Goal: Information Seeking & Learning: Learn about a topic

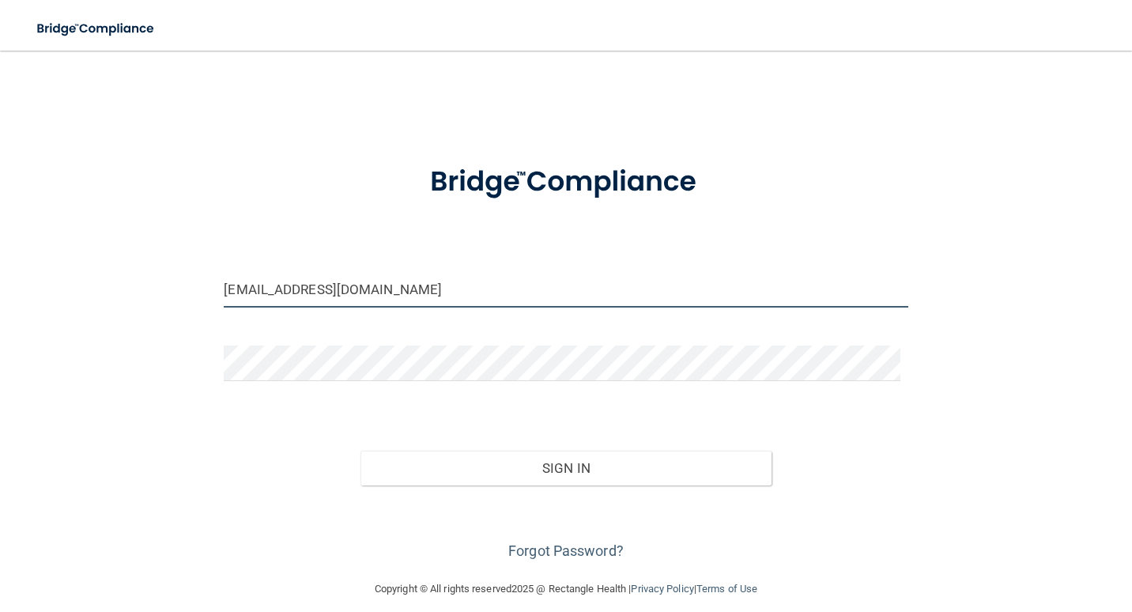
drag, startPoint x: 545, startPoint y: 296, endPoint x: 176, endPoint y: 268, distance: 370.2
click at [175, 265] on div "lchinn@jorthodonticsinc.com Invalid email/password. You don't have permission t…" at bounding box center [566, 314] width 1069 height 497
type input "[EMAIL_ADDRESS][DOMAIN_NAME]"
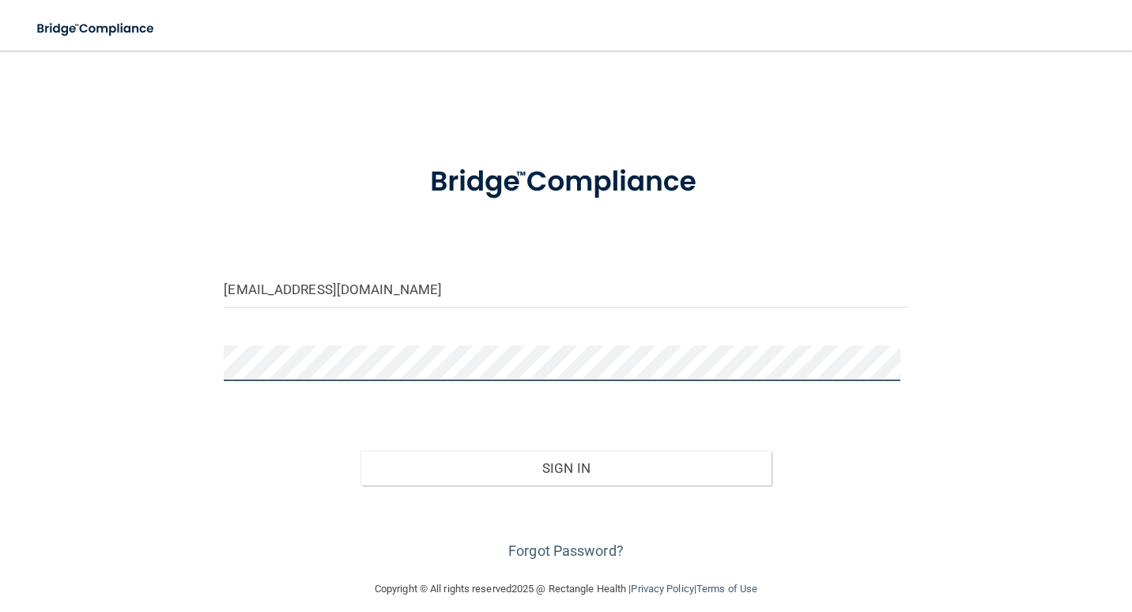
click at [0, 319] on html "Toggle navigation Manage My Enterprise Manage My Location samanthacazares2005@g…" at bounding box center [566, 306] width 1132 height 612
click at [360, 451] on button "Sign In" at bounding box center [565, 468] width 410 height 35
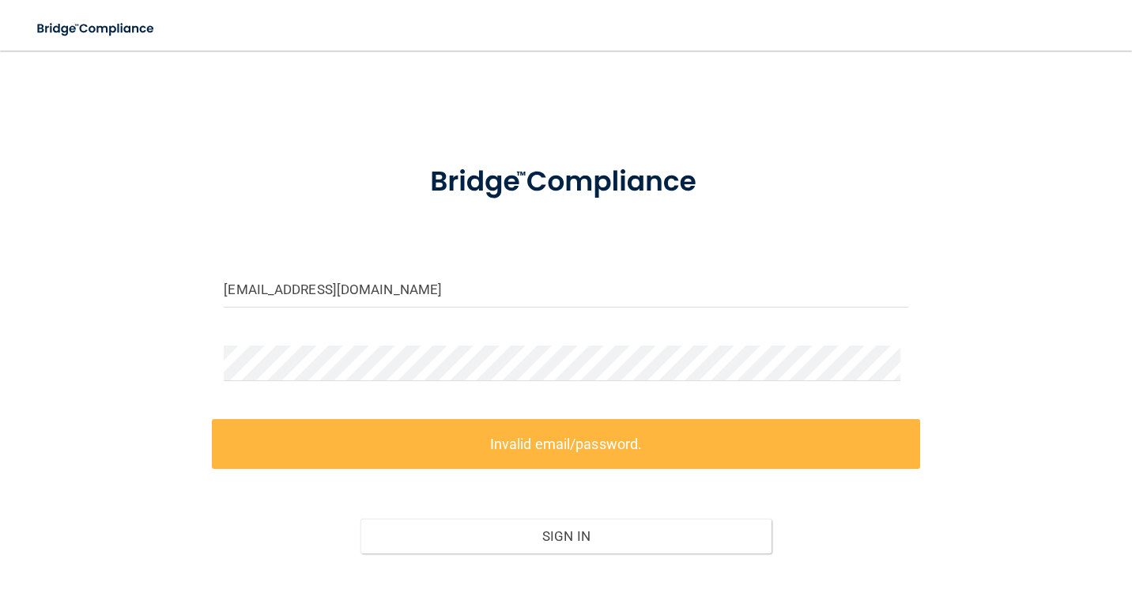
click at [927, 350] on div "samanthacazares2005@gmail.com Invalid email/password. You don't have permission…" at bounding box center [566, 349] width 1069 height 566
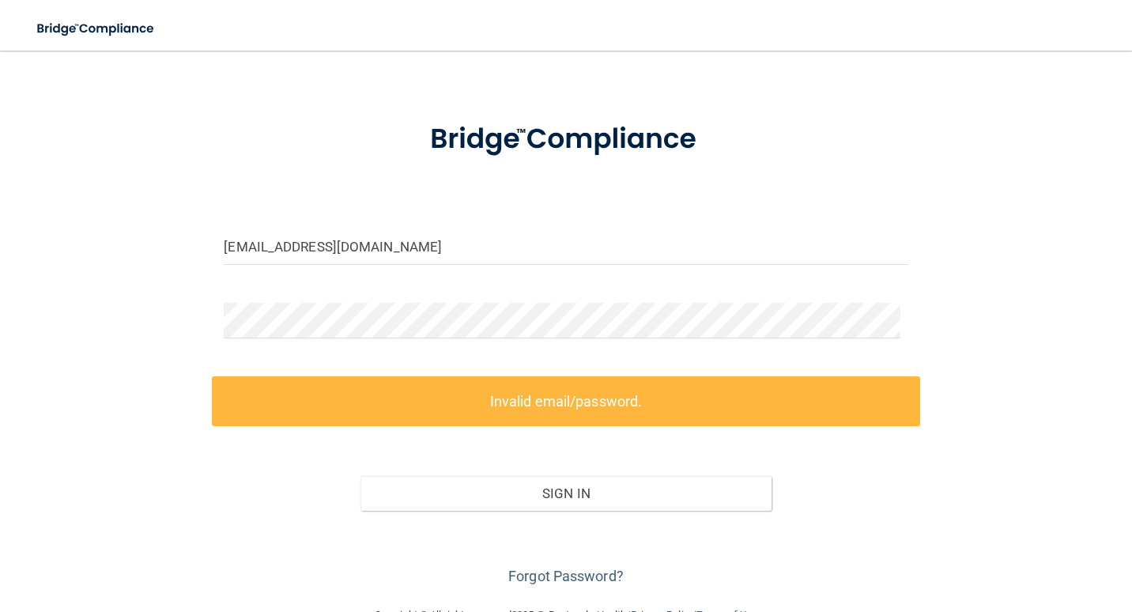
scroll to position [83, 0]
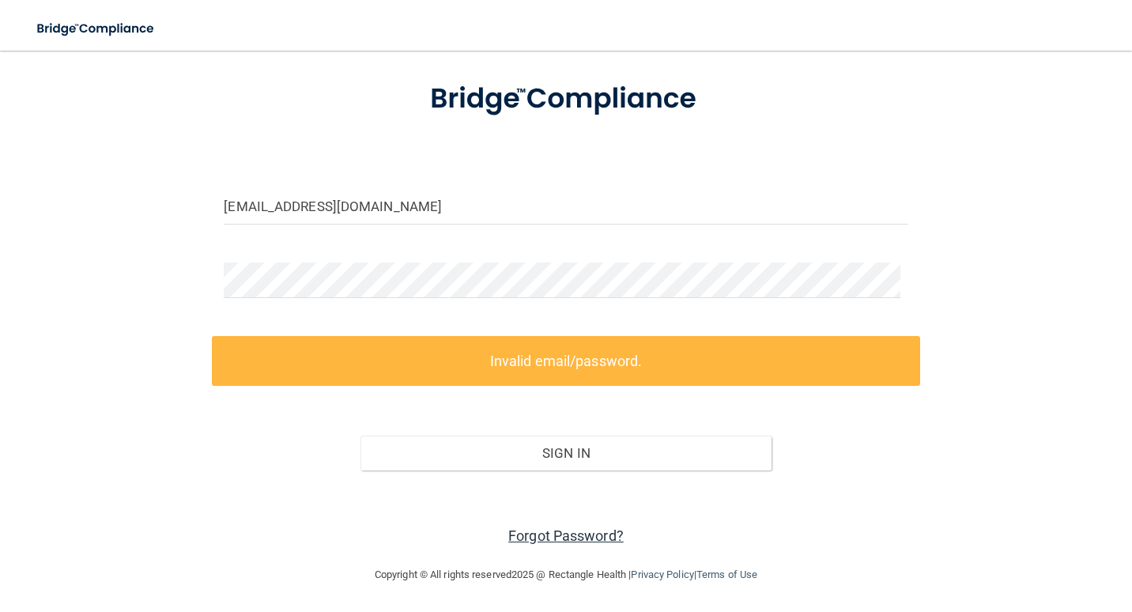
click at [570, 537] on link "Forgot Password?" at bounding box center [565, 535] width 115 height 17
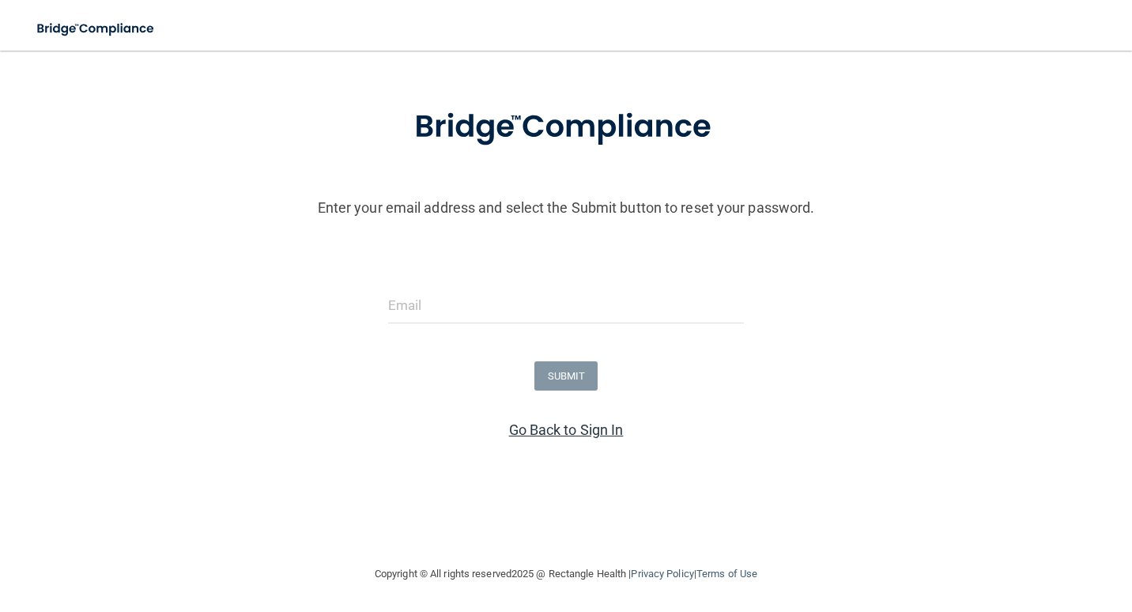
click at [585, 425] on link "Go Back to Sign In" at bounding box center [566, 429] width 115 height 17
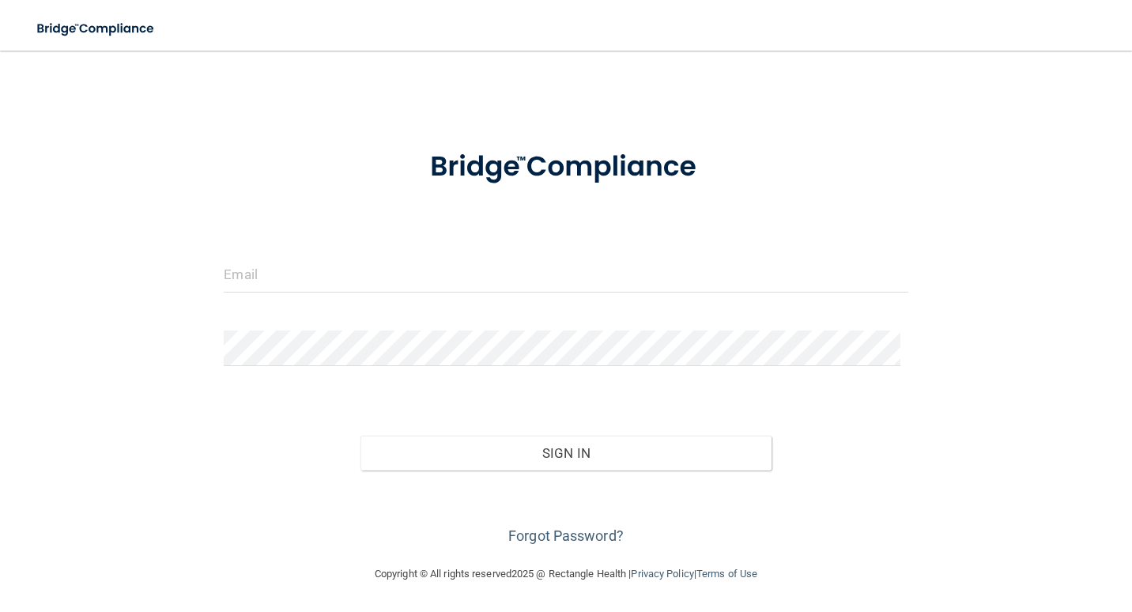
scroll to position [14, 0]
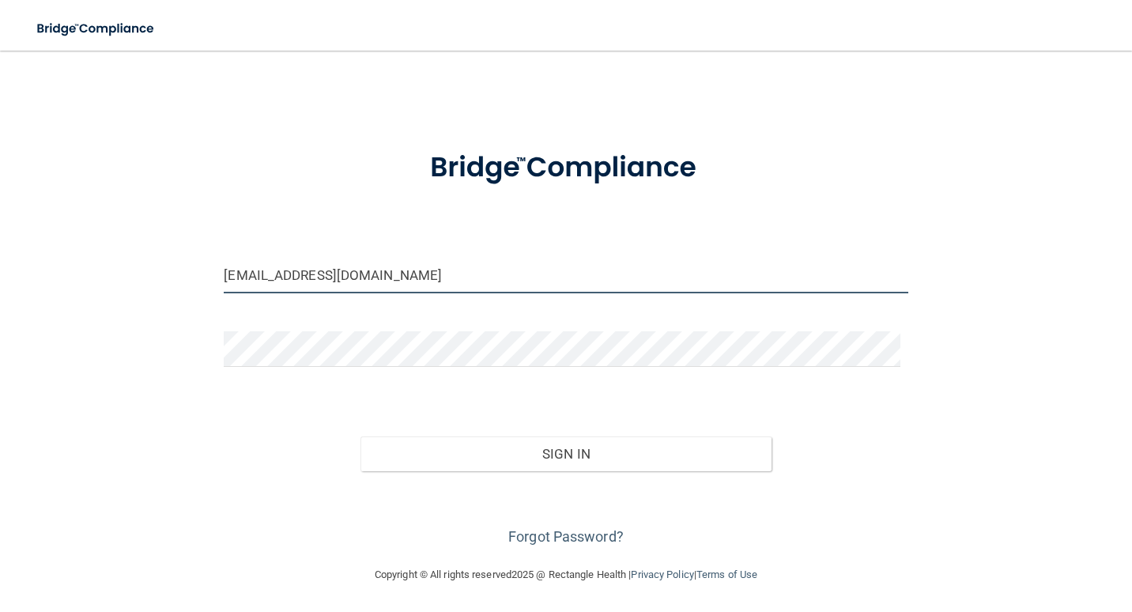
click at [330, 263] on input "lchinn@jorthodonticsinc.com" at bounding box center [566, 276] width 684 height 36
drag, startPoint x: 545, startPoint y: 291, endPoint x: 40, endPoint y: 288, distance: 504.3
click at [41, 289] on div "lchinn@jorthodonticsinc.com Invalid email/password. You don't have permission t…" at bounding box center [566, 300] width 1069 height 497
drag, startPoint x: 226, startPoint y: 272, endPoint x: 250, endPoint y: 285, distance: 26.9
click at [244, 282] on input "[EMAIL_ADDRESS][DOMAIN_NAME]" at bounding box center [566, 276] width 684 height 36
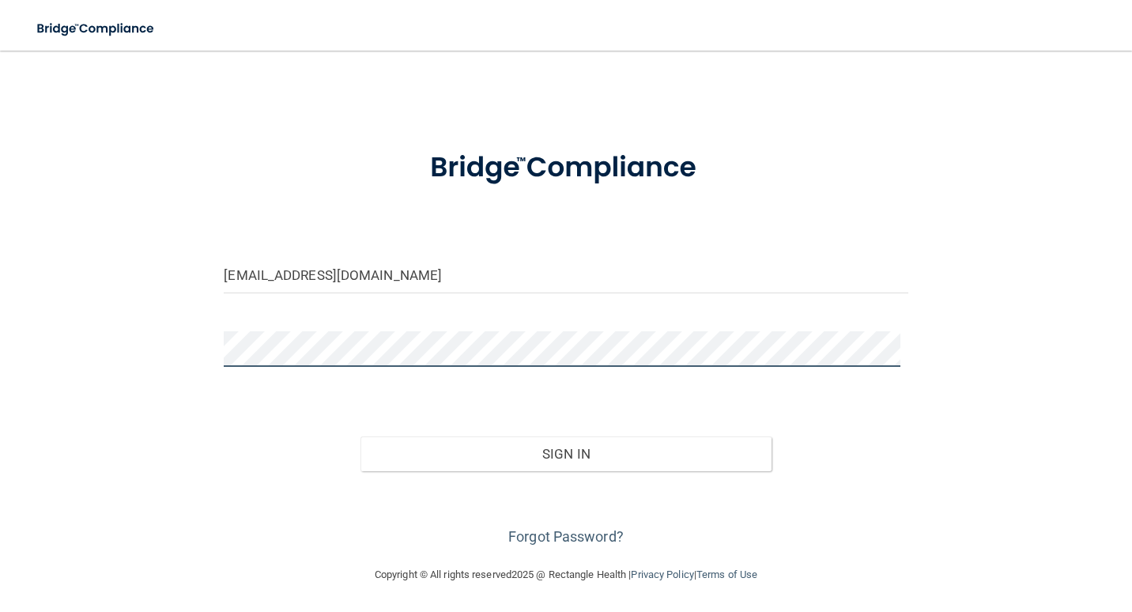
click at [0, 316] on html "Toggle navigation Manage My Enterprise Manage My Location Samanthacazares2005@g…" at bounding box center [566, 306] width 1132 height 612
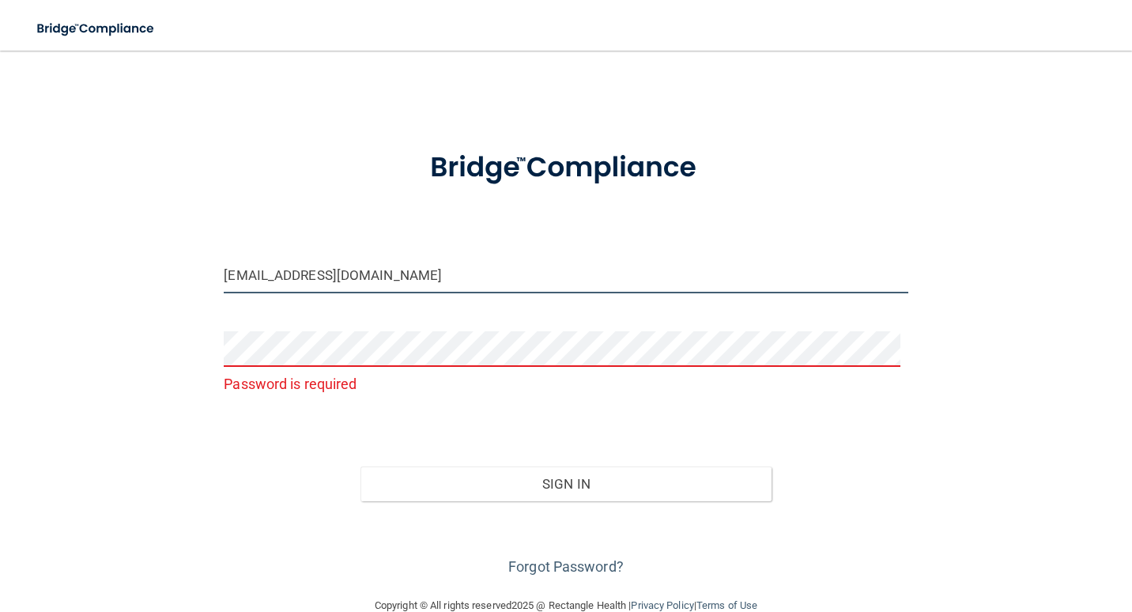
click at [448, 288] on input "Samanthacazares2005@gmail.com" at bounding box center [566, 276] width 684 height 36
type input "Samanthacazares2005@gmail.com"
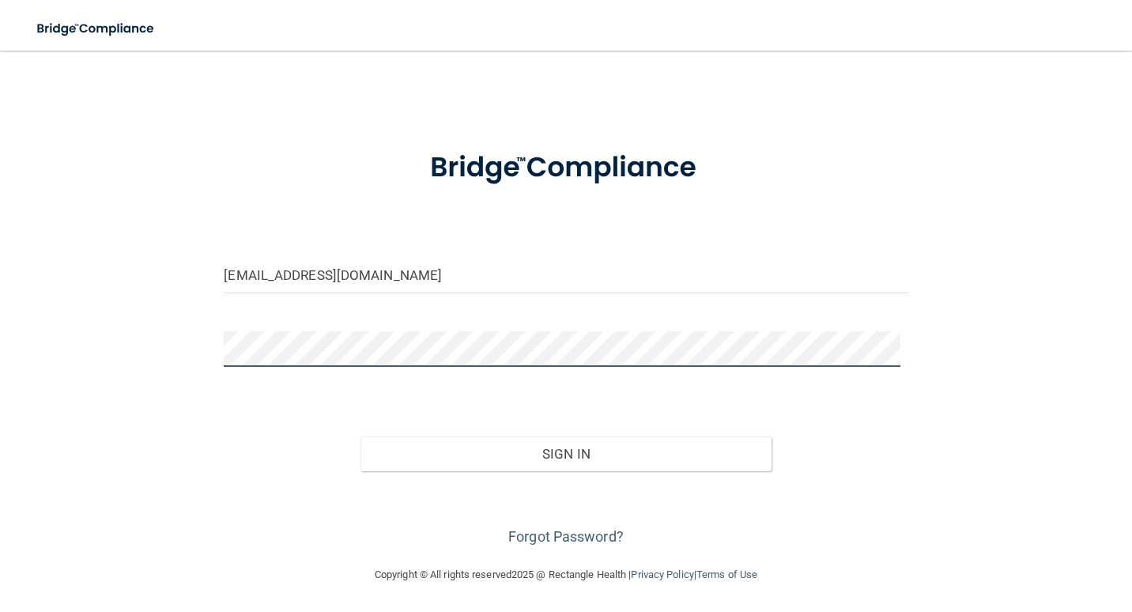
click at [360, 436] on button "Sign In" at bounding box center [565, 453] width 410 height 35
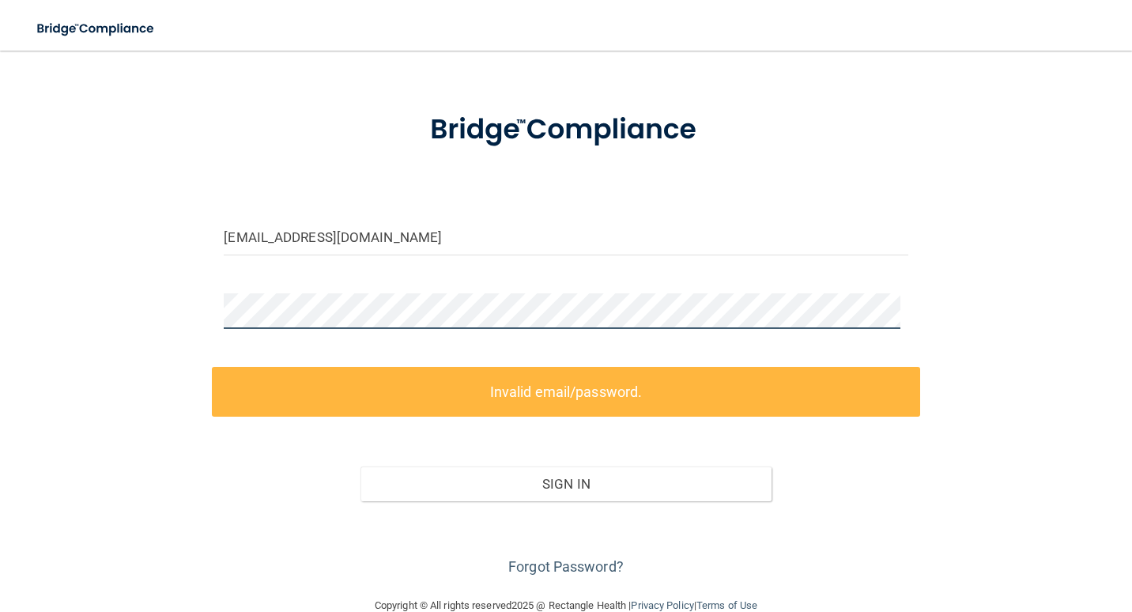
scroll to position [83, 0]
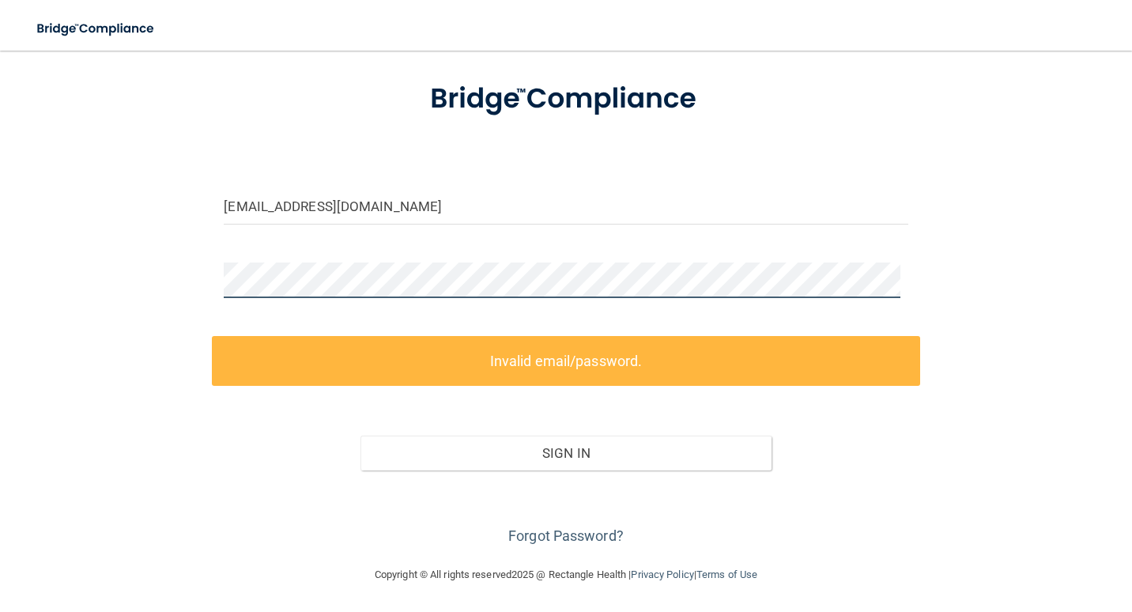
click at [74, 218] on div "Samanthacazares2005@gmail.com Invalid email/password. You don't have permission…" at bounding box center [566, 266] width 1069 height 566
drag, startPoint x: 459, startPoint y: 232, endPoint x: 224, endPoint y: 224, distance: 234.9
click at [24, 211] on main "Samanthacazares2005@gmail.com Invalid email/password. You don't have permission…" at bounding box center [566, 331] width 1132 height 561
click at [87, 288] on div "Samanthacazares2005@gmail.com Invalid email/password. You don't have permission…" at bounding box center [566, 266] width 1069 height 566
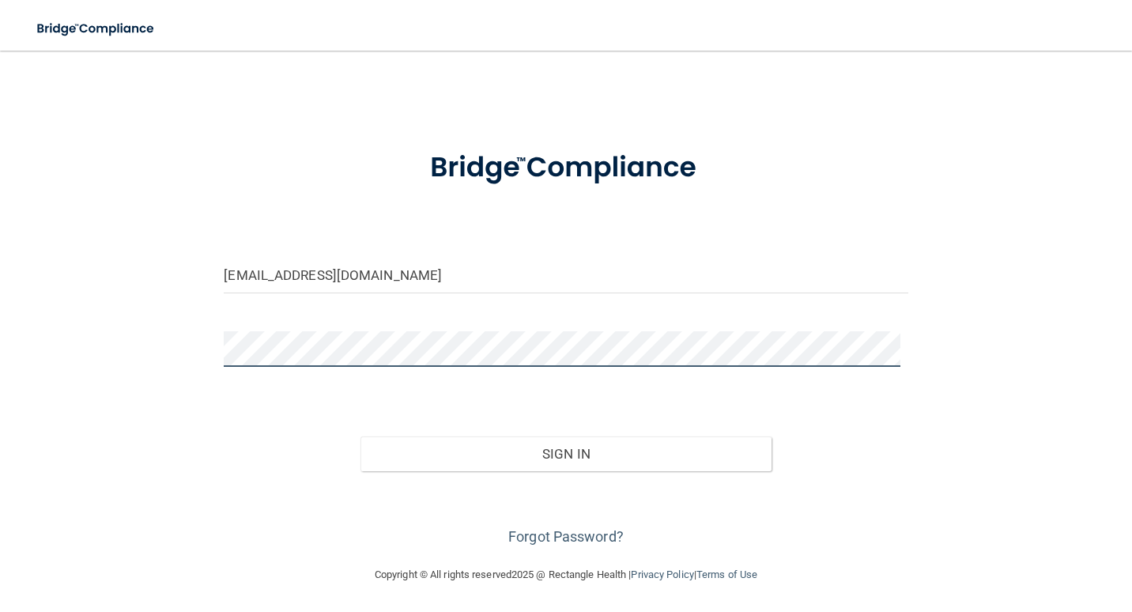
click at [360, 436] on button "Sign In" at bounding box center [565, 453] width 410 height 35
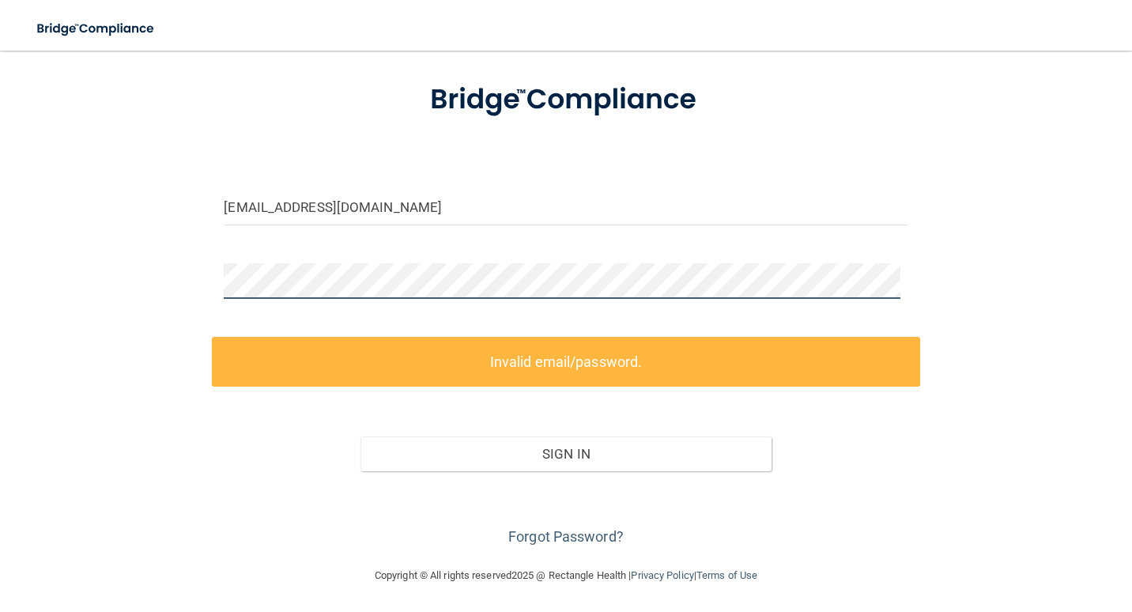
scroll to position [83, 0]
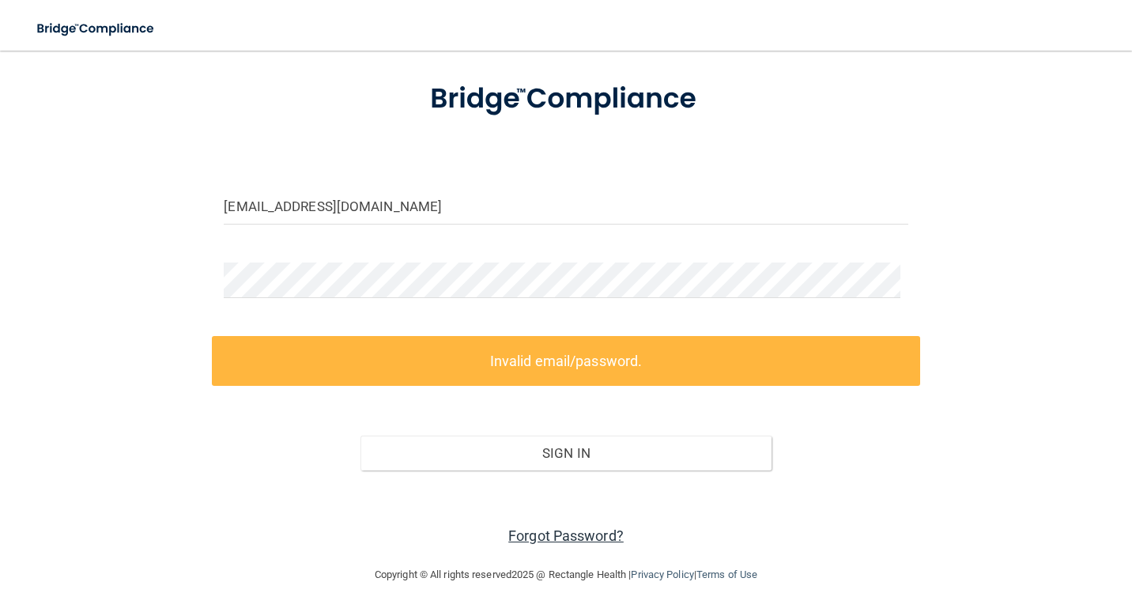
click at [559, 529] on link "Forgot Password?" at bounding box center [565, 535] width 115 height 17
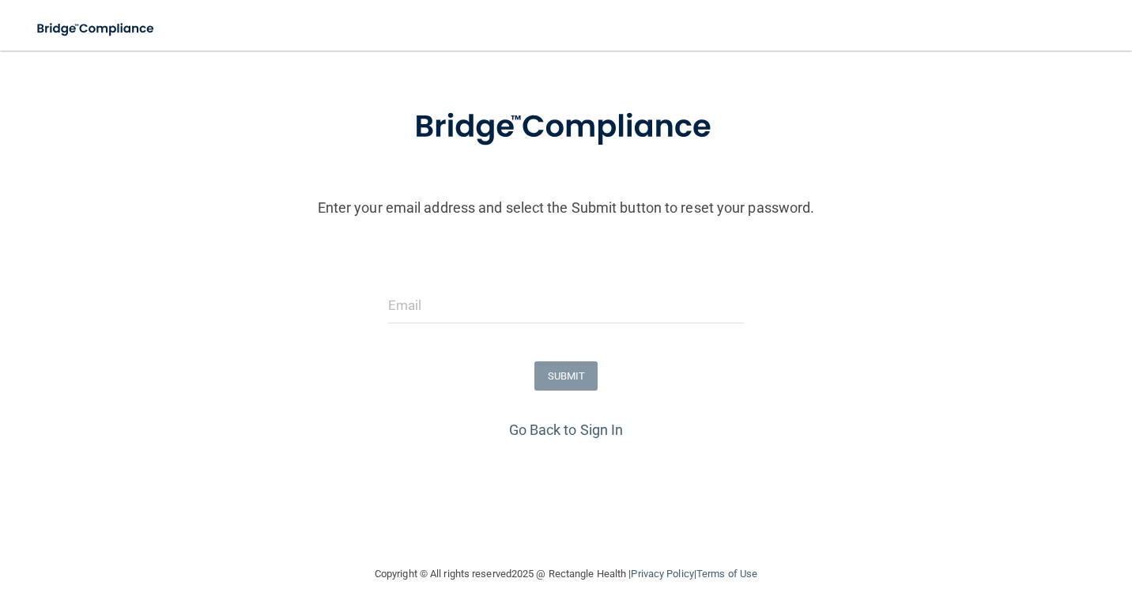
scroll to position [59, 0]
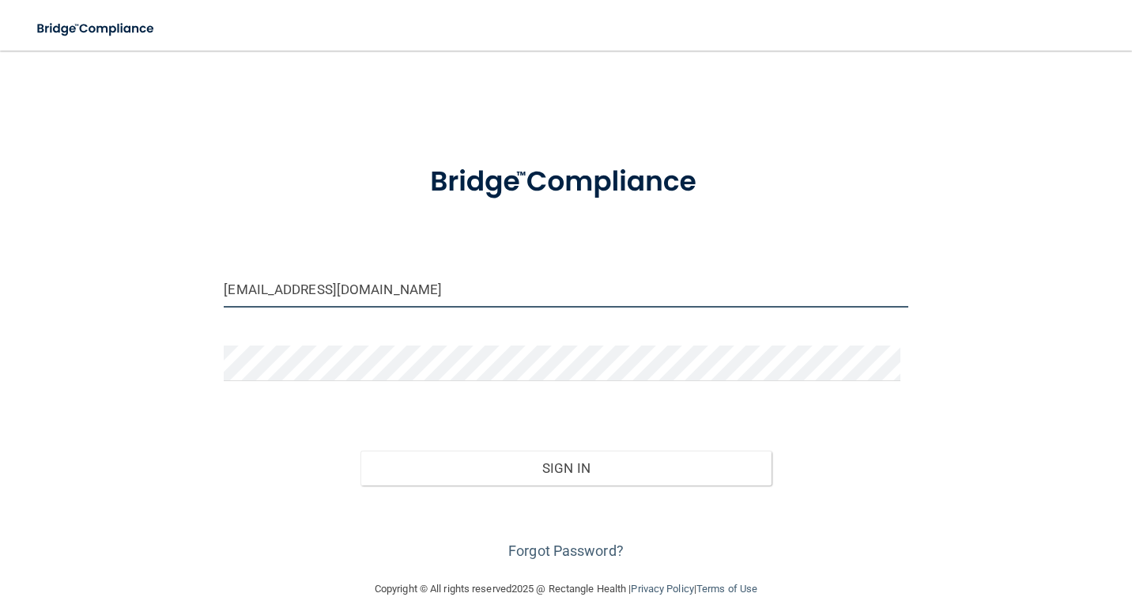
drag, startPoint x: 508, startPoint y: 290, endPoint x: 40, endPoint y: 287, distance: 467.9
click at [51, 295] on div "lchinn@jorthodonticsinc.com Invalid email/password. You don't have permission t…" at bounding box center [566, 314] width 1069 height 497
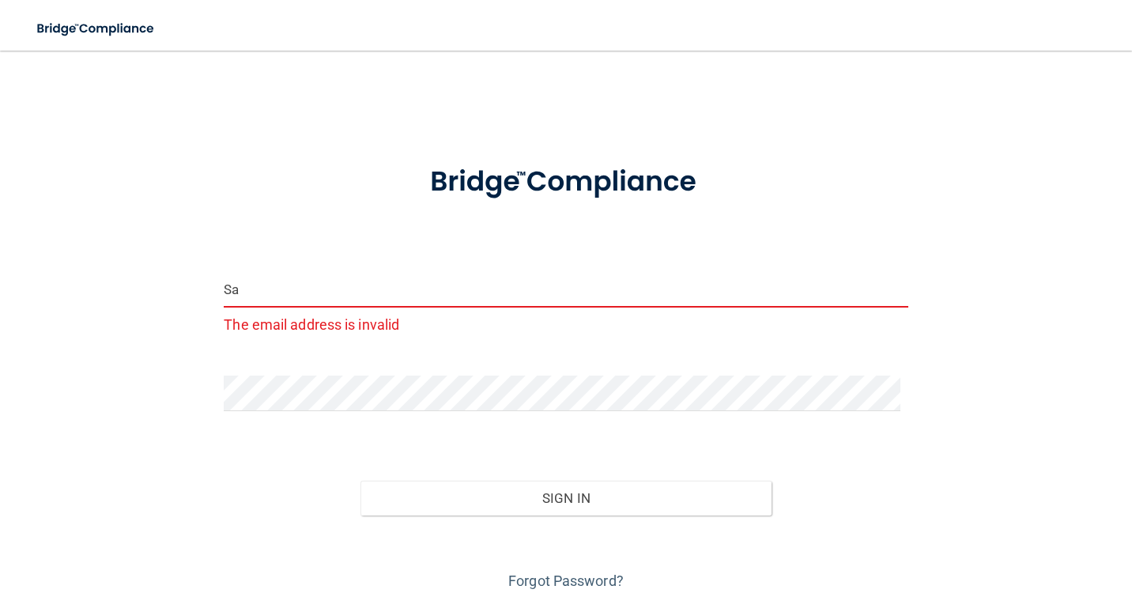
type input "[EMAIL_ADDRESS][DOMAIN_NAME]"
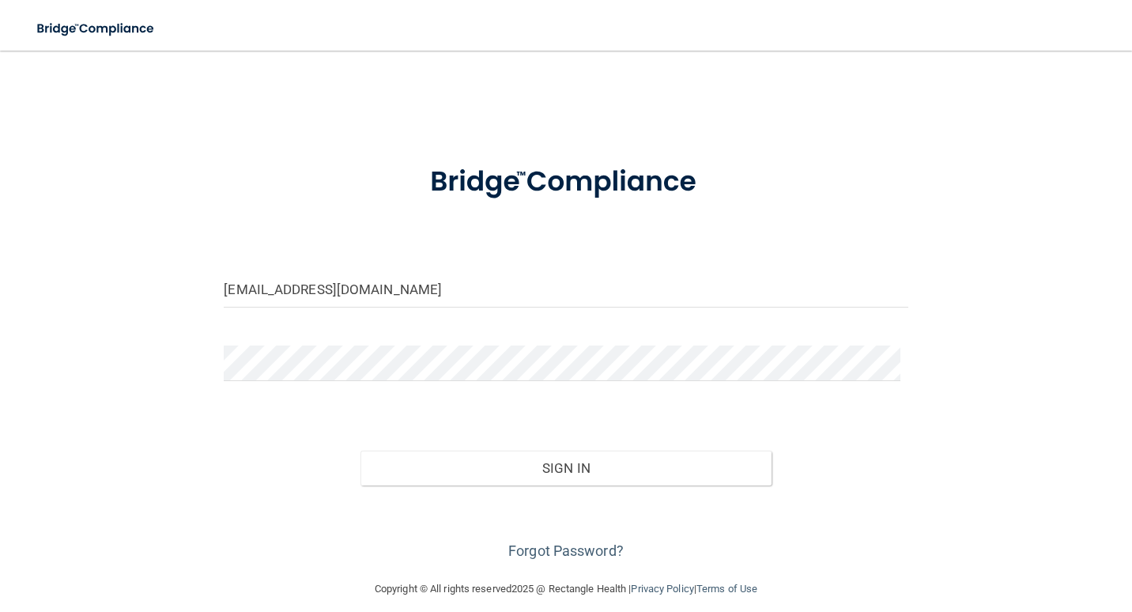
drag, startPoint x: 568, startPoint y: 547, endPoint x: 561, endPoint y: 539, distance: 10.6
click at [566, 545] on link "Forgot Password?" at bounding box center [565, 550] width 115 height 17
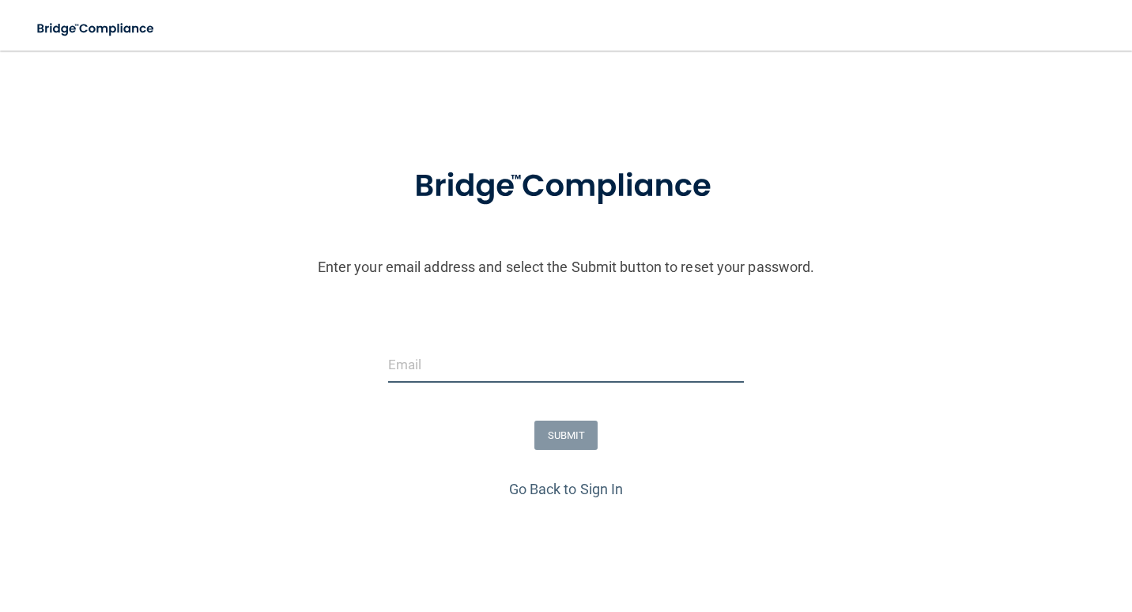
click at [453, 371] on input "email" at bounding box center [566, 365] width 356 height 36
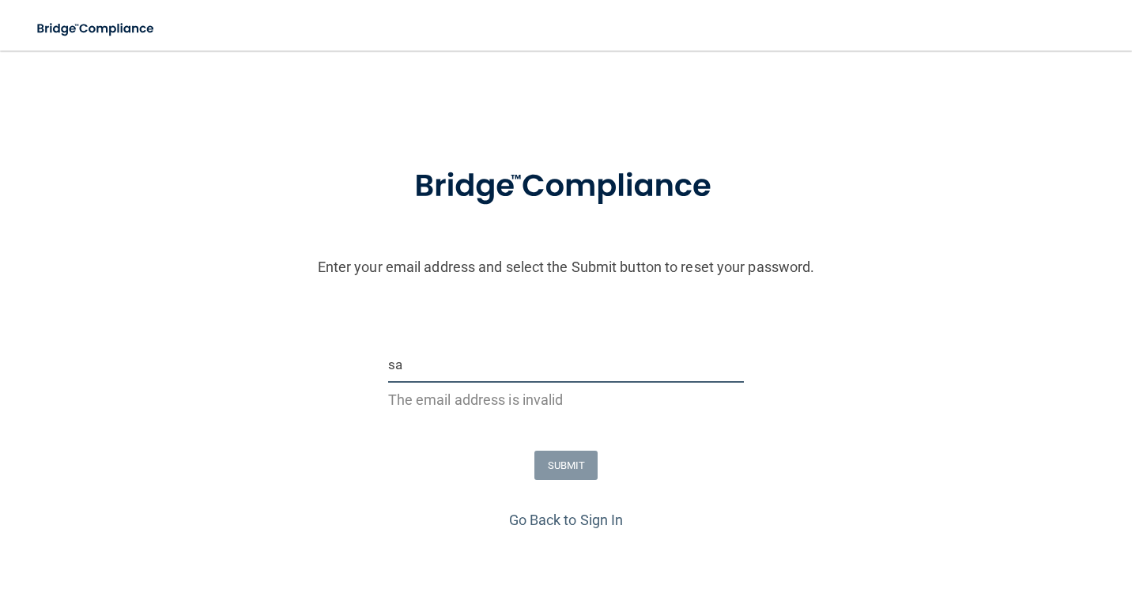
type input "[EMAIL_ADDRESS][DOMAIN_NAME]"
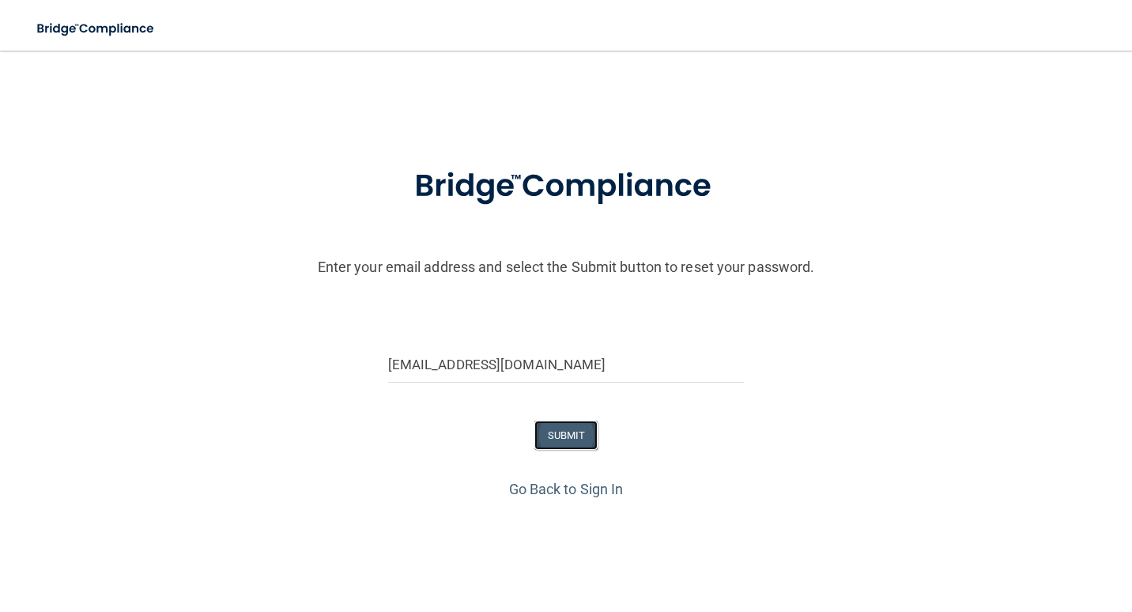
click at [537, 435] on button "SUBMIT" at bounding box center [566, 435] width 64 height 29
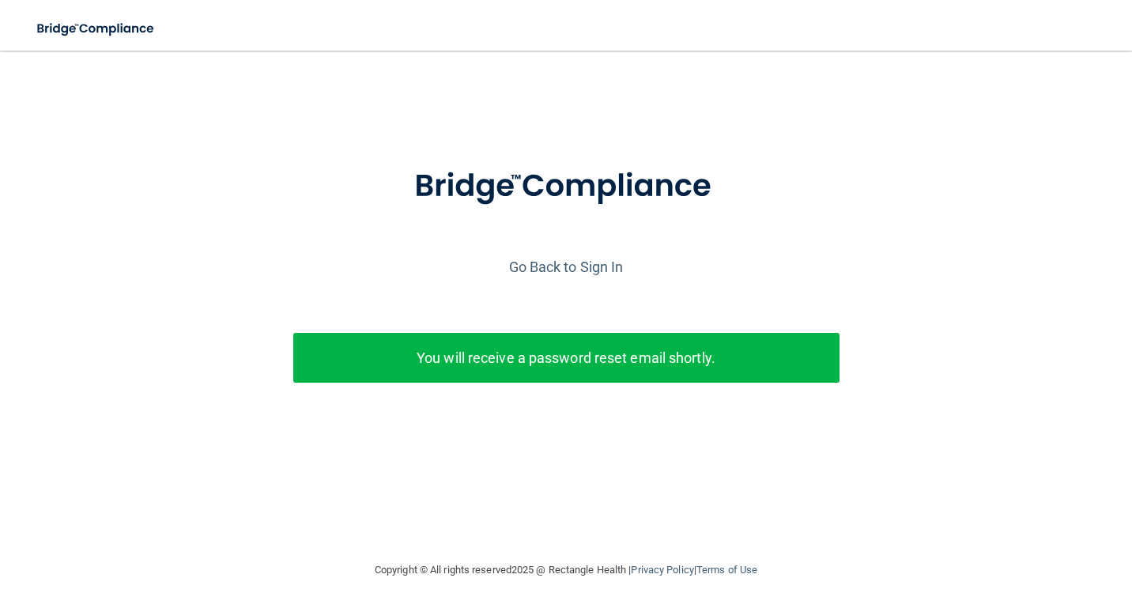
click at [578, 367] on p "You will receive a password reset email shortly." at bounding box center [566, 358] width 522 height 26
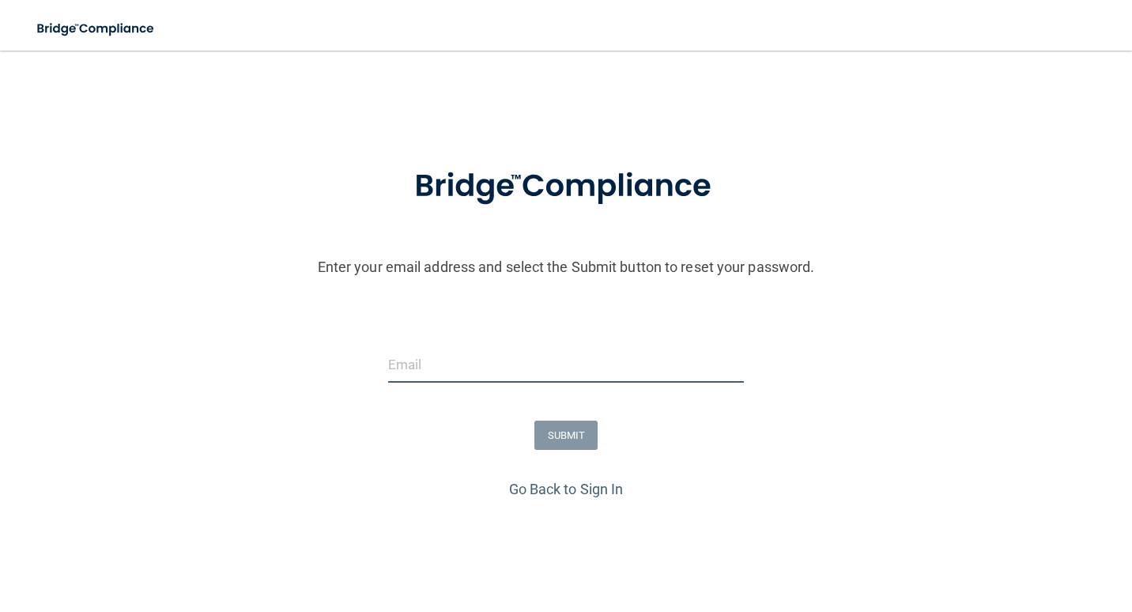
click at [553, 380] on input "email" at bounding box center [566, 365] width 356 height 36
type input "[EMAIL_ADDRESS][DOMAIN_NAME]"
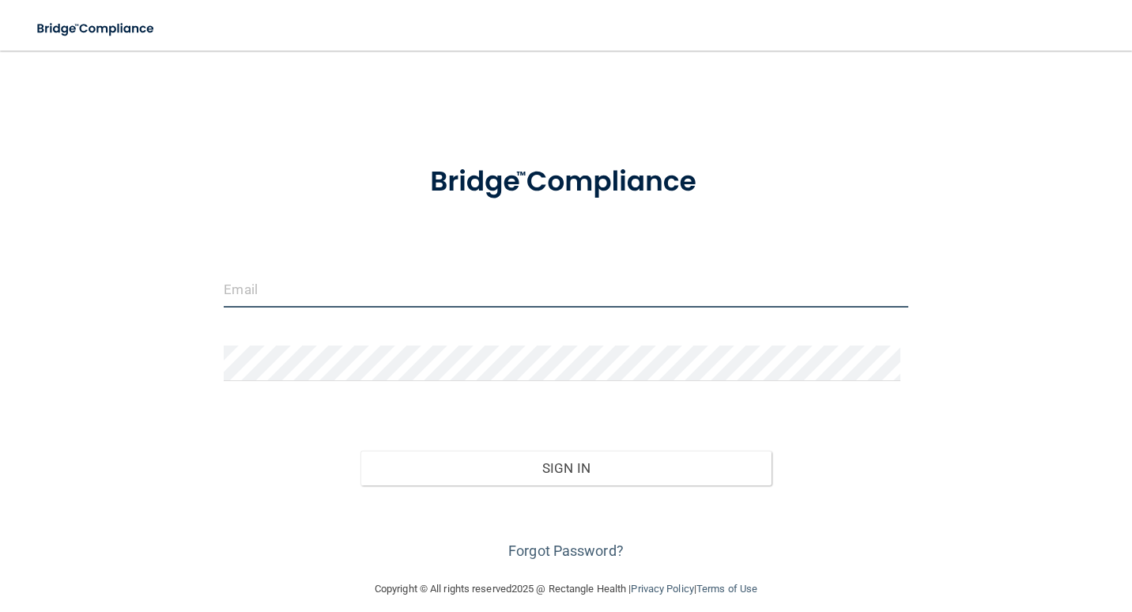
type input "[EMAIL_ADDRESS][DOMAIN_NAME]"
drag, startPoint x: 402, startPoint y: 293, endPoint x: 52, endPoint y: 354, distance: 355.4
click at [55, 354] on div "lchinn@jorthodonticsinc.com Invalid email/password. You don't have permission t…" at bounding box center [566, 314] width 1069 height 497
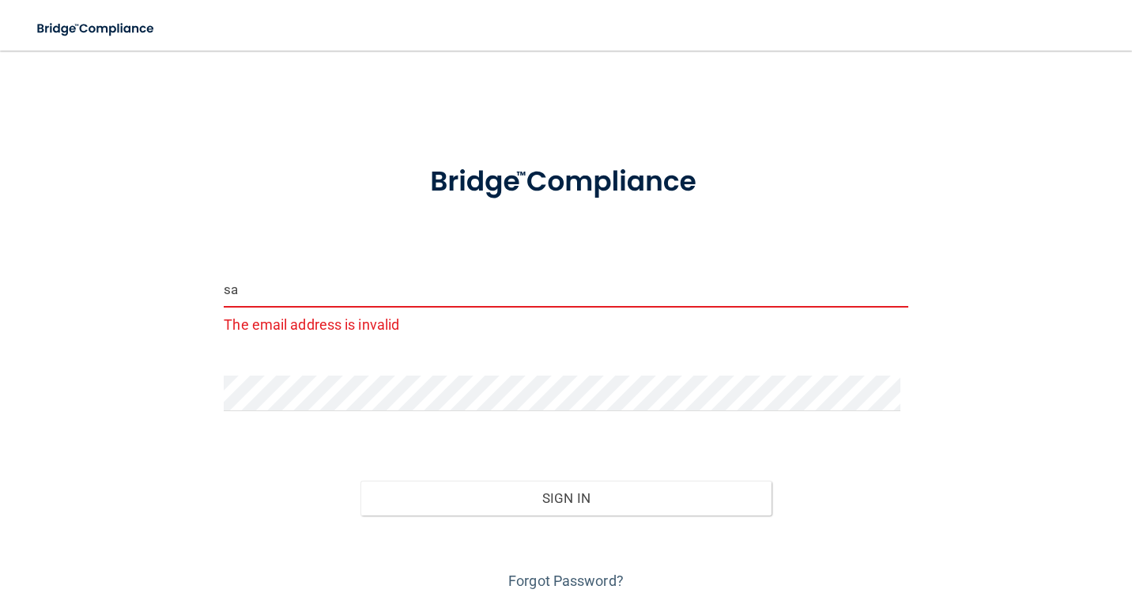
type input "Samanthacazares2005@gmail.com"
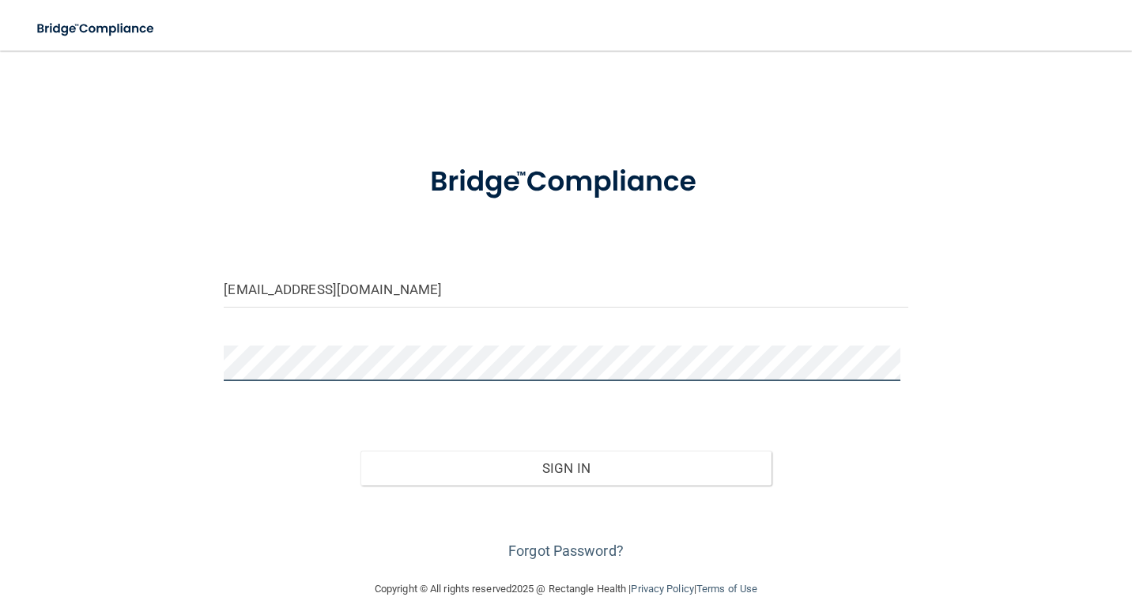
click at [25, 355] on main "Samanthacazares2005@gmail.com Invalid email/password. You don't have permission…" at bounding box center [566, 331] width 1132 height 561
click at [360, 451] on button "Sign In" at bounding box center [565, 468] width 410 height 35
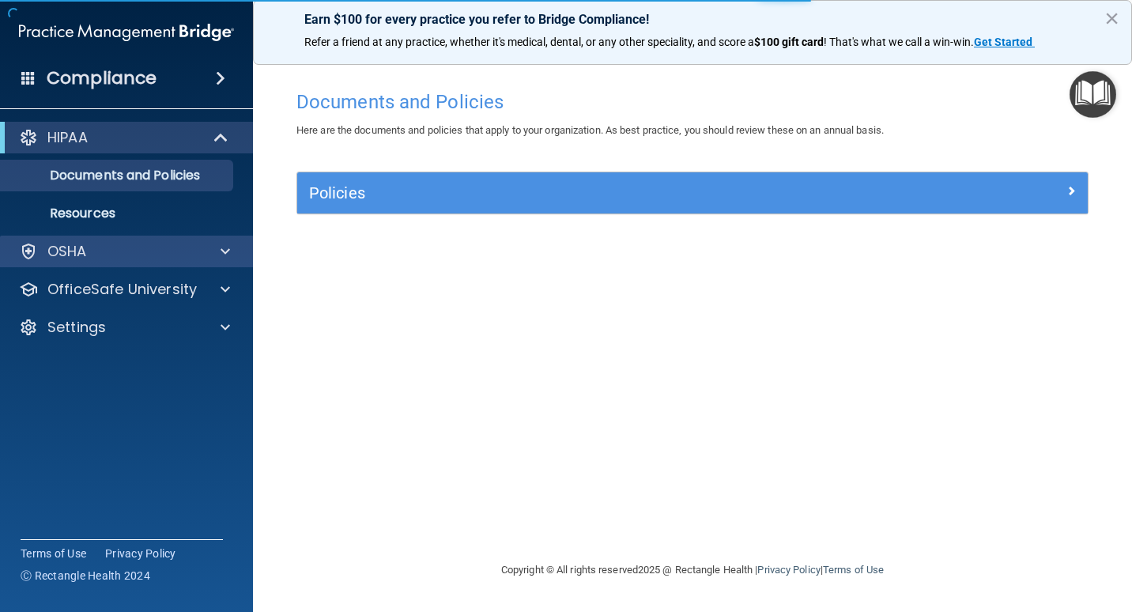
drag, startPoint x: 224, startPoint y: 268, endPoint x: 224, endPoint y: 257, distance: 11.1
click at [224, 257] on div "HIPAA Documents and Policies Report an Incident Business Associates Emergency P…" at bounding box center [127, 235] width 254 height 240
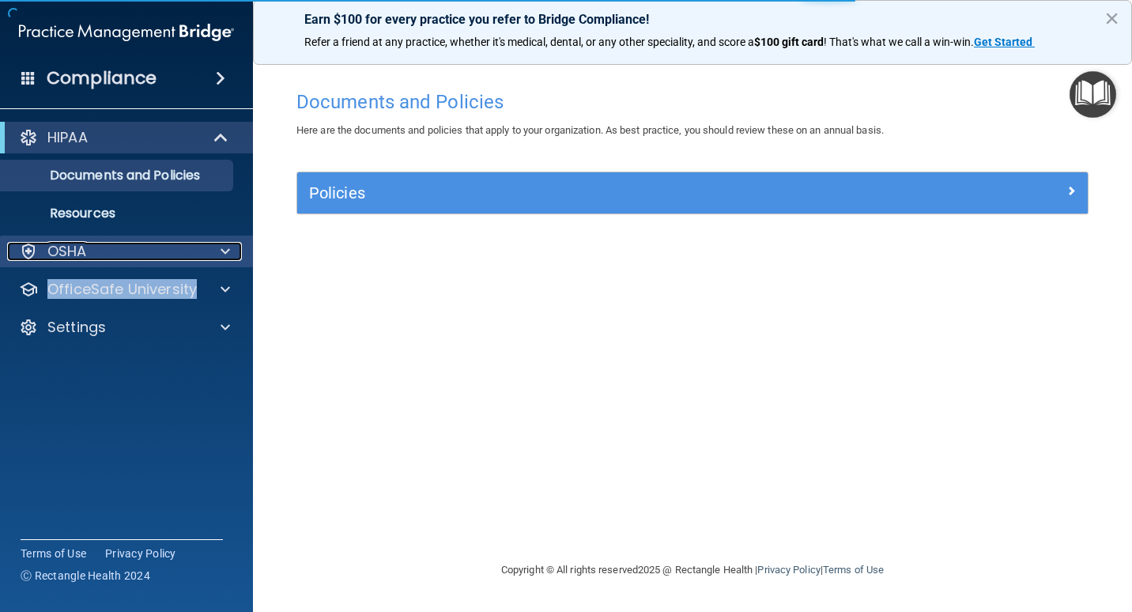
click at [227, 252] on span at bounding box center [225, 251] width 9 height 19
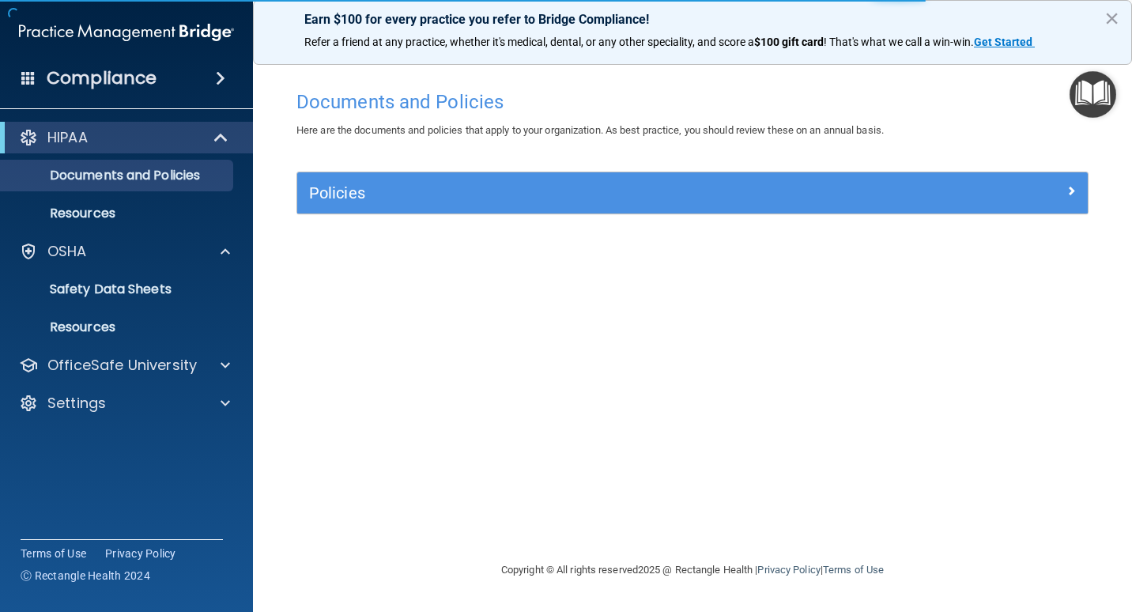
click at [526, 386] on div "Documents and Policies Here are the documents and policies that apply to your o…" at bounding box center [693, 321] width 816 height 478
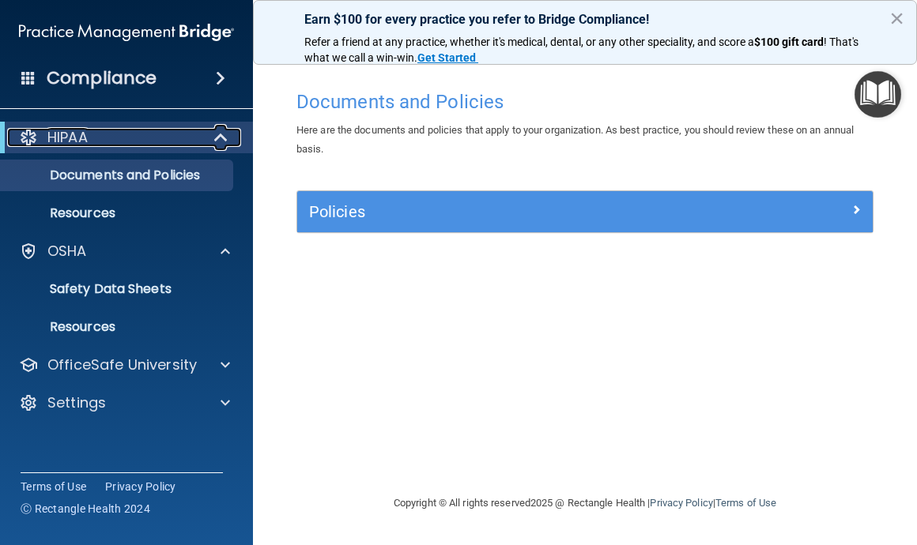
click at [213, 138] on div at bounding box center [221, 137] width 39 height 19
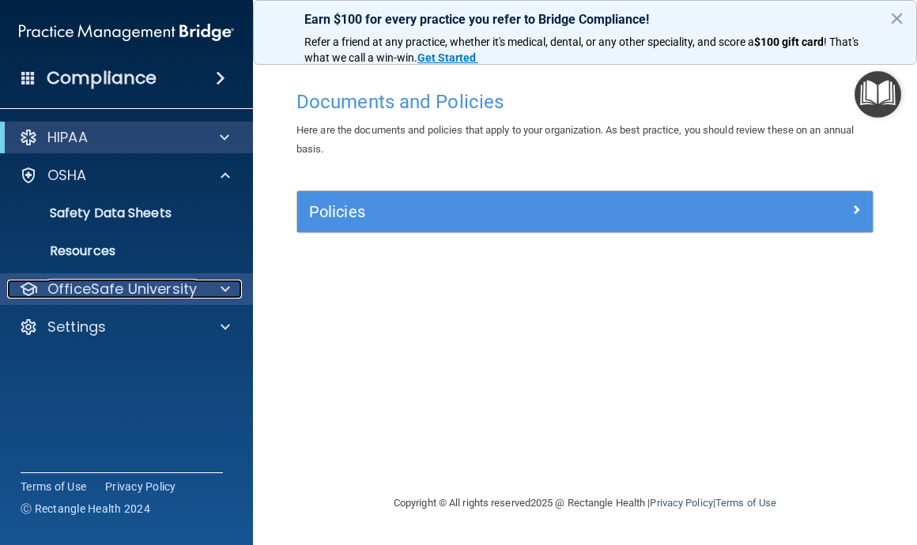
drag, startPoint x: 222, startPoint y: 285, endPoint x: 211, endPoint y: 273, distance: 15.6
click at [221, 284] on span at bounding box center [225, 289] width 9 height 19
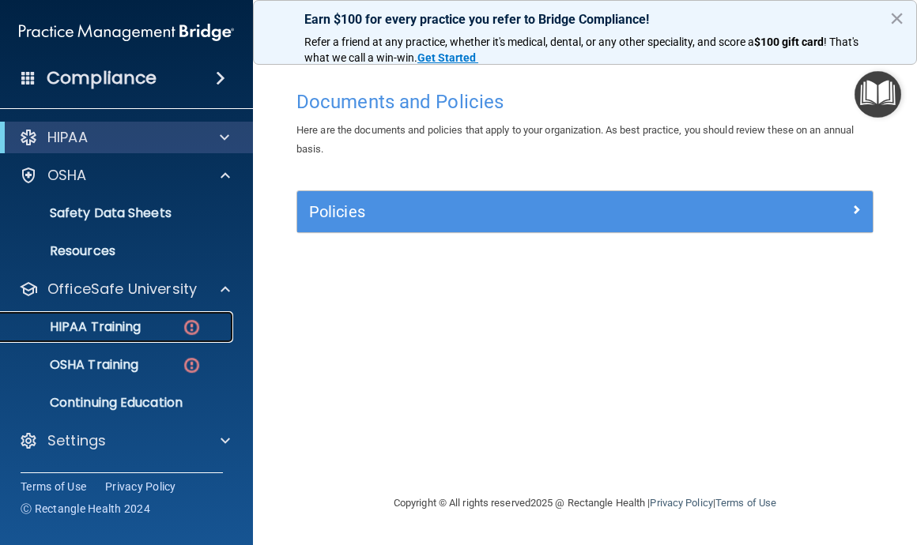
click at [158, 326] on div "HIPAA Training" at bounding box center [118, 327] width 216 height 16
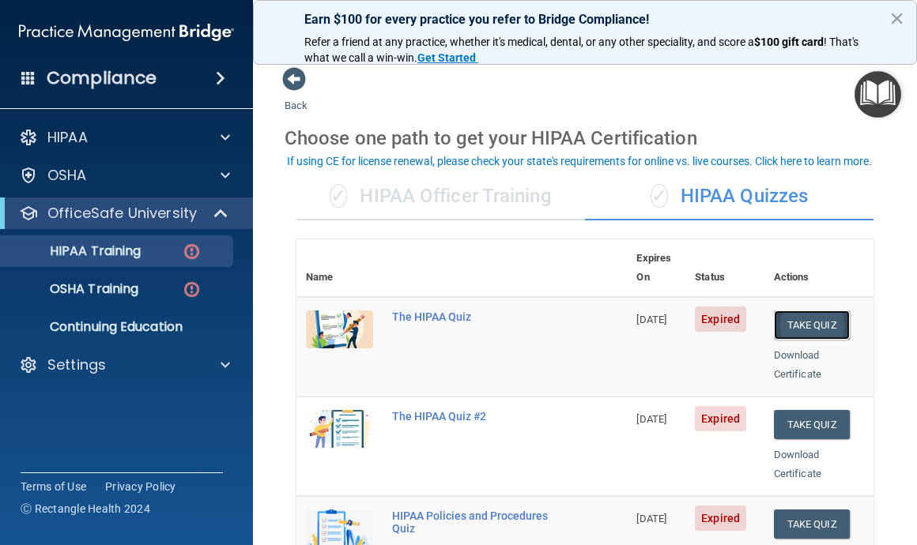
click at [804, 311] on button "Take Quiz" at bounding box center [812, 325] width 76 height 29
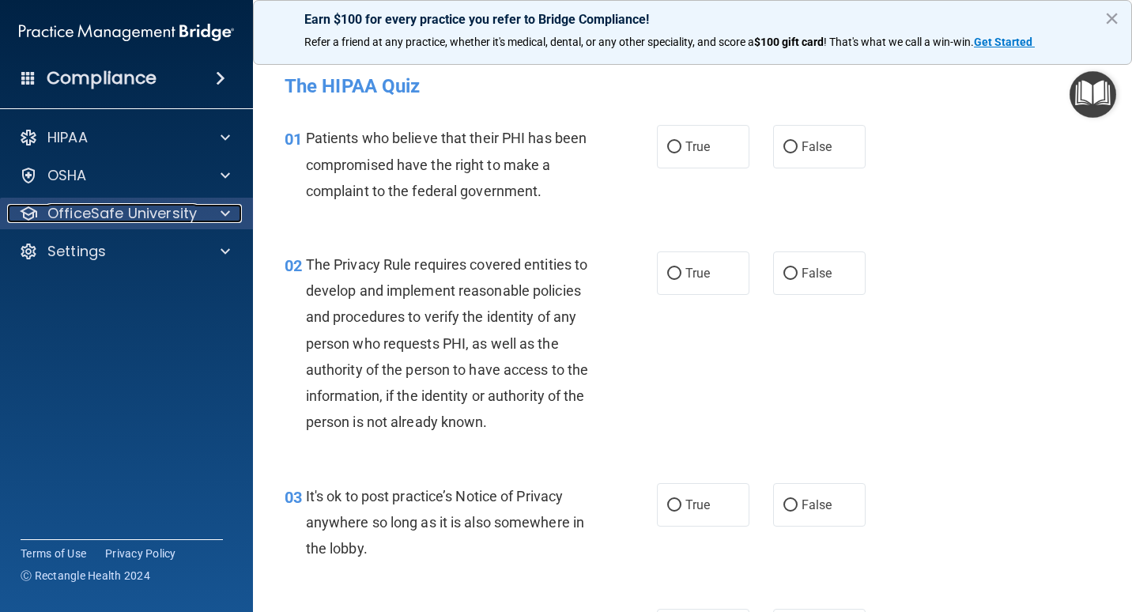
click at [201, 208] on div "OfficeSafe University" at bounding box center [105, 213] width 196 height 19
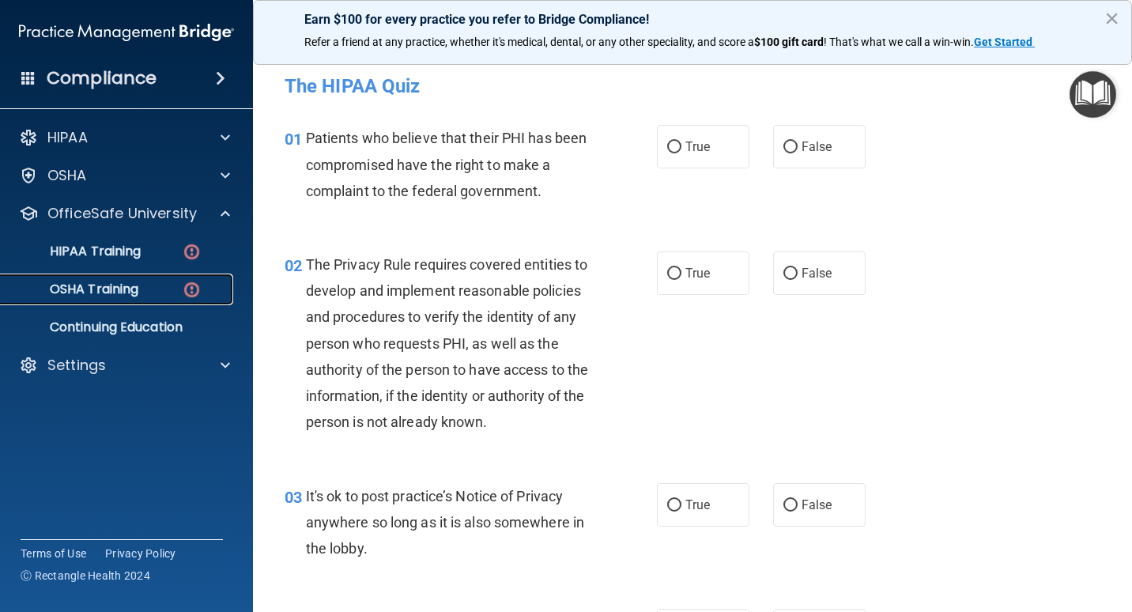
click at [133, 288] on p "OSHA Training" at bounding box center [74, 289] width 128 height 16
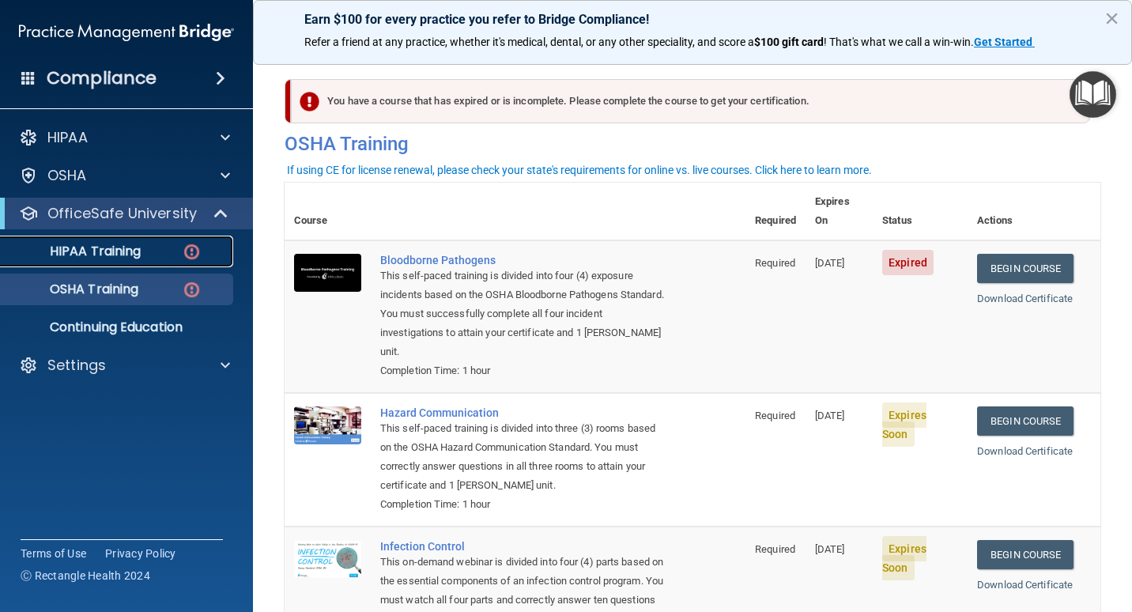
click at [150, 244] on div "HIPAA Training" at bounding box center [118, 251] width 216 height 16
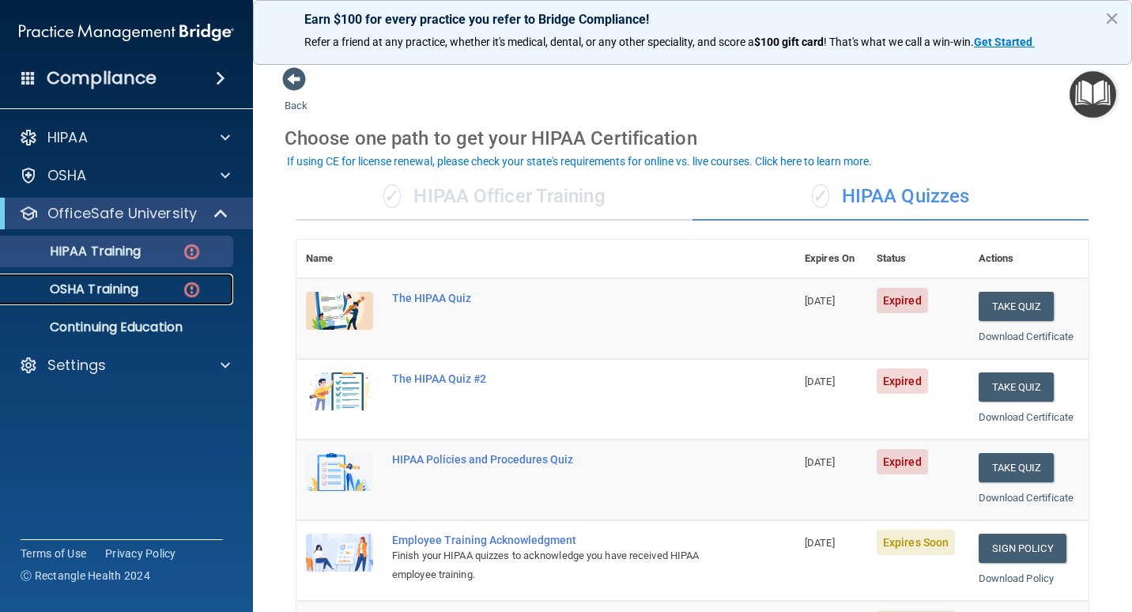
click at [111, 293] on p "OSHA Training" at bounding box center [74, 289] width 128 height 16
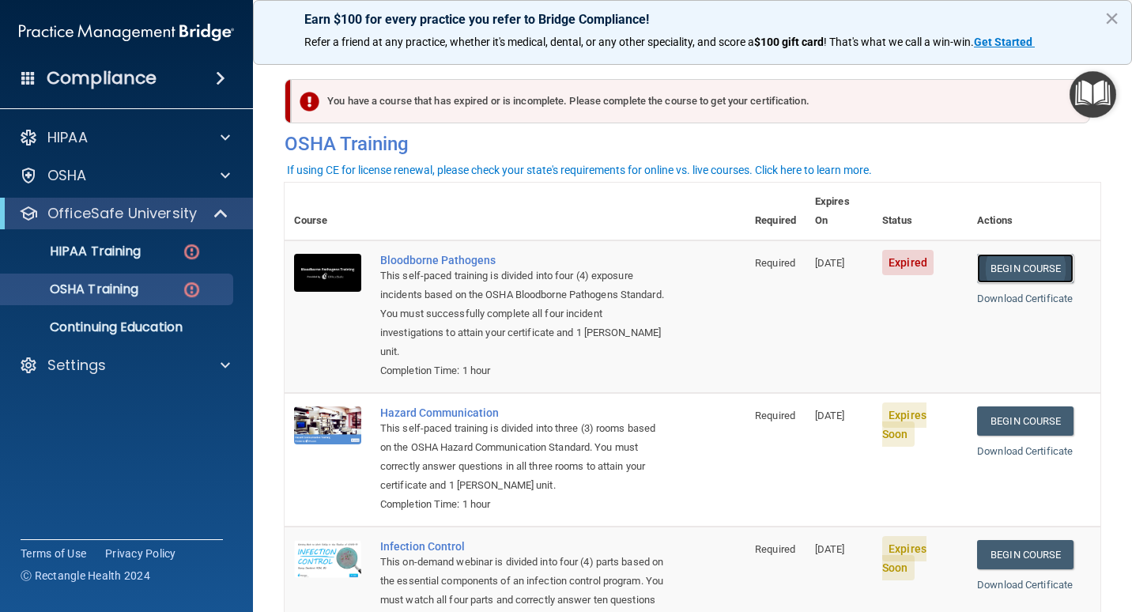
click at [1039, 254] on link "Begin Course" at bounding box center [1025, 268] width 96 height 29
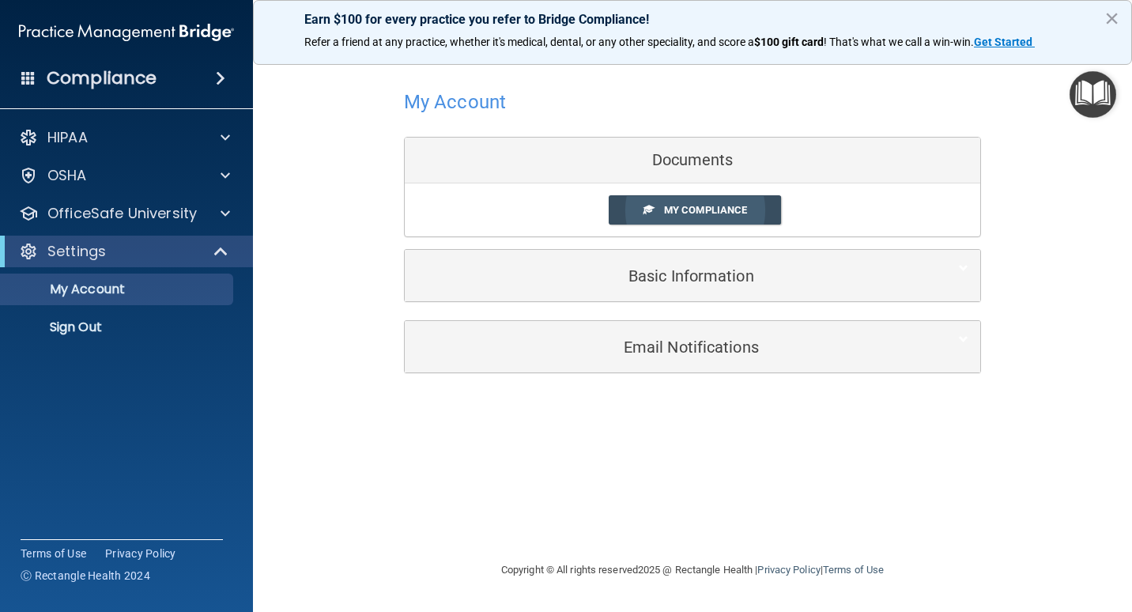
click at [744, 221] on link "My Compliance" at bounding box center [695, 209] width 173 height 29
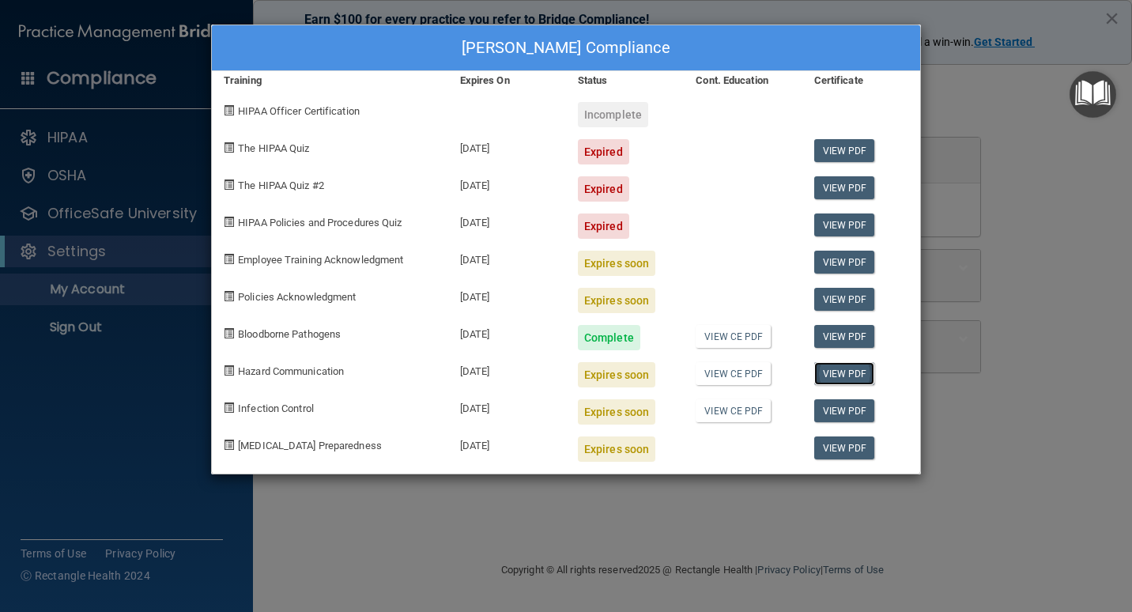
click at [853, 379] on link "View PDF" at bounding box center [844, 373] width 61 height 23
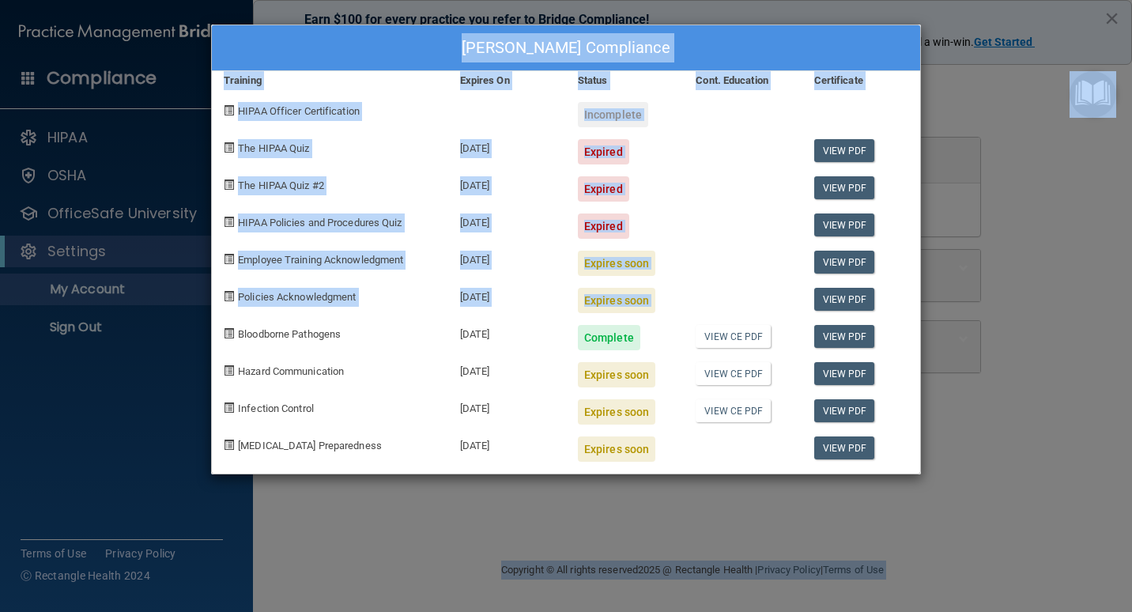
click at [1131, 305] on html "Compliance HIPAA Documents and Policies Report an Incident Business Associates …" at bounding box center [566, 306] width 1132 height 612
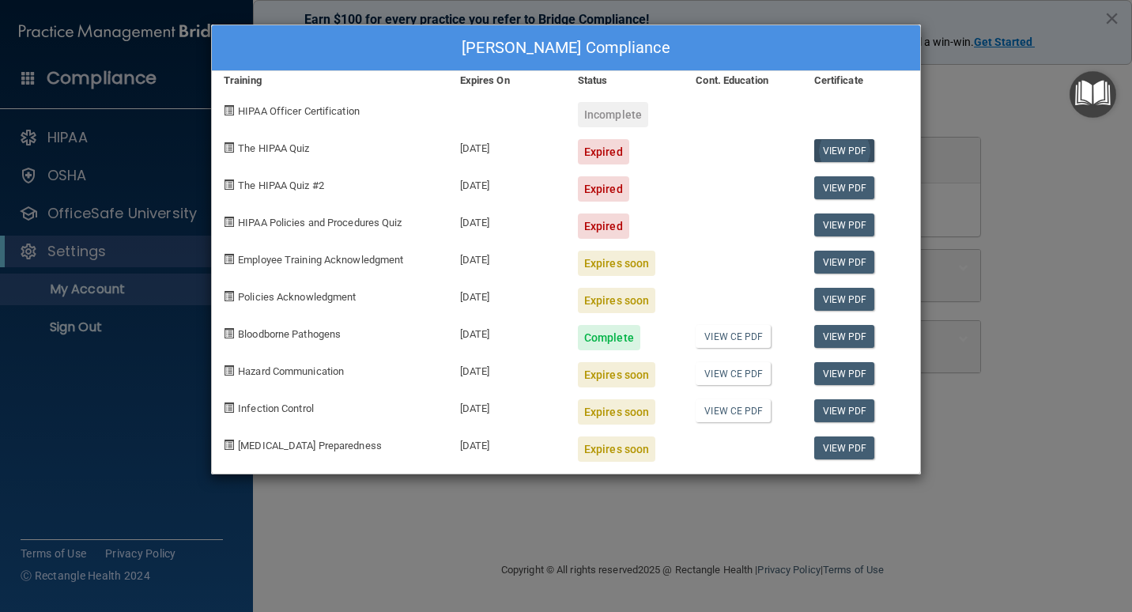
drag, startPoint x: 1079, startPoint y: 341, endPoint x: 843, endPoint y: 96, distance: 339.3
click at [1069, 330] on div "Samantha Cazares's Compliance Training Expires On Status Cont. Education Certif…" at bounding box center [566, 306] width 1132 height 612
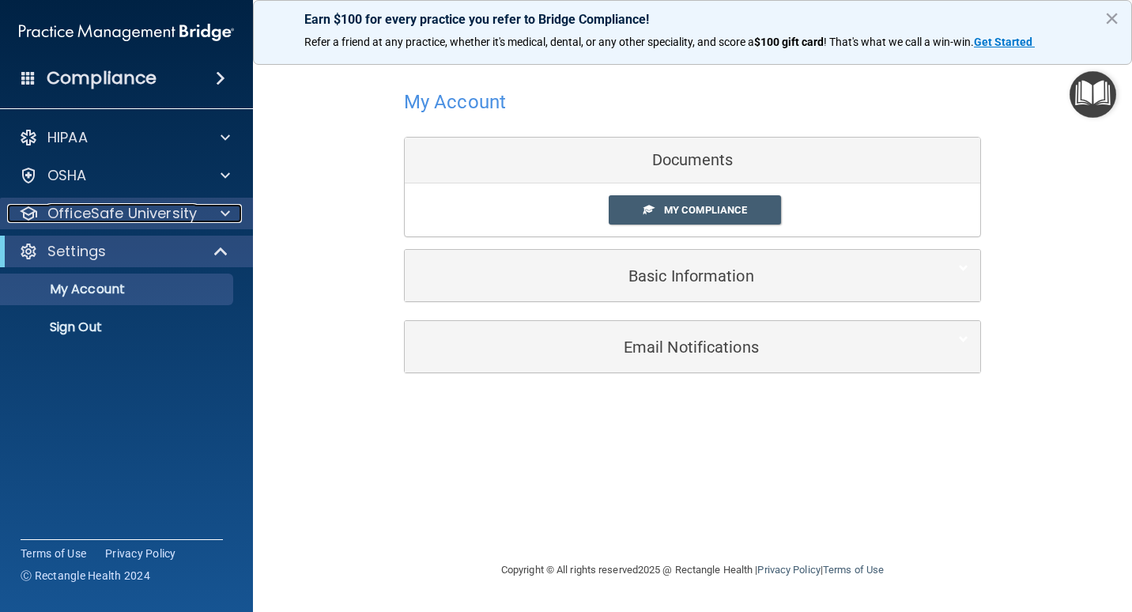
click at [236, 212] on div at bounding box center [223, 213] width 40 height 19
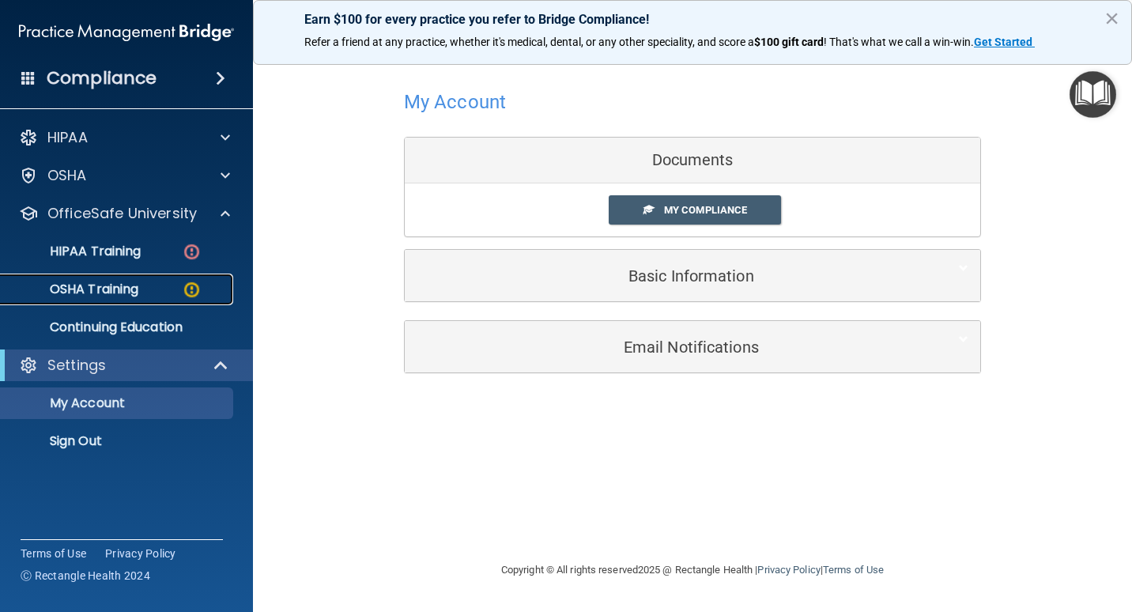
click at [183, 286] on div "OSHA Training" at bounding box center [118, 289] width 216 height 16
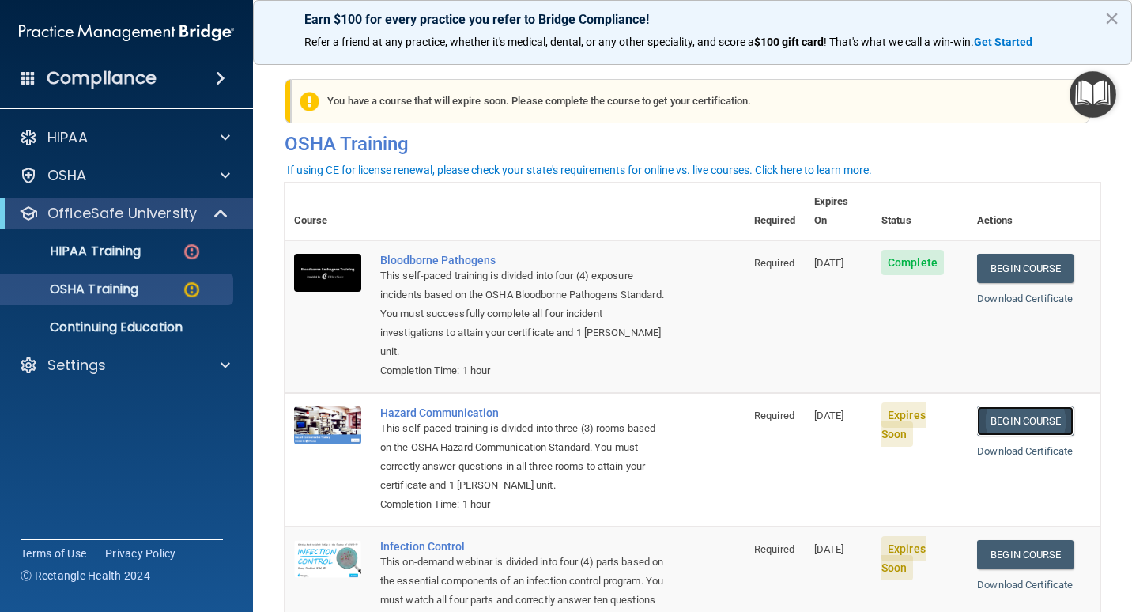
click at [1004, 406] on link "Begin Course" at bounding box center [1025, 420] width 96 height 29
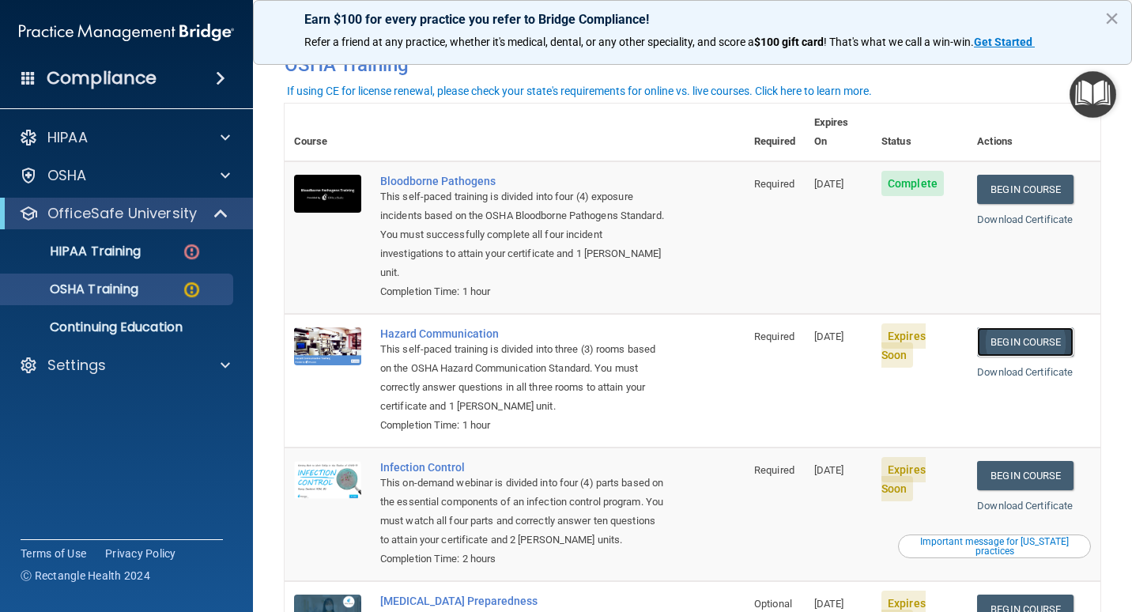
click at [1013, 327] on link "Begin Course" at bounding box center [1025, 341] width 96 height 29
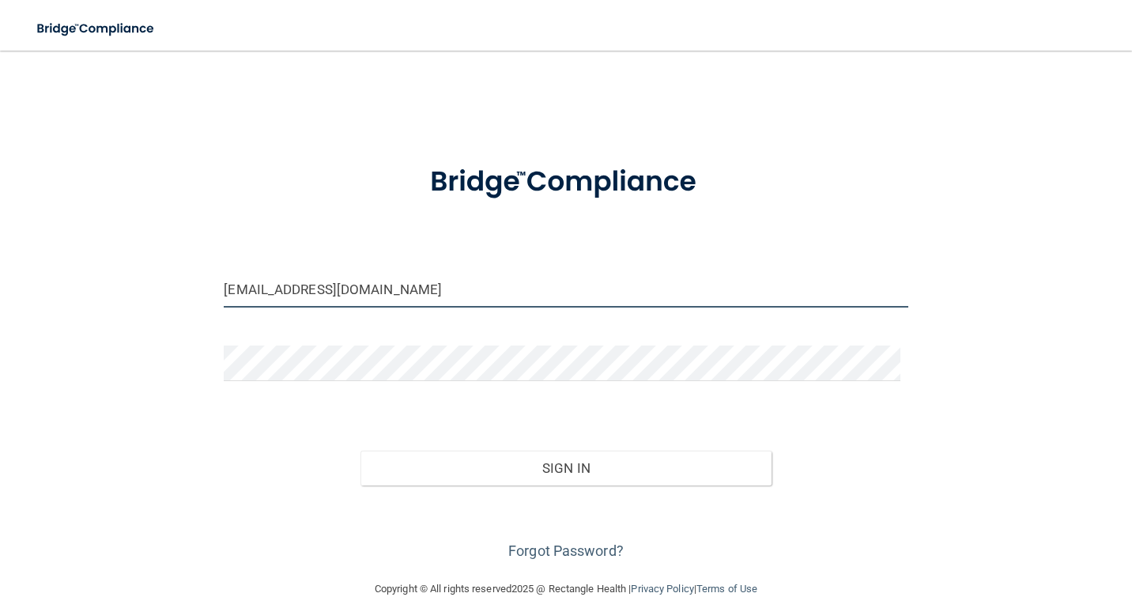
drag, startPoint x: 402, startPoint y: 287, endPoint x: 0, endPoint y: 246, distance: 404.4
click at [0, 246] on html "Toggle navigation Manage My Enterprise Manage My Location [EMAIL_ADDRESS][DOMAI…" at bounding box center [566, 306] width 1132 height 612
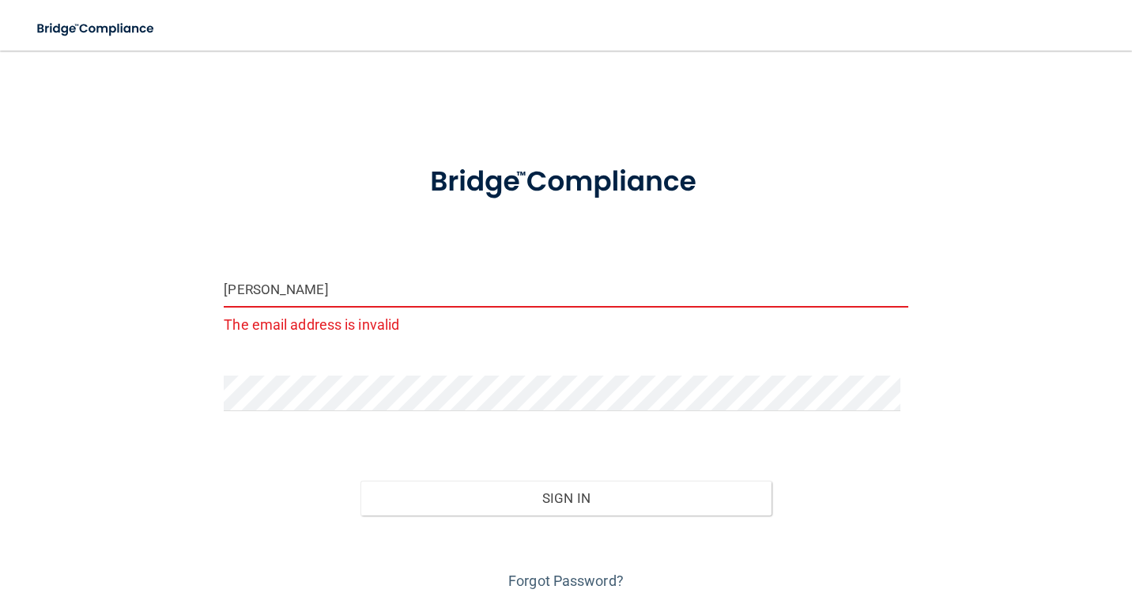
type input "[EMAIL_ADDRESS][DOMAIN_NAME]"
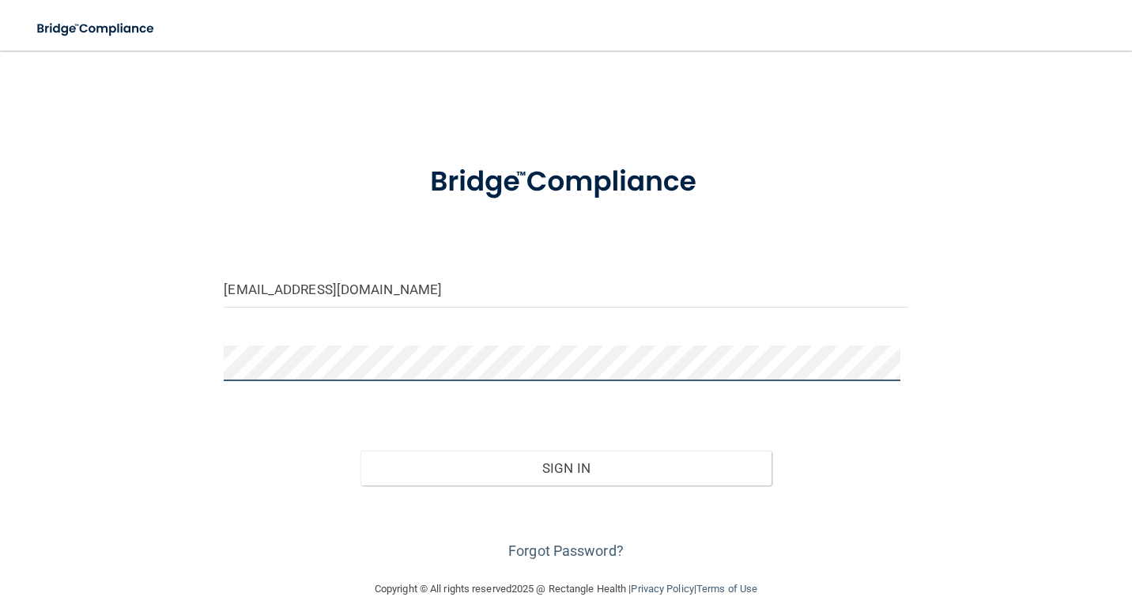
click at [0, 164] on html "Toggle navigation Manage My Enterprise Manage My Location [EMAIL_ADDRESS][DOMAI…" at bounding box center [566, 306] width 1132 height 612
click at [360, 451] on button "Sign In" at bounding box center [565, 468] width 410 height 35
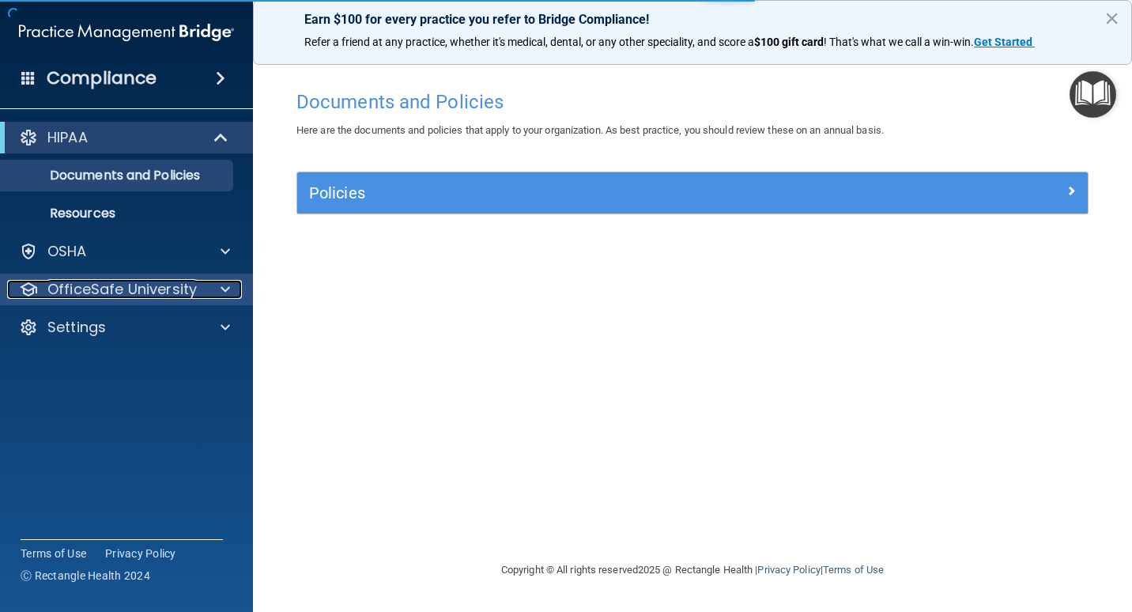
click at [180, 280] on p "OfficeSafe University" at bounding box center [121, 289] width 149 height 19
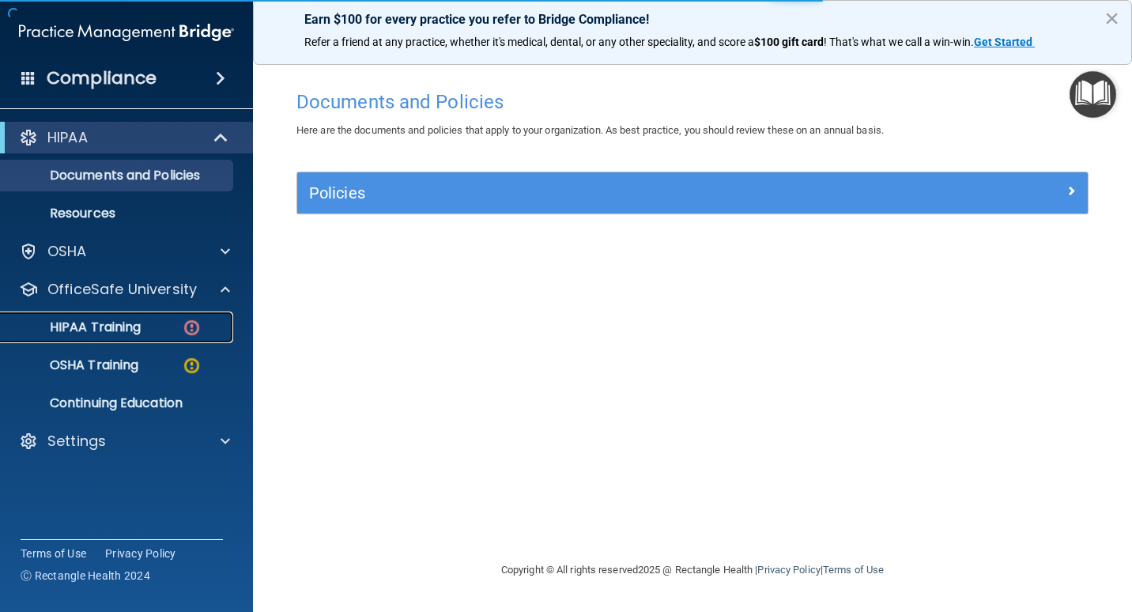
drag, startPoint x: 153, startPoint y: 324, endPoint x: 131, endPoint y: 311, distance: 24.8
click at [153, 325] on div "HIPAA Training" at bounding box center [118, 327] width 216 height 16
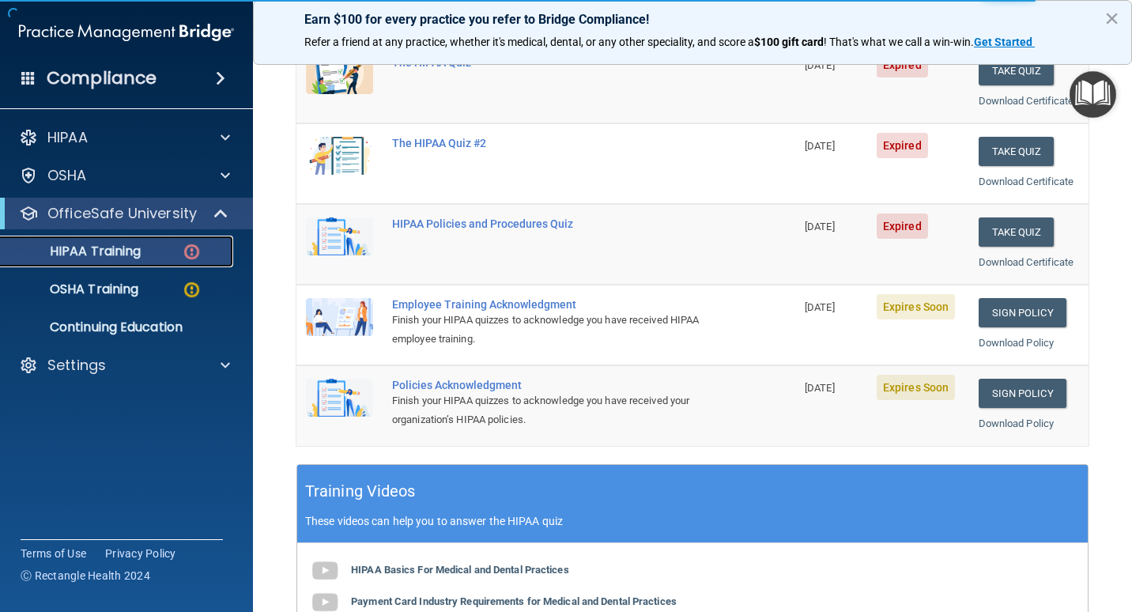
scroll to position [237, 0]
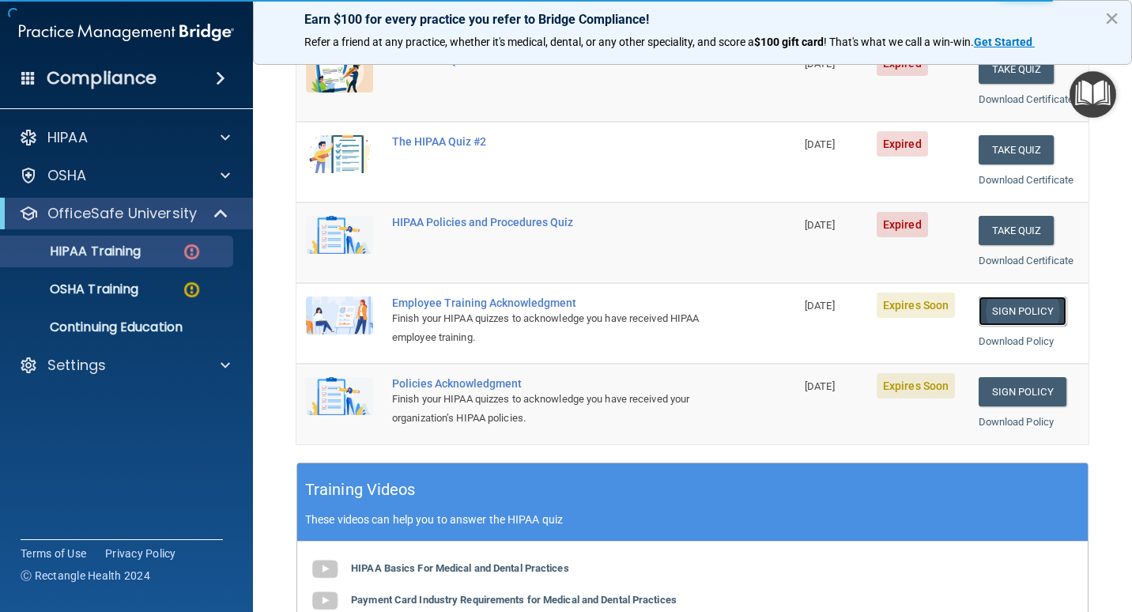
click at [987, 303] on link "Sign Policy" at bounding box center [1023, 310] width 88 height 29
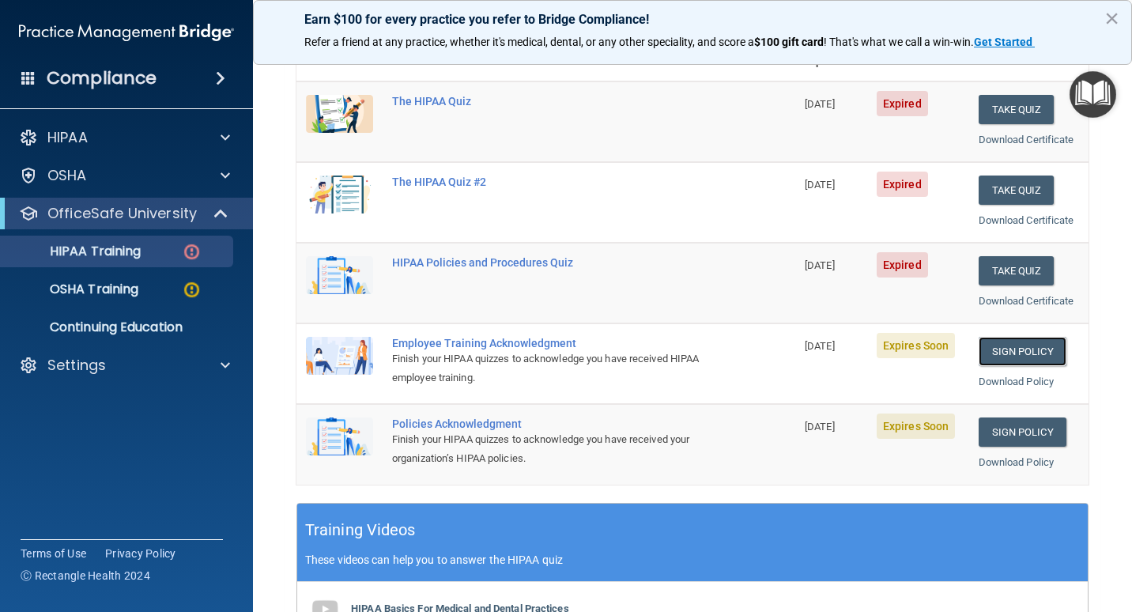
scroll to position [158, 0]
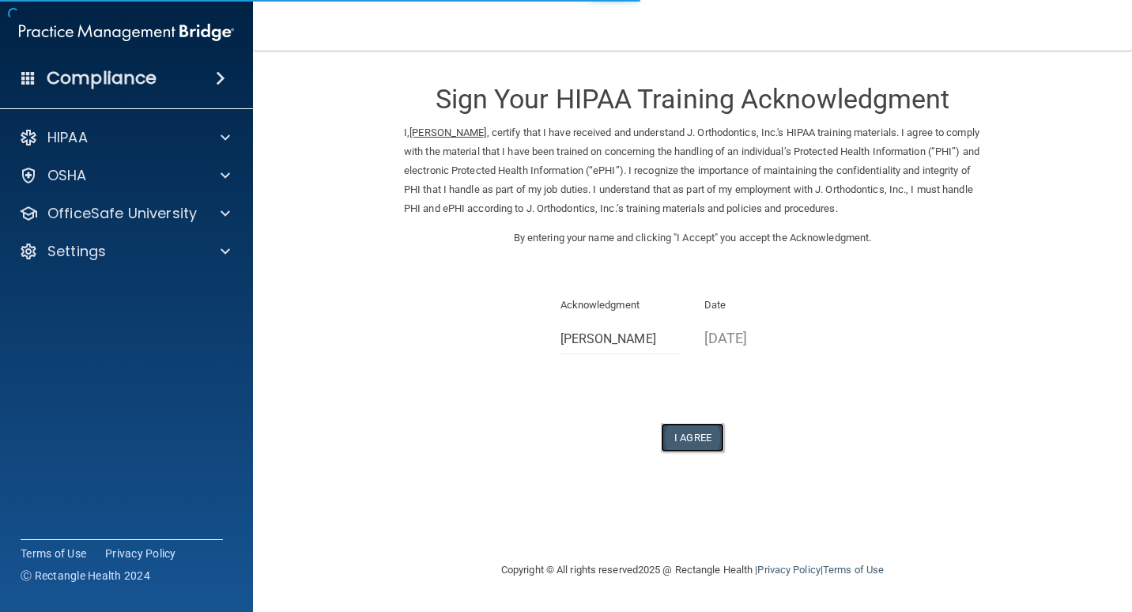
click at [695, 438] on button "I Agree" at bounding box center [692, 437] width 63 height 29
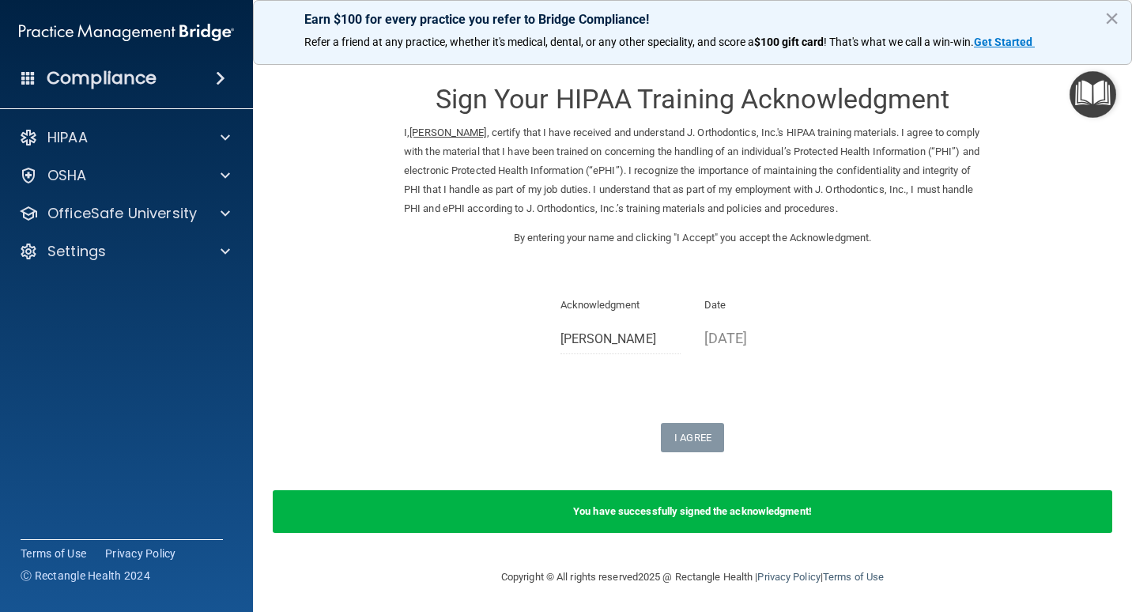
scroll to position [3, 0]
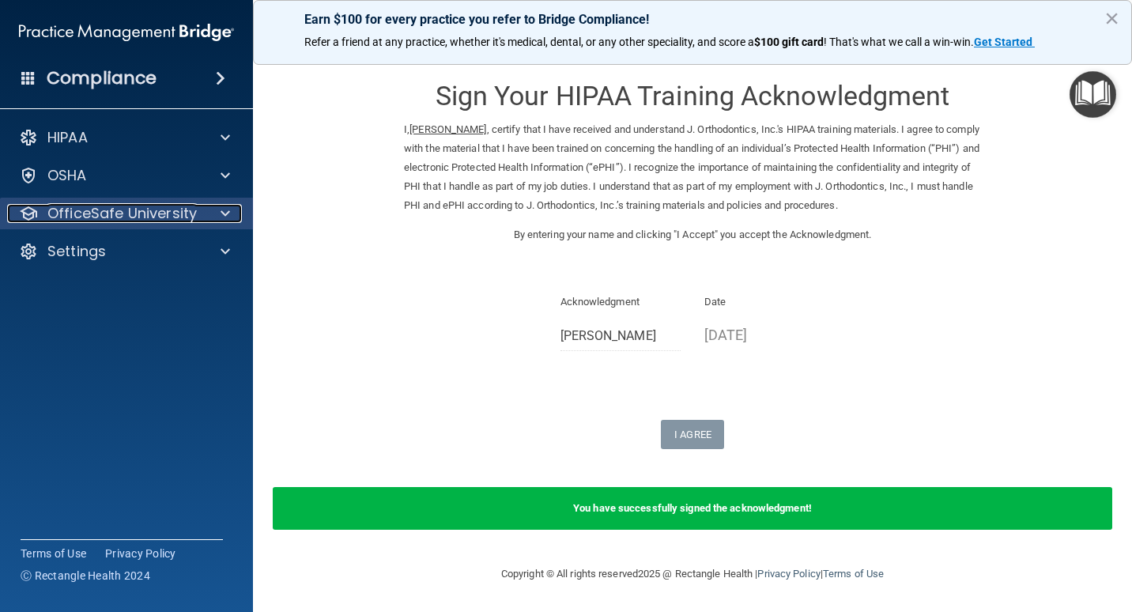
click at [147, 218] on p "OfficeSafe University" at bounding box center [121, 213] width 149 height 19
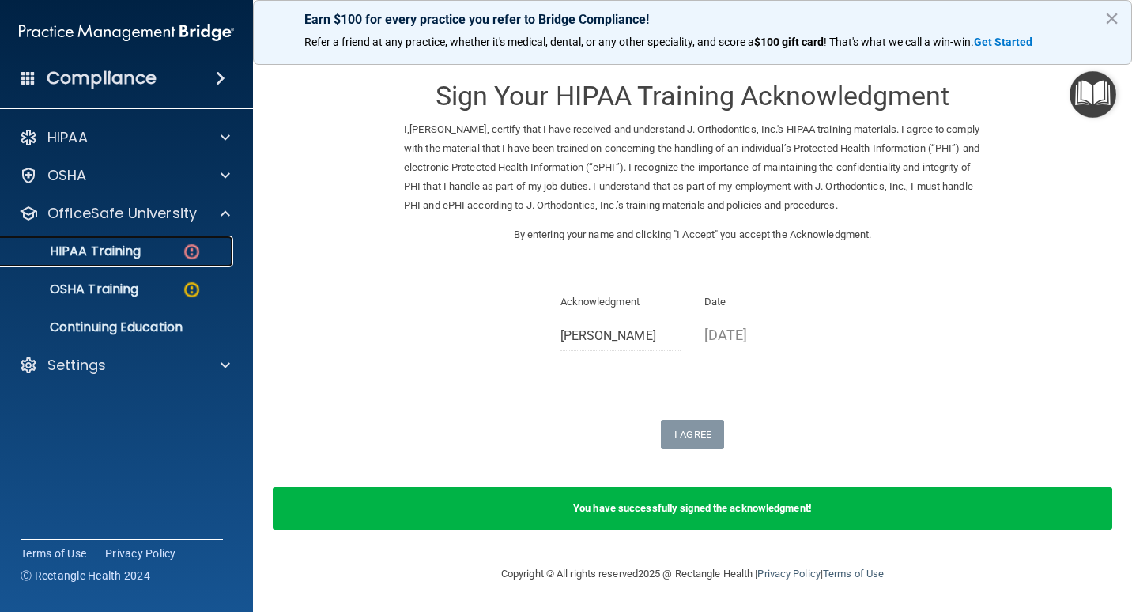
click at [183, 257] on img at bounding box center [192, 252] width 20 height 20
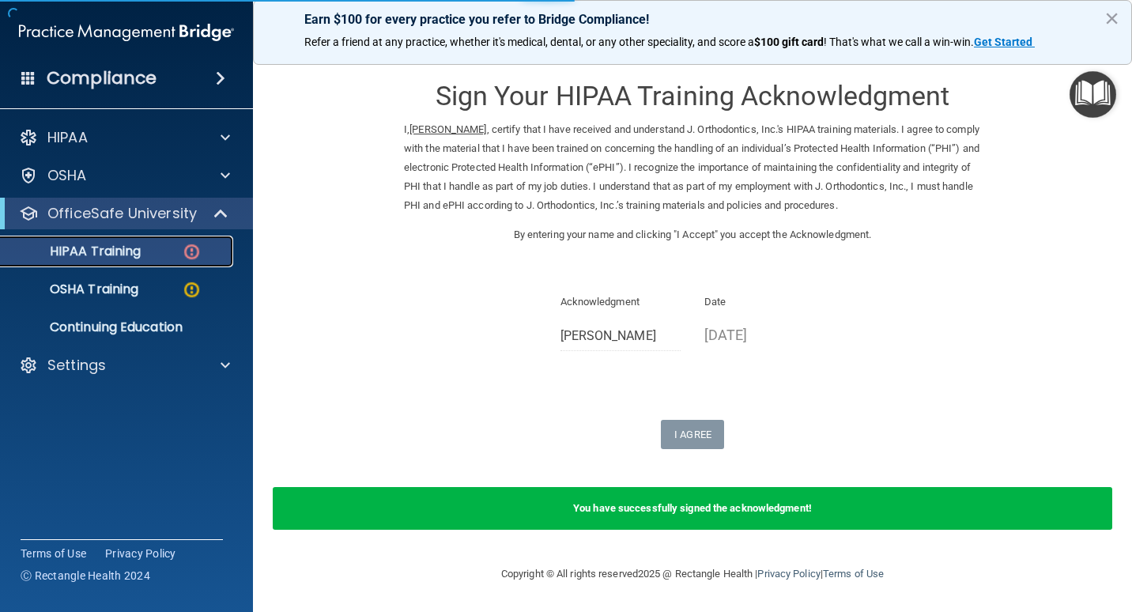
click at [157, 253] on div "HIPAA Training" at bounding box center [118, 251] width 216 height 16
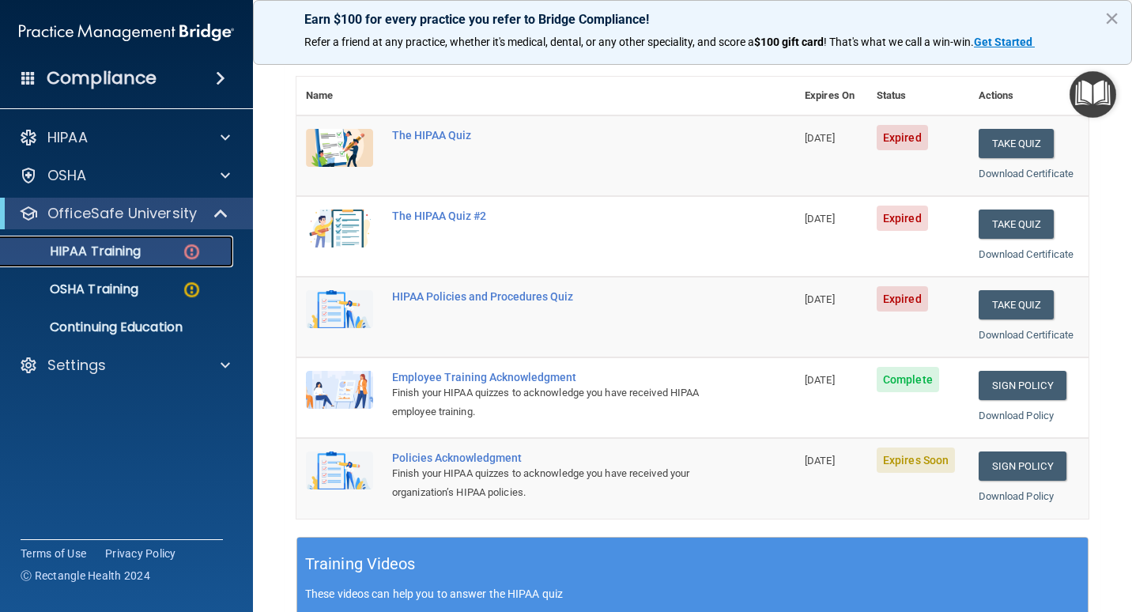
scroll to position [183, 0]
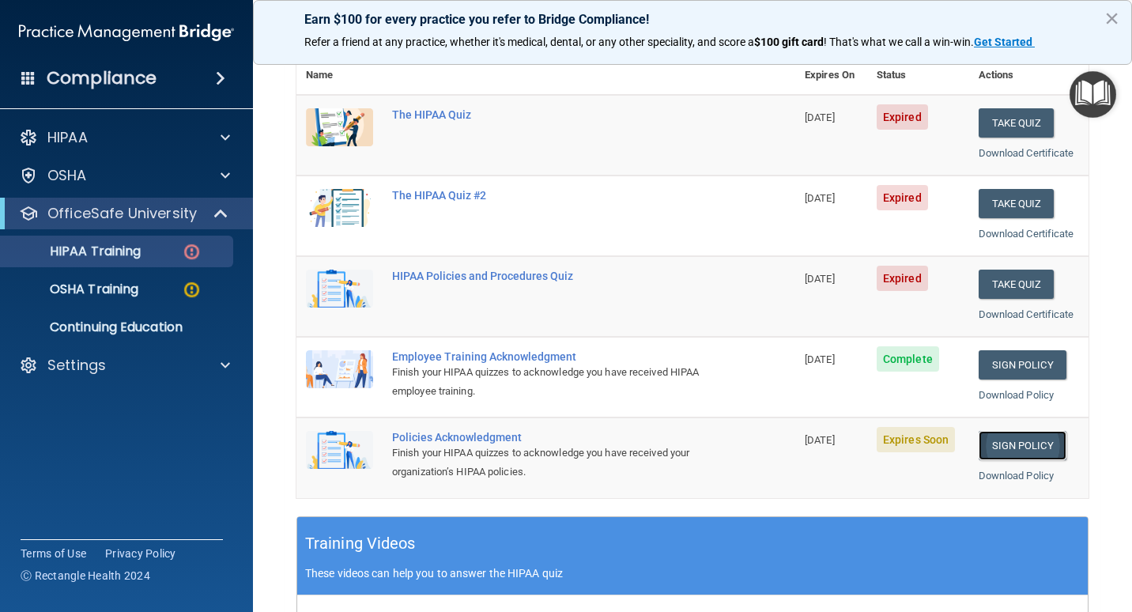
click at [1017, 458] on link "Sign Policy" at bounding box center [1023, 445] width 88 height 29
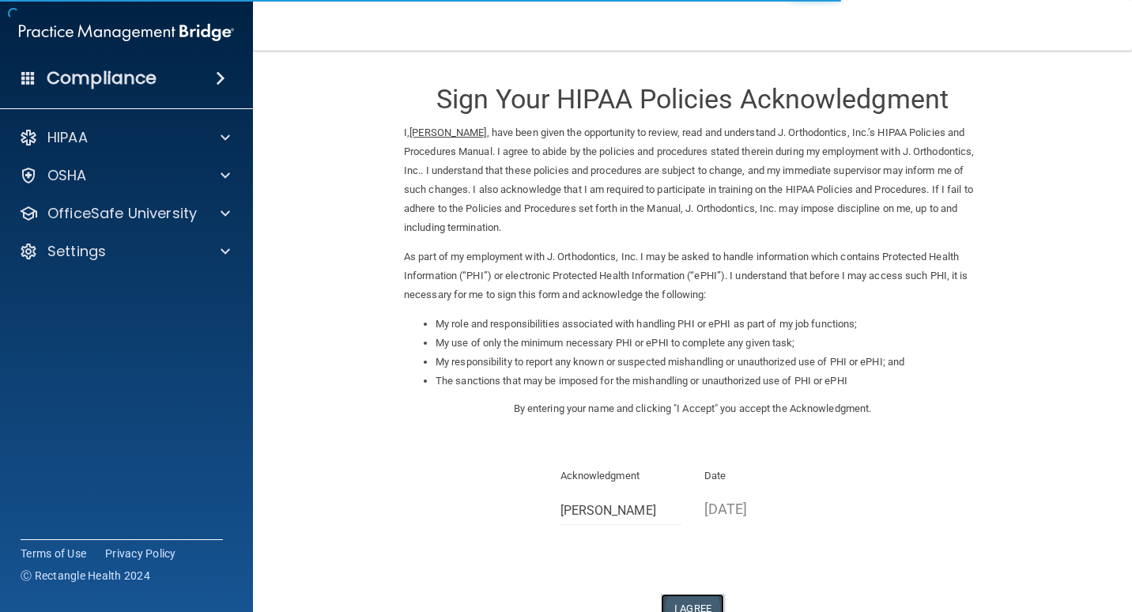
click at [689, 605] on button "I Agree" at bounding box center [692, 608] width 63 height 29
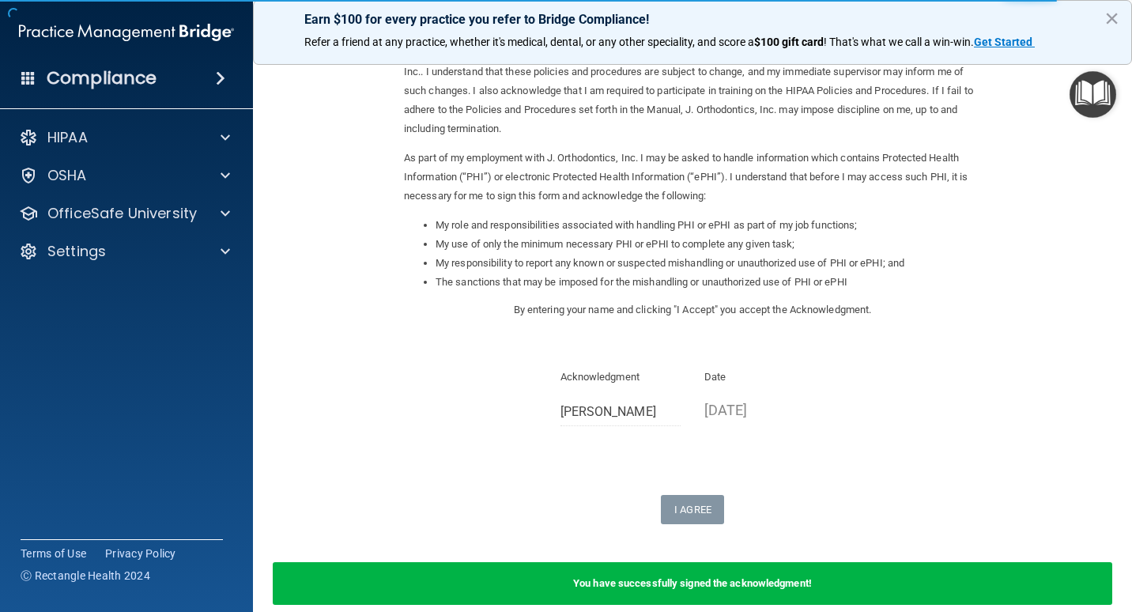
scroll to position [112, 0]
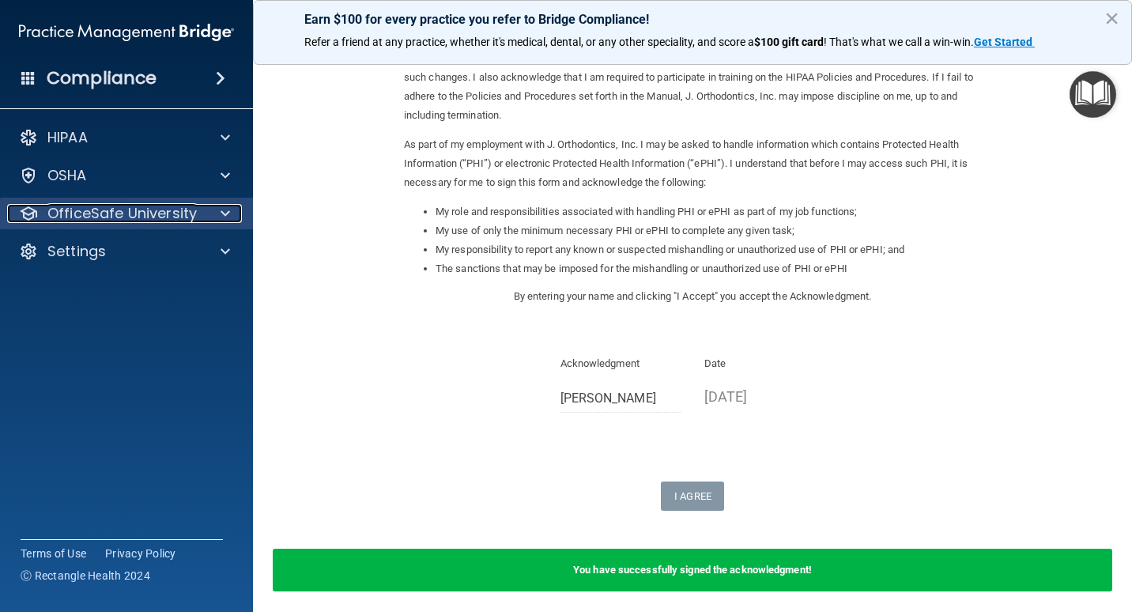
click at [133, 217] on p "OfficeSafe University" at bounding box center [121, 213] width 149 height 19
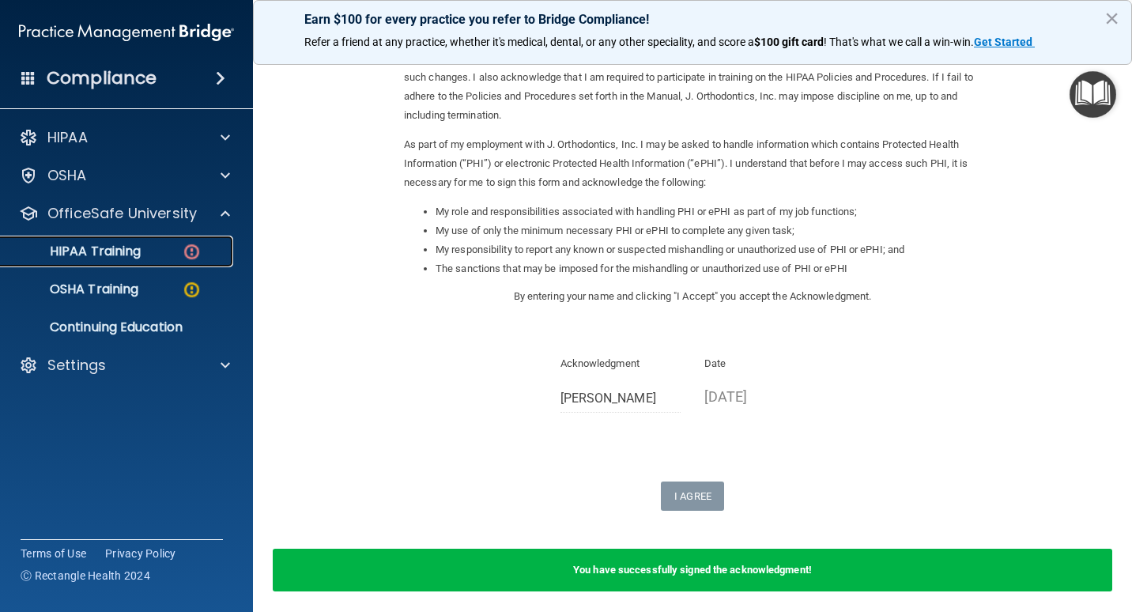
click at [170, 257] on div "HIPAA Training" at bounding box center [118, 251] width 216 height 16
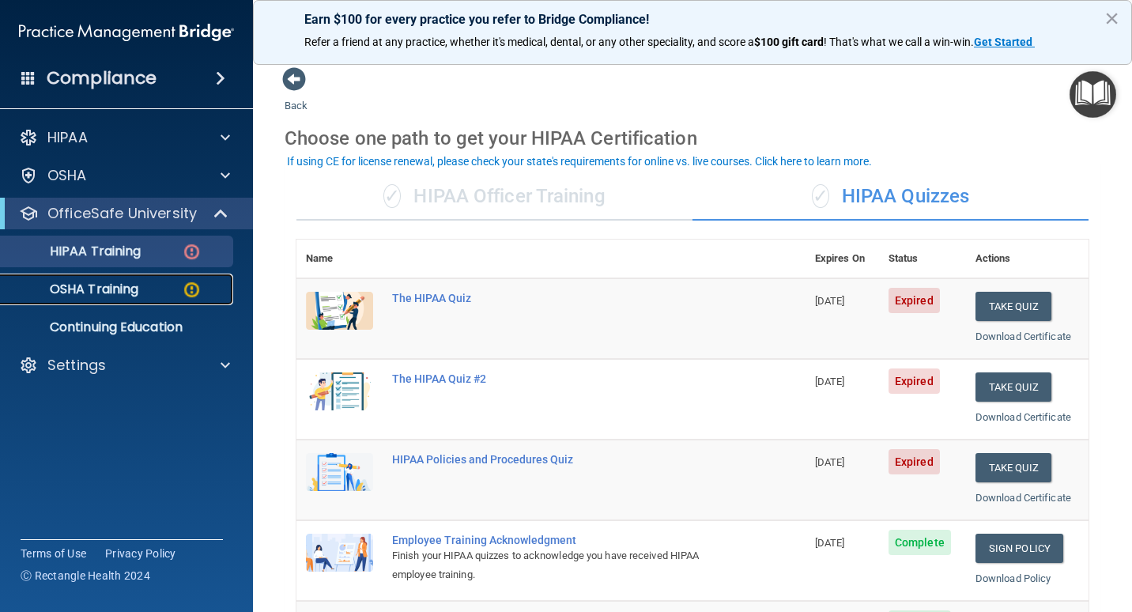
click at [149, 294] on div "OSHA Training" at bounding box center [118, 289] width 216 height 16
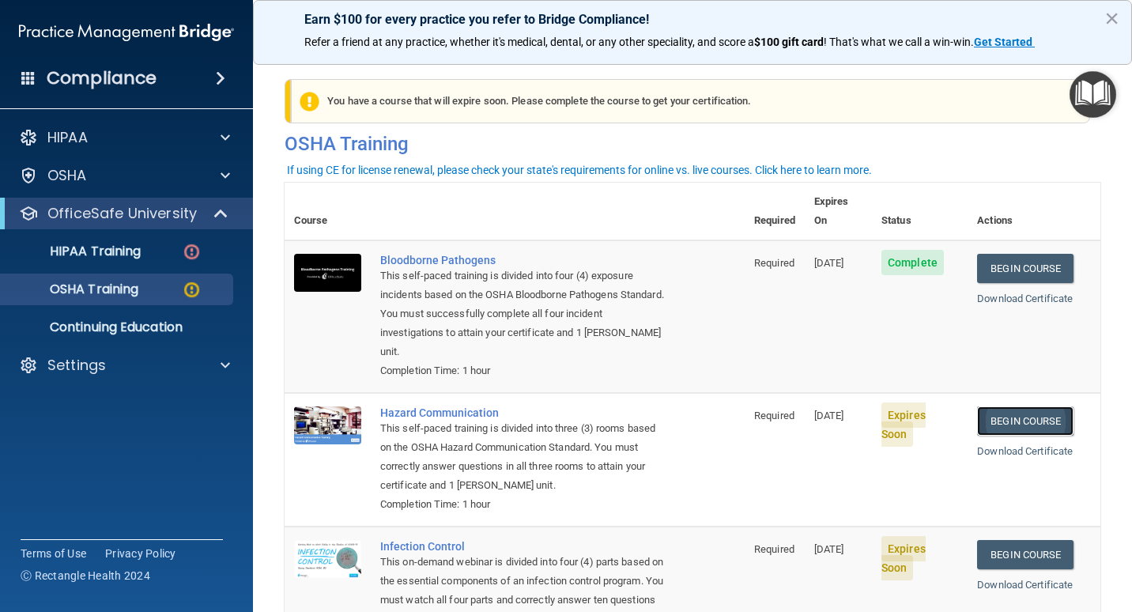
click at [1004, 406] on link "Begin Course" at bounding box center [1025, 420] width 96 height 29
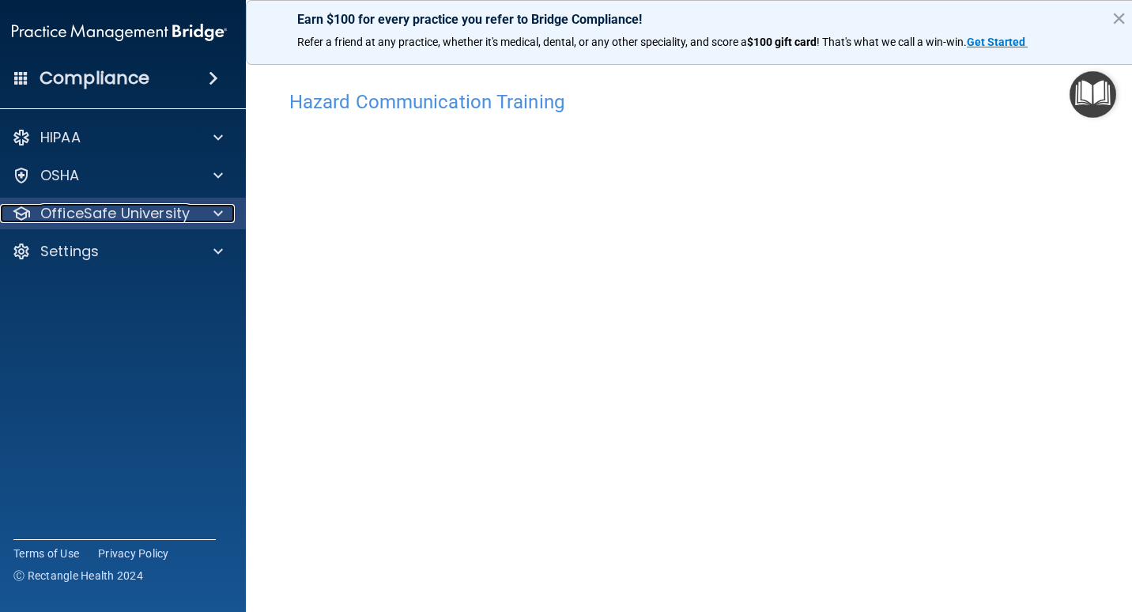
click at [129, 207] on p "OfficeSafe University" at bounding box center [114, 213] width 149 height 19
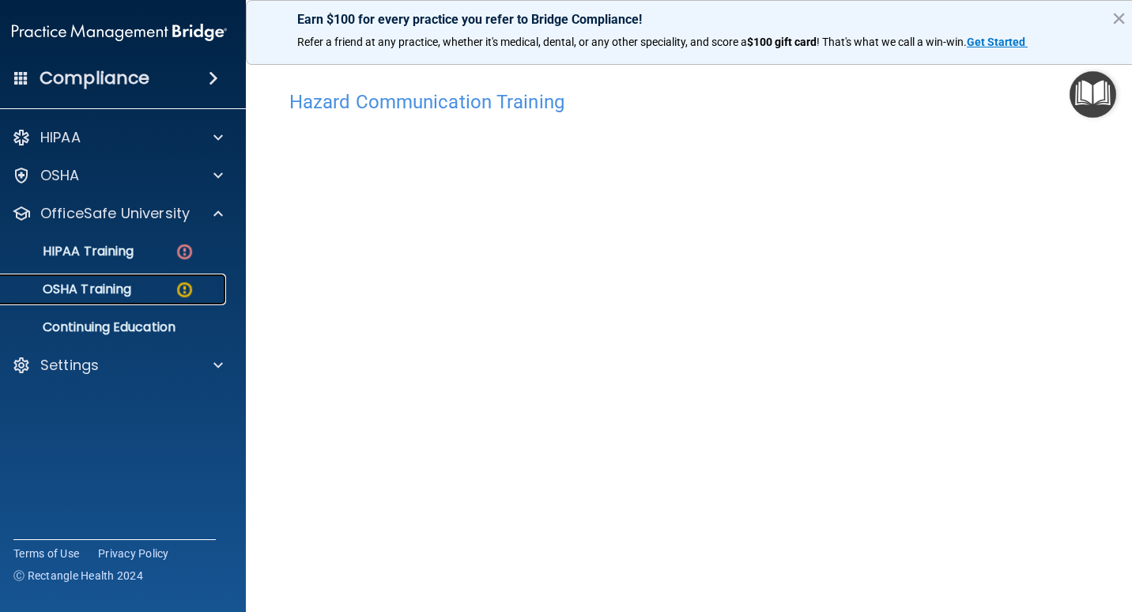
click at [161, 289] on div "OSHA Training" at bounding box center [111, 289] width 216 height 16
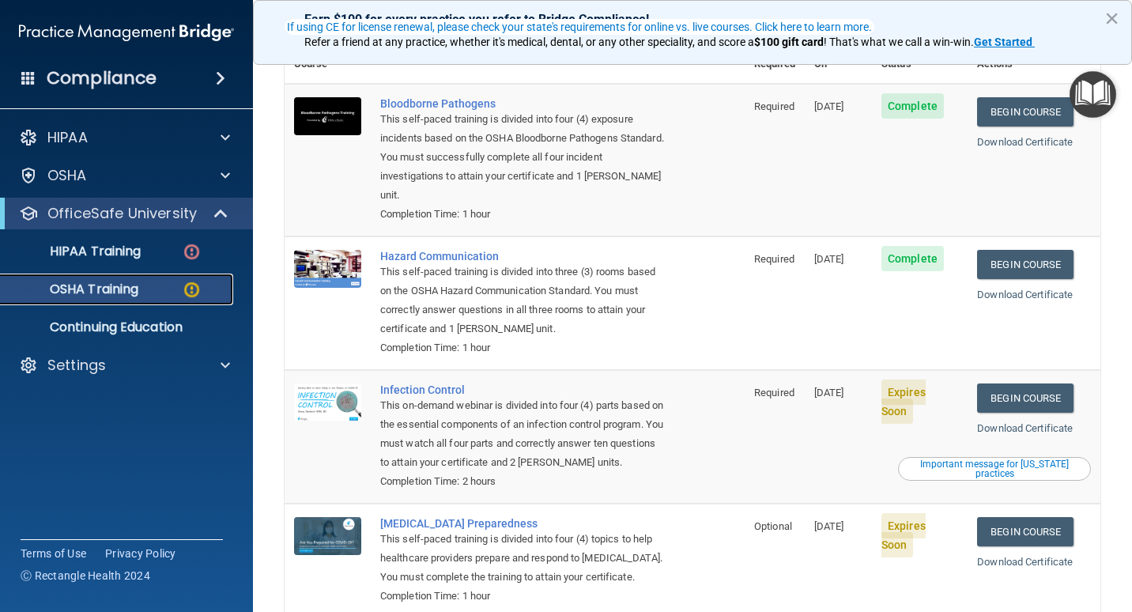
scroll to position [158, 0]
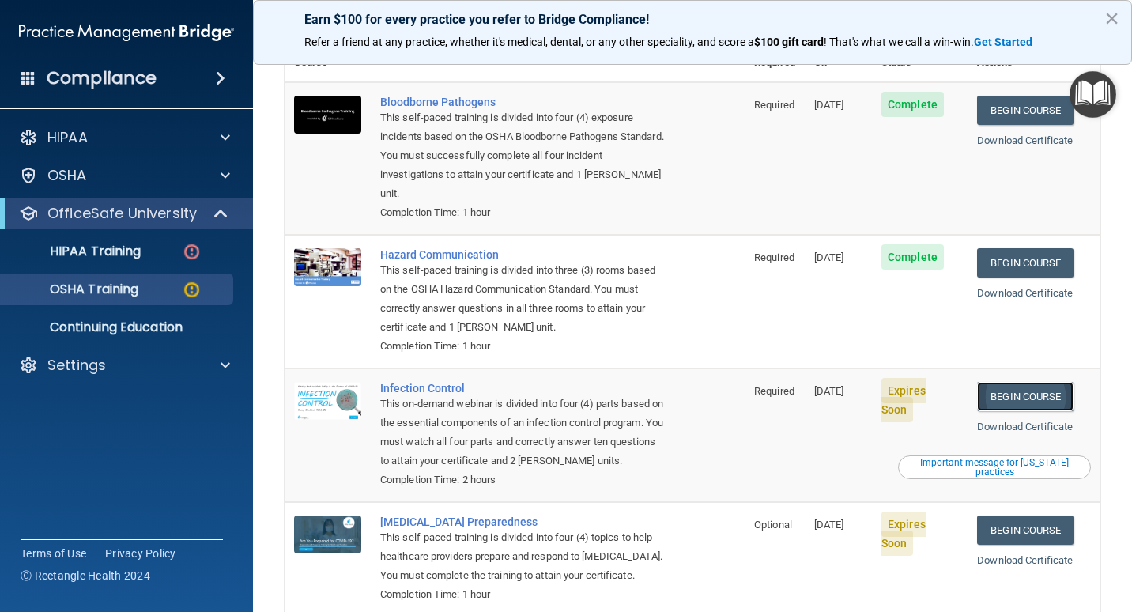
click at [995, 382] on link "Begin Course" at bounding box center [1025, 396] width 96 height 29
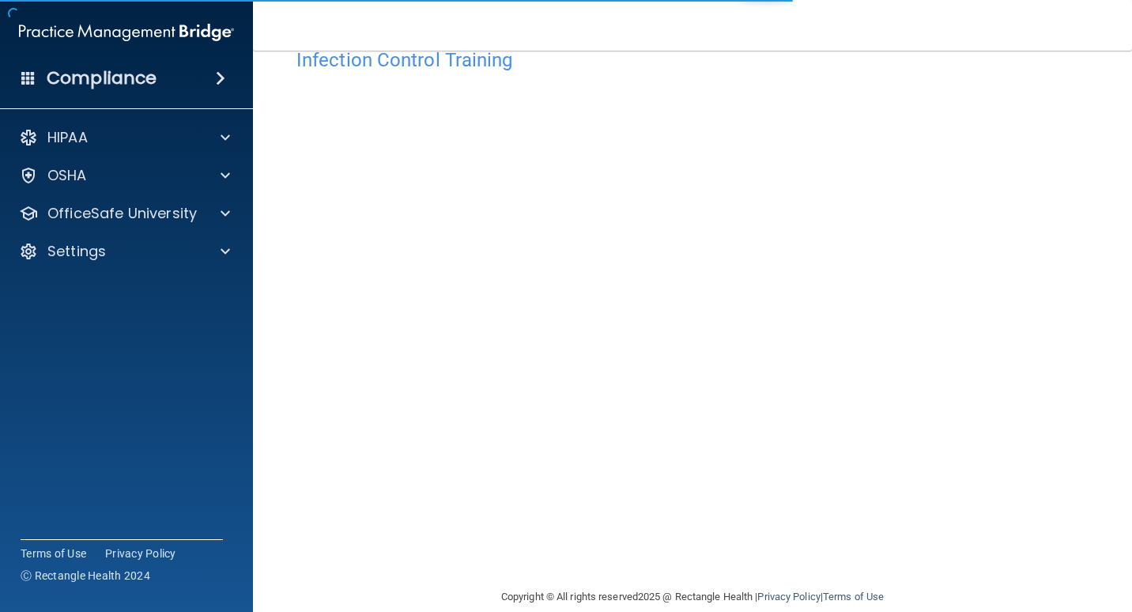
scroll to position [65, 0]
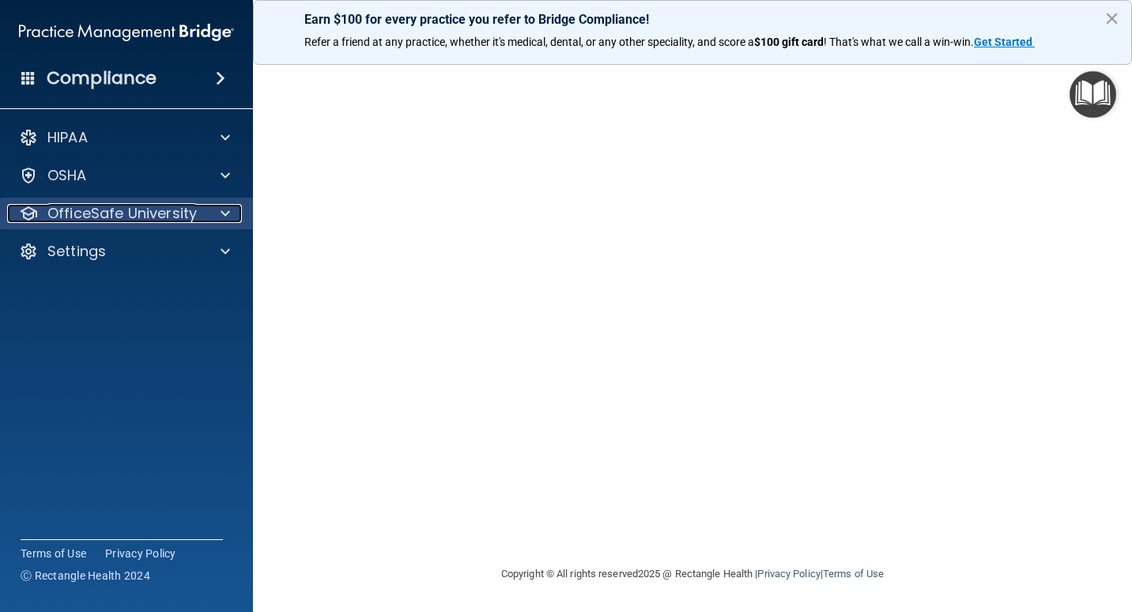
click at [113, 210] on p "OfficeSafe University" at bounding box center [121, 213] width 149 height 19
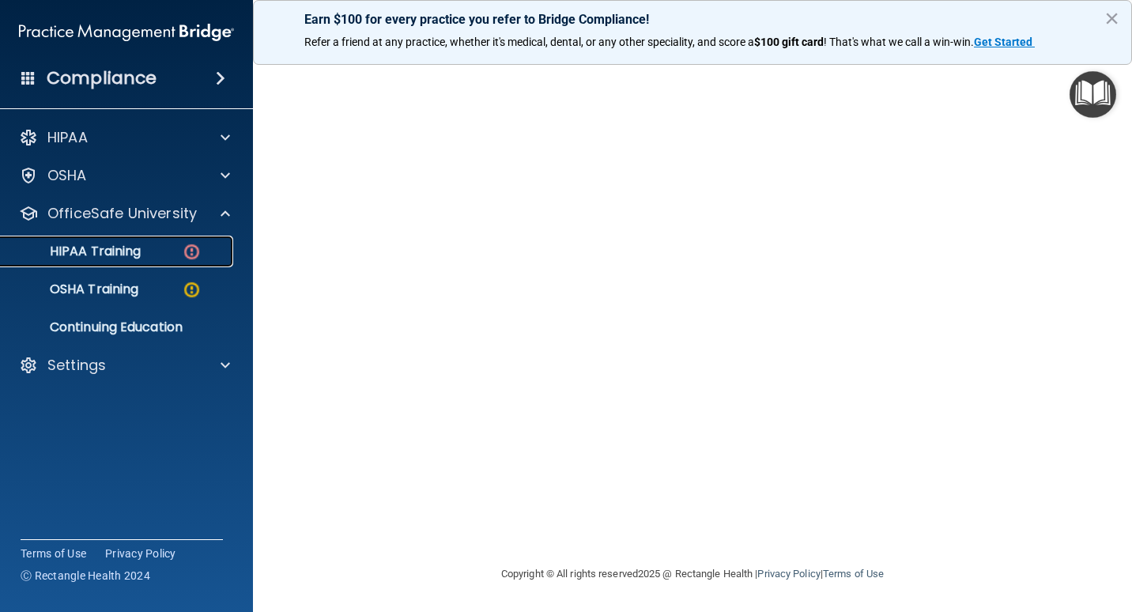
click at [171, 253] on div "HIPAA Training" at bounding box center [118, 251] width 216 height 16
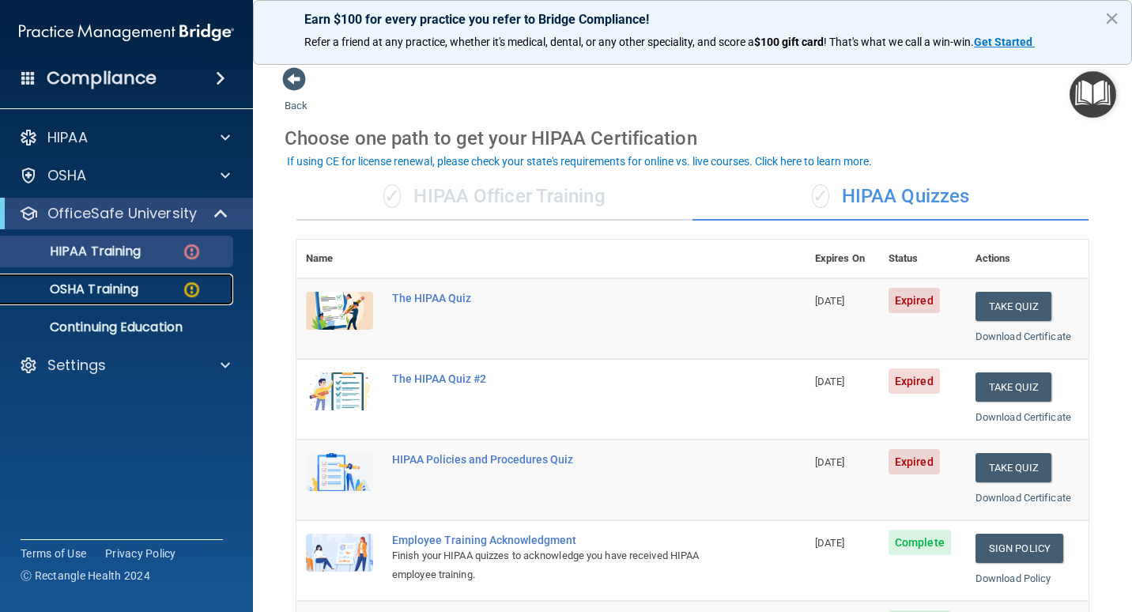
click at [185, 294] on img at bounding box center [192, 290] width 20 height 20
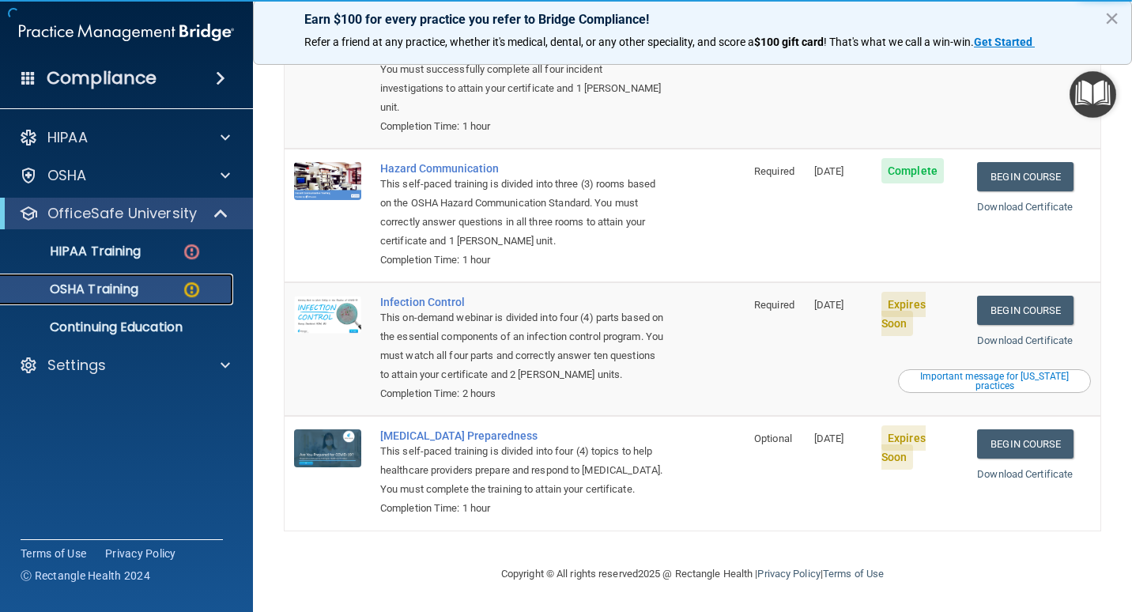
scroll to position [248, 0]
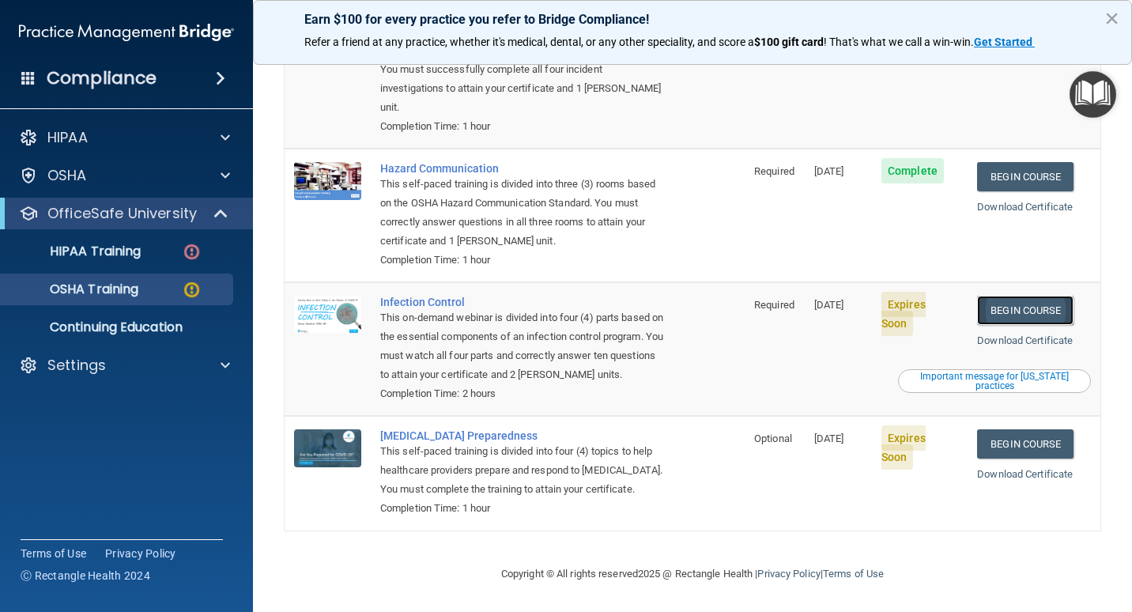
click at [1034, 296] on link "Begin Course" at bounding box center [1025, 310] width 96 height 29
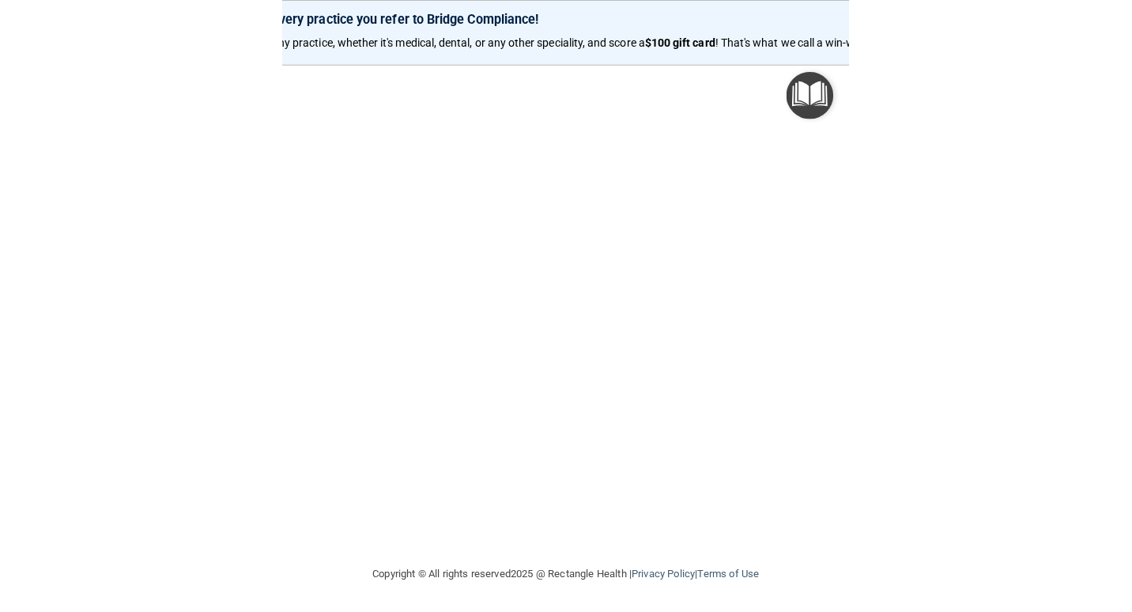
scroll to position [65, 0]
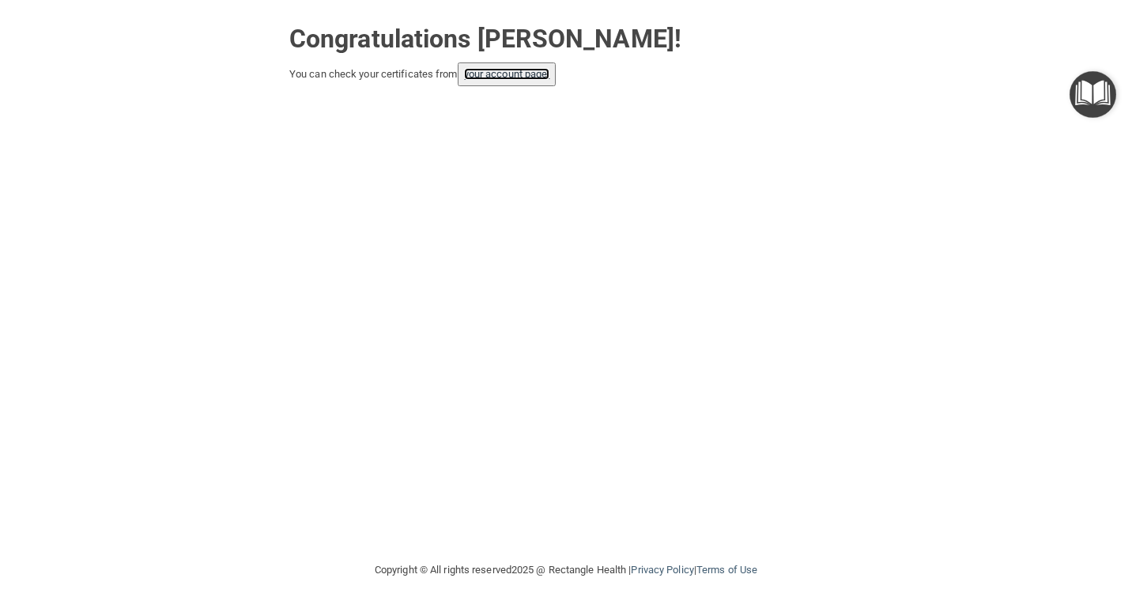
click at [519, 78] on link "your account page!" at bounding box center [507, 74] width 86 height 12
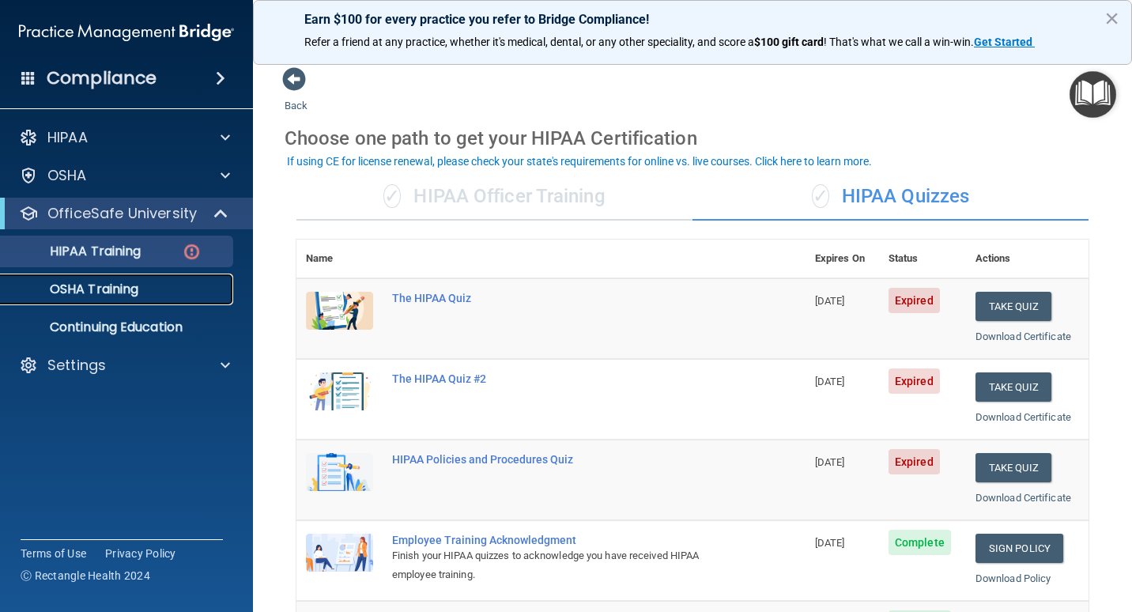
drag, startPoint x: 96, startPoint y: 277, endPoint x: 88, endPoint y: 279, distance: 8.8
click at [94, 278] on link "OSHA Training" at bounding box center [108, 289] width 249 height 32
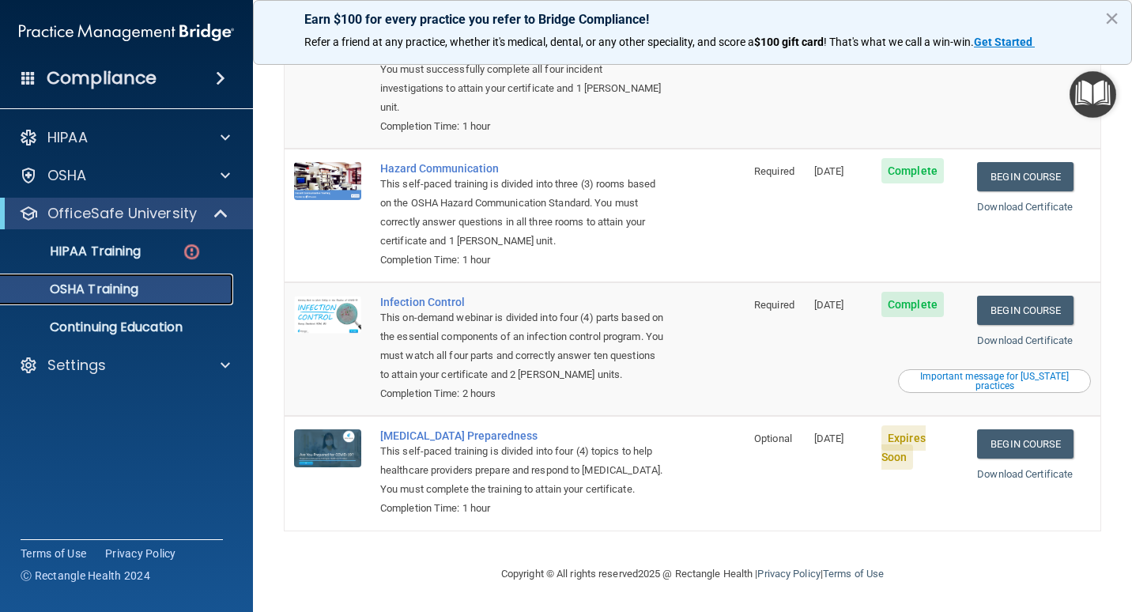
scroll to position [204, 0]
click at [1010, 429] on link "Begin Course" at bounding box center [1025, 443] width 96 height 29
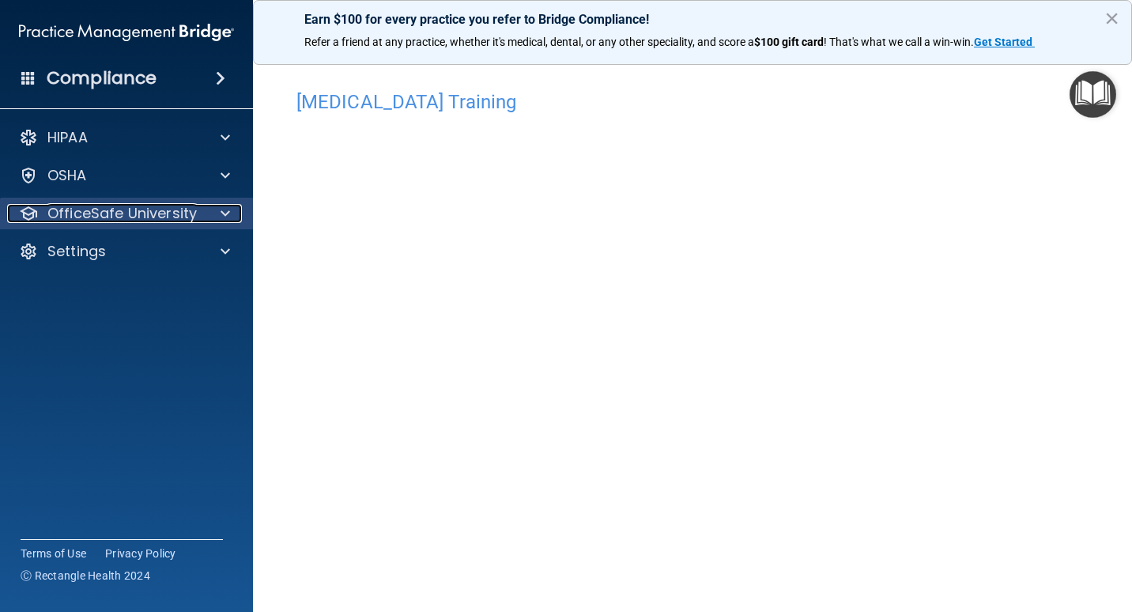
click at [183, 214] on p "OfficeSafe University" at bounding box center [121, 213] width 149 height 19
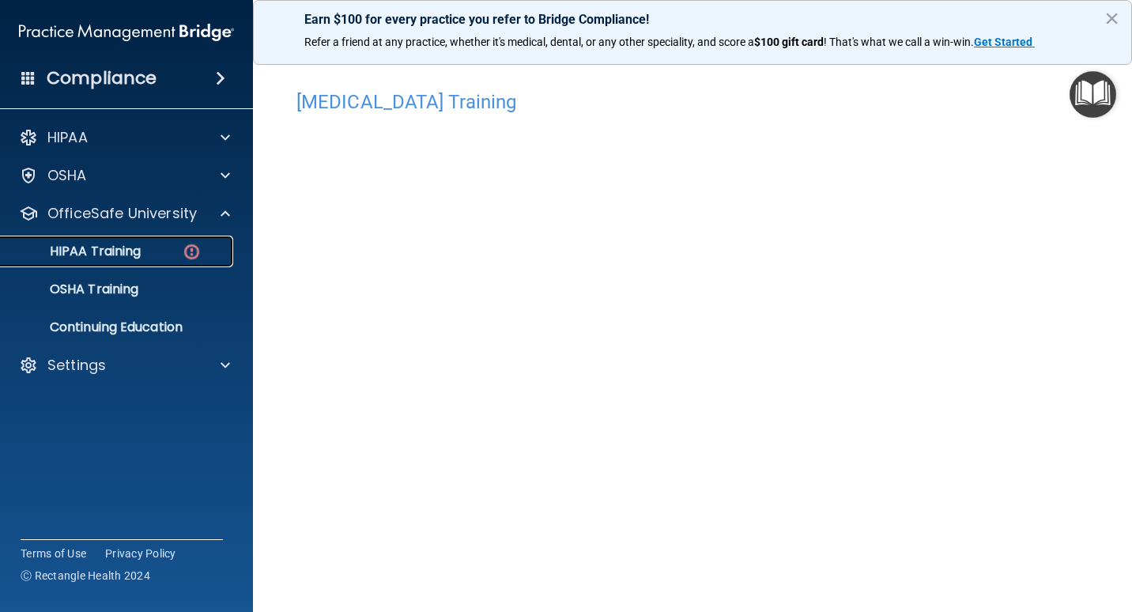
click at [191, 258] on img at bounding box center [192, 252] width 20 height 20
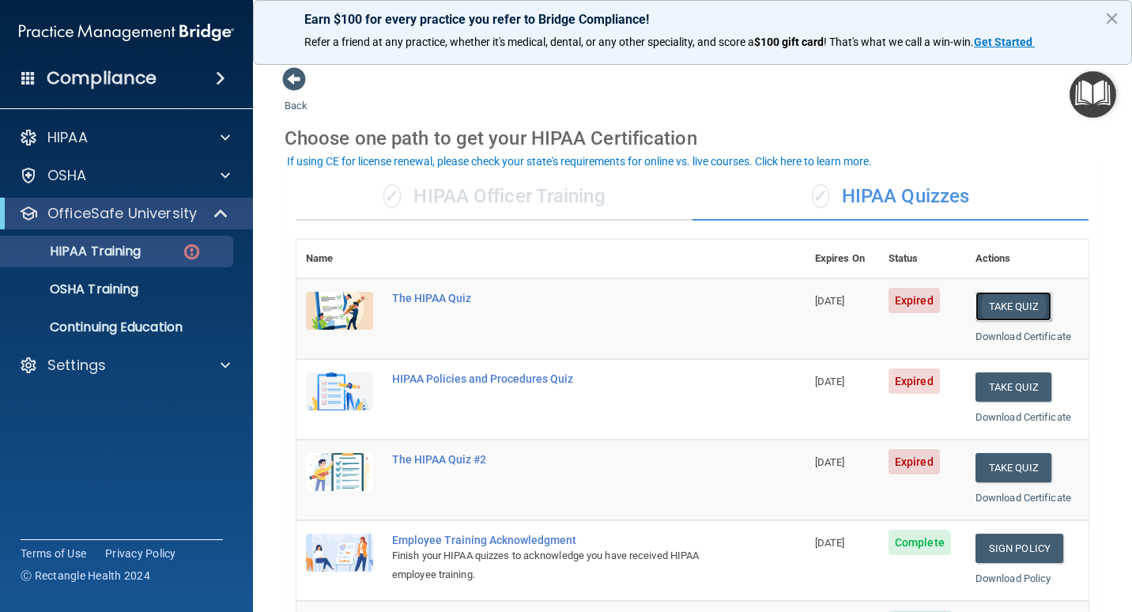
drag, startPoint x: 999, startPoint y: 306, endPoint x: 979, endPoint y: 301, distance: 20.3
click at [999, 305] on button "Take Quiz" at bounding box center [1013, 306] width 76 height 29
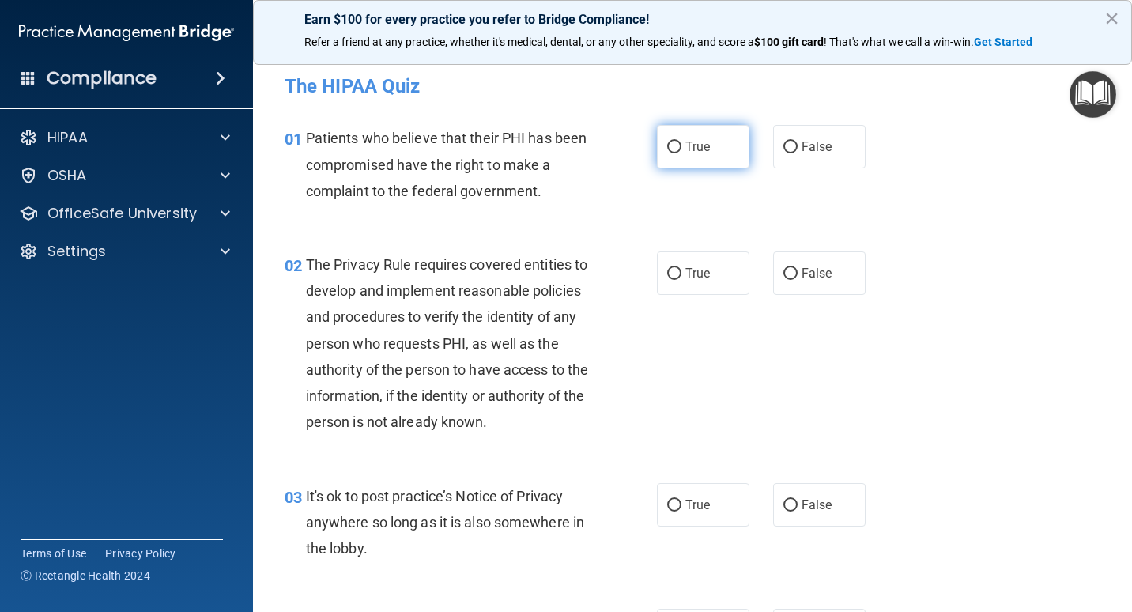
drag, startPoint x: 692, startPoint y: 145, endPoint x: 665, endPoint y: 156, distance: 29.1
click at [691, 145] on span "True" at bounding box center [697, 146] width 25 height 15
click at [681, 145] on input "True" at bounding box center [674, 147] width 14 height 12
radio input "true"
drag, startPoint x: 719, startPoint y: 289, endPoint x: 699, endPoint y: 294, distance: 21.1
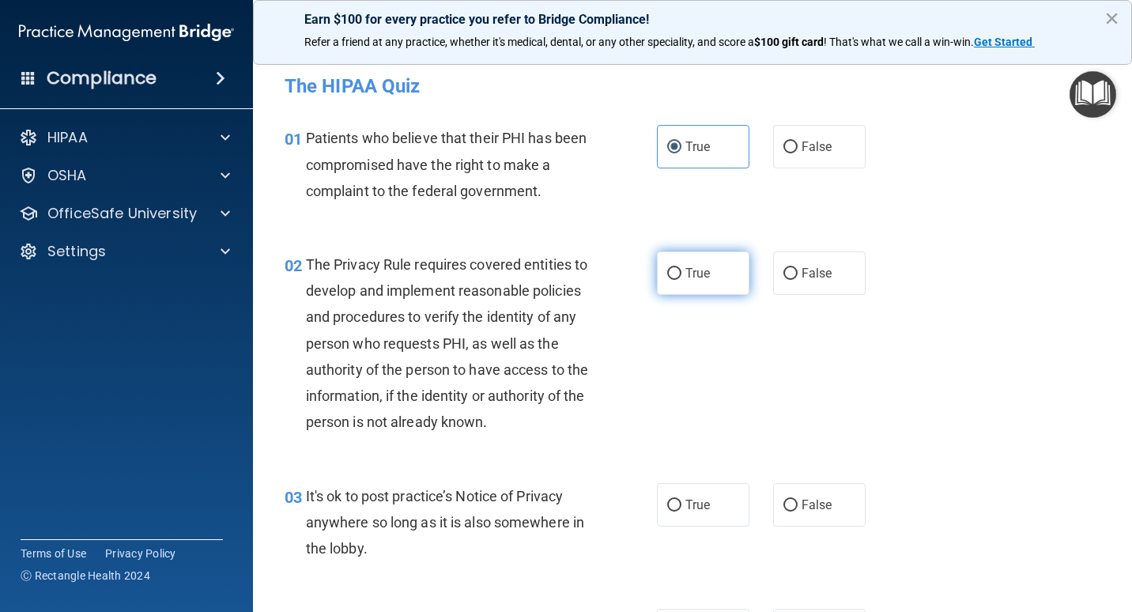
click at [715, 292] on label "True" at bounding box center [703, 272] width 92 height 43
click at [681, 280] on input "True" at bounding box center [674, 274] width 14 height 12
radio input "true"
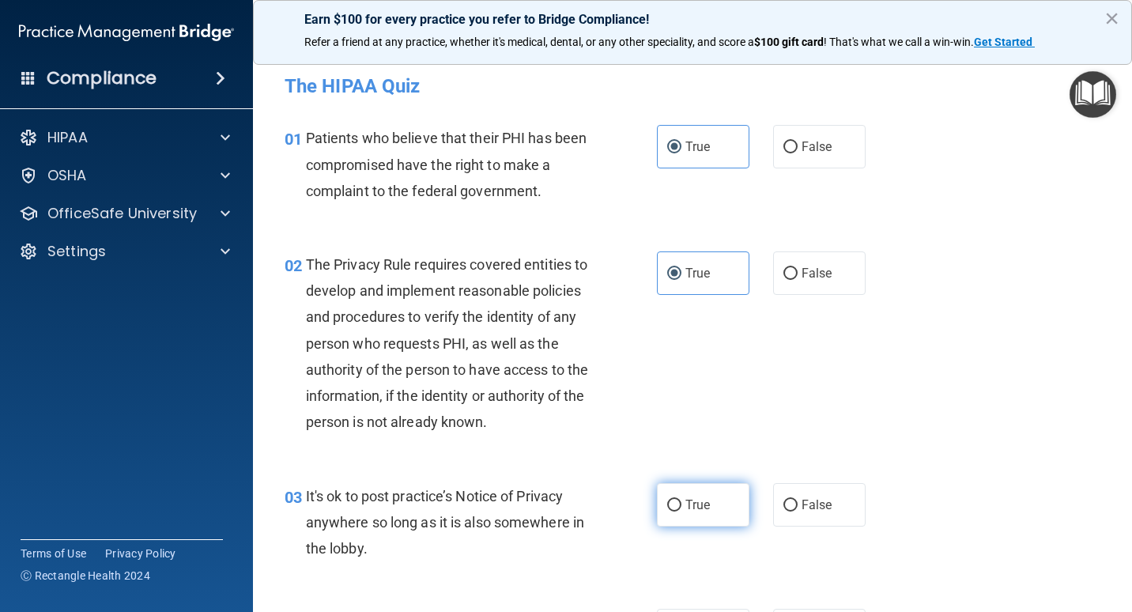
drag, startPoint x: 711, startPoint y: 533, endPoint x: 719, endPoint y: 537, distance: 9.2
click at [715, 526] on label "True" at bounding box center [703, 504] width 92 height 43
click at [681, 511] on input "True" at bounding box center [674, 506] width 14 height 12
radio input "true"
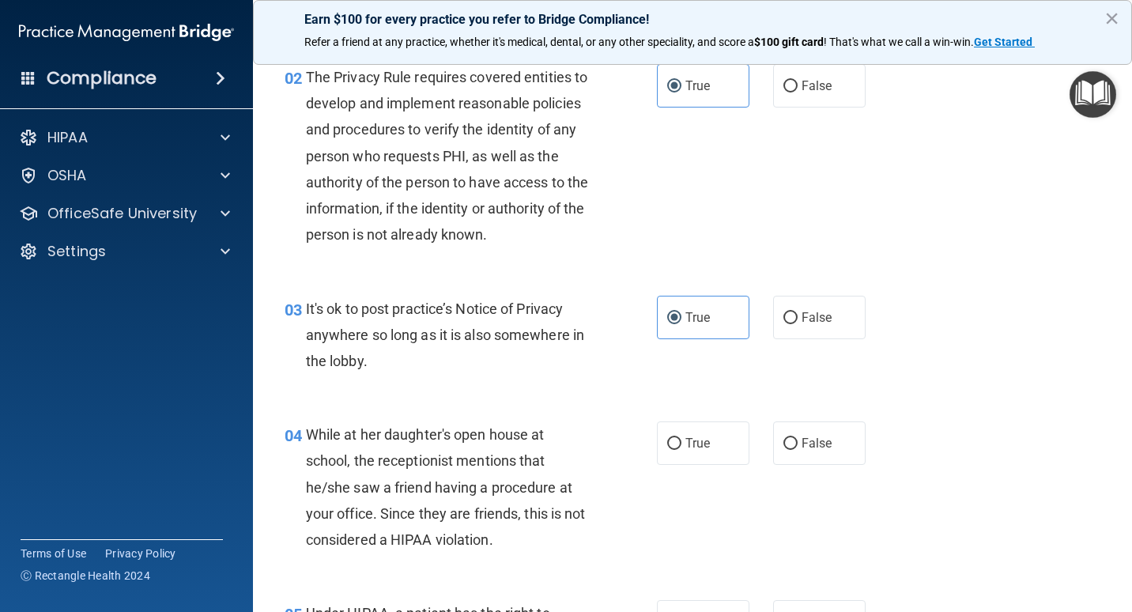
scroll to position [395, 0]
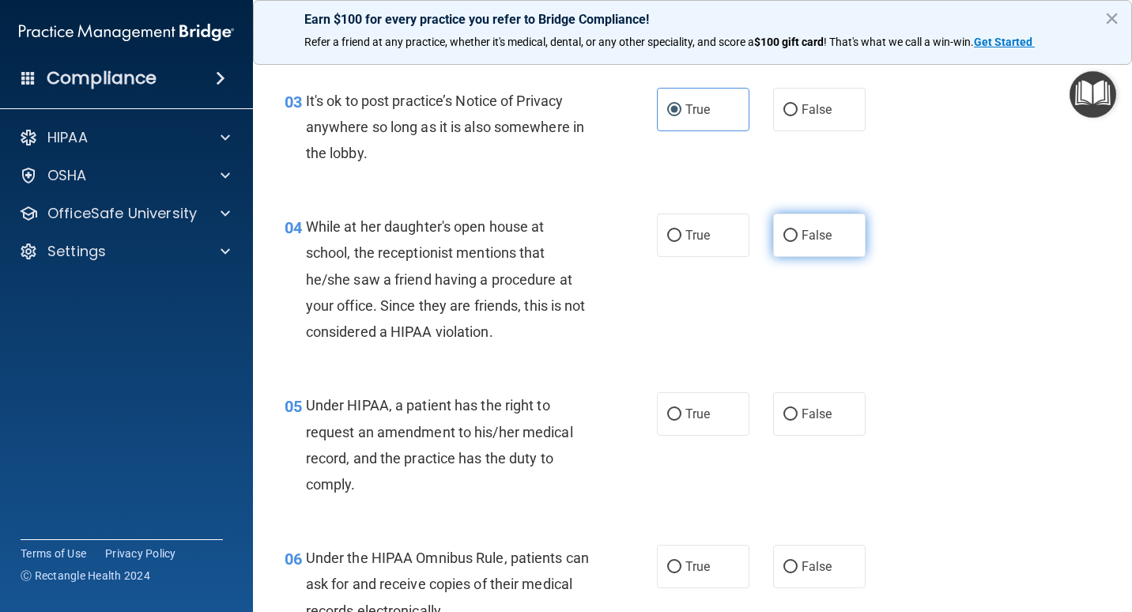
drag, startPoint x: 805, startPoint y: 269, endPoint x: 786, endPoint y: 270, distance: 19.0
click at [786, 257] on label "False" at bounding box center [819, 234] width 92 height 43
drag, startPoint x: 685, startPoint y: 432, endPoint x: 704, endPoint y: 434, distance: 19.8
click at [688, 434] on label "True" at bounding box center [703, 413] width 92 height 43
click at [681, 421] on input "True" at bounding box center [674, 415] width 14 height 12
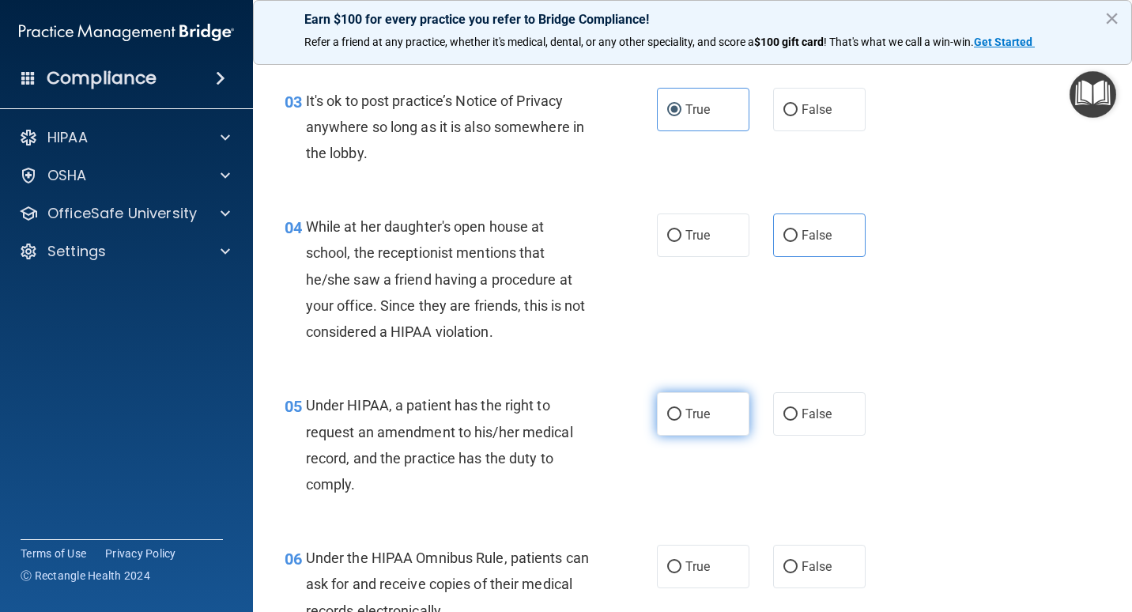
radio input "true"
drag, startPoint x: 783, startPoint y: 256, endPoint x: 745, endPoint y: 332, distance: 84.8
click at [784, 242] on input "False" at bounding box center [790, 236] width 14 height 12
radio input "true"
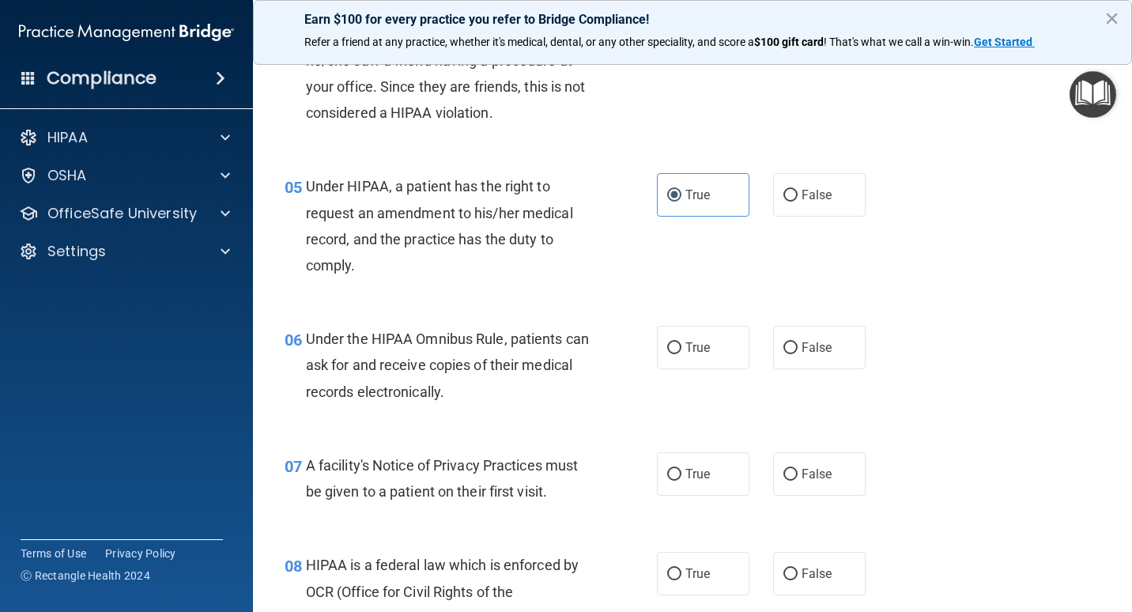
scroll to position [632, 0]
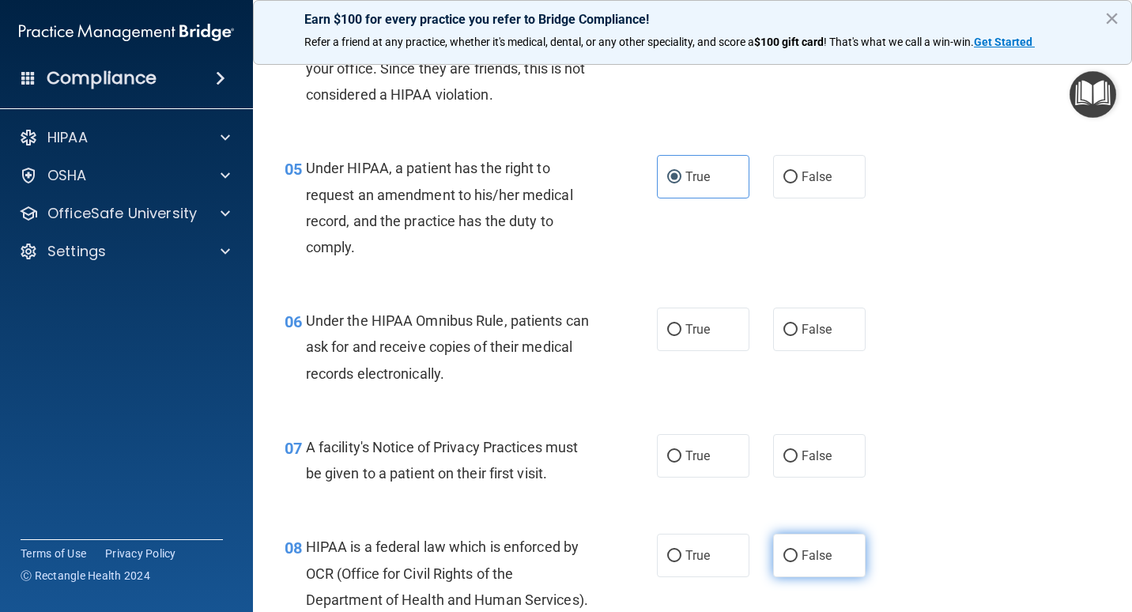
drag, startPoint x: 685, startPoint y: 353, endPoint x: 847, endPoint y: 561, distance: 264.1
click at [685, 337] on span "True" at bounding box center [697, 329] width 25 height 15
click at [681, 336] on input "True" at bounding box center [674, 330] width 14 height 12
radio input "true"
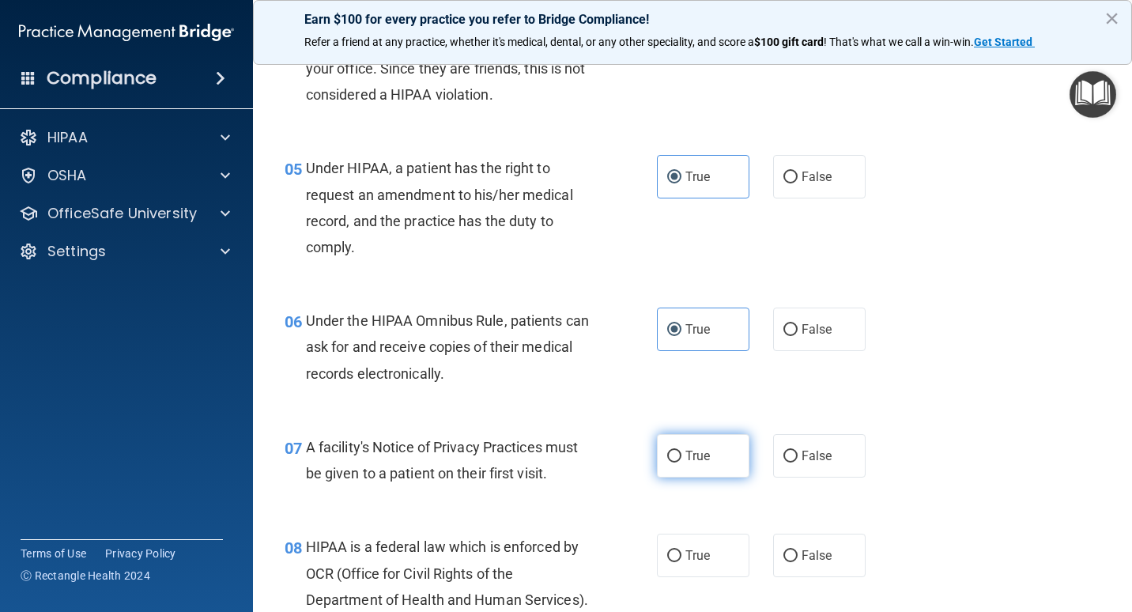
drag, startPoint x: 780, startPoint y: 481, endPoint x: 719, endPoint y: 492, distance: 61.9
click at [773, 477] on label "False" at bounding box center [819, 455] width 92 height 43
click at [783, 462] on input "False" at bounding box center [790, 457] width 14 height 12
radio input "true"
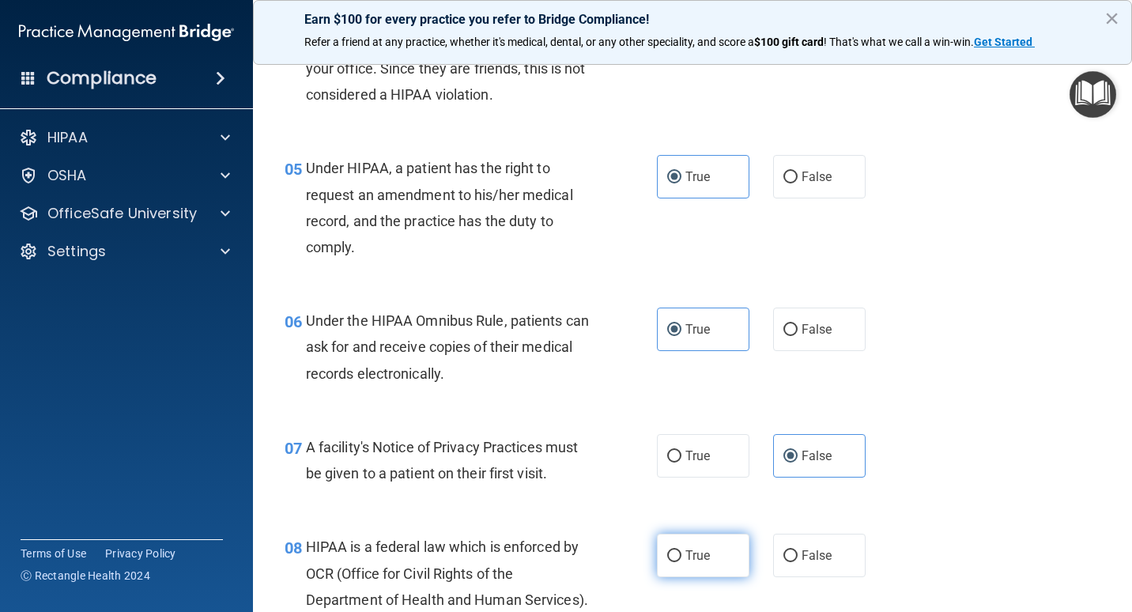
click at [725, 577] on label "True" at bounding box center [703, 555] width 92 height 43
click at [681, 562] on input "True" at bounding box center [674, 556] width 14 height 12
radio input "true"
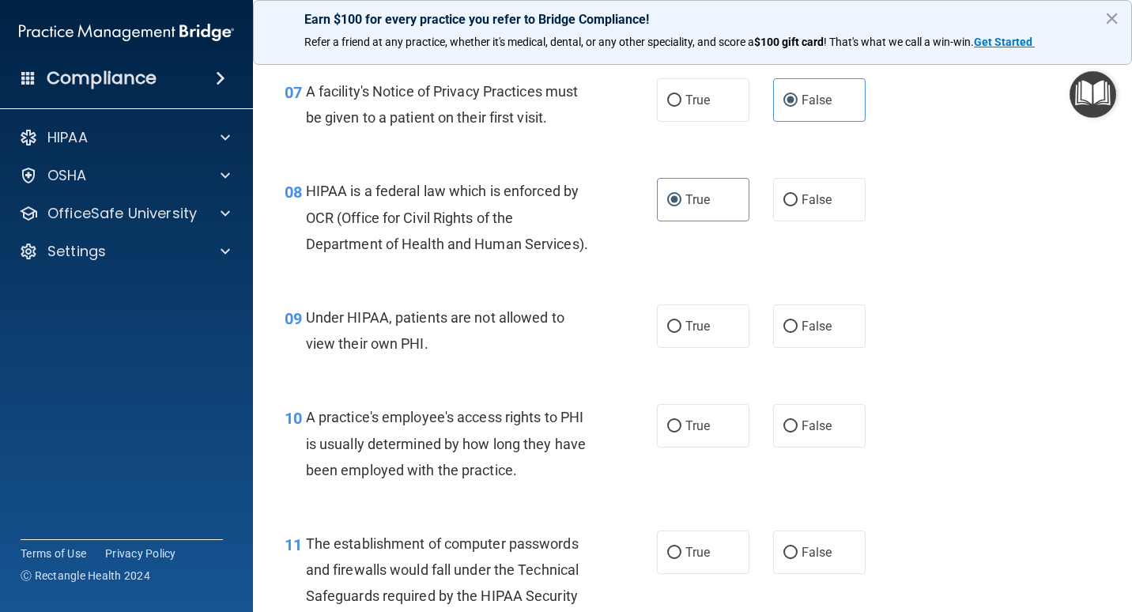
scroll to position [1107, 0]
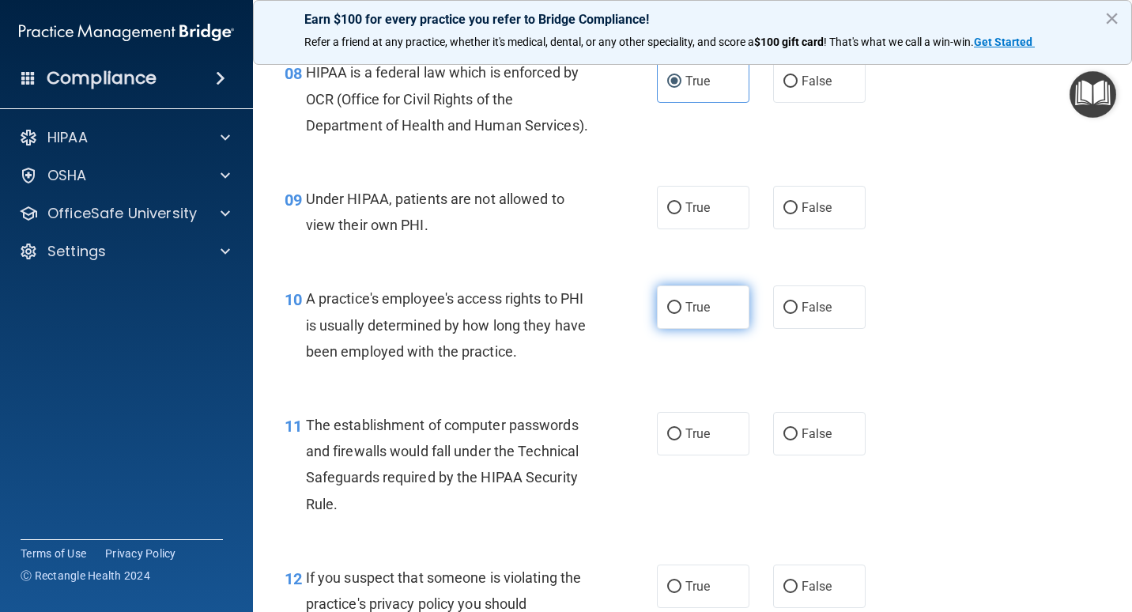
drag, startPoint x: 714, startPoint y: 270, endPoint x: 711, endPoint y: 360, distance: 90.2
click at [717, 229] on label "True" at bounding box center [703, 207] width 92 height 43
click at [681, 214] on input "True" at bounding box center [674, 208] width 14 height 12
radio input "true"
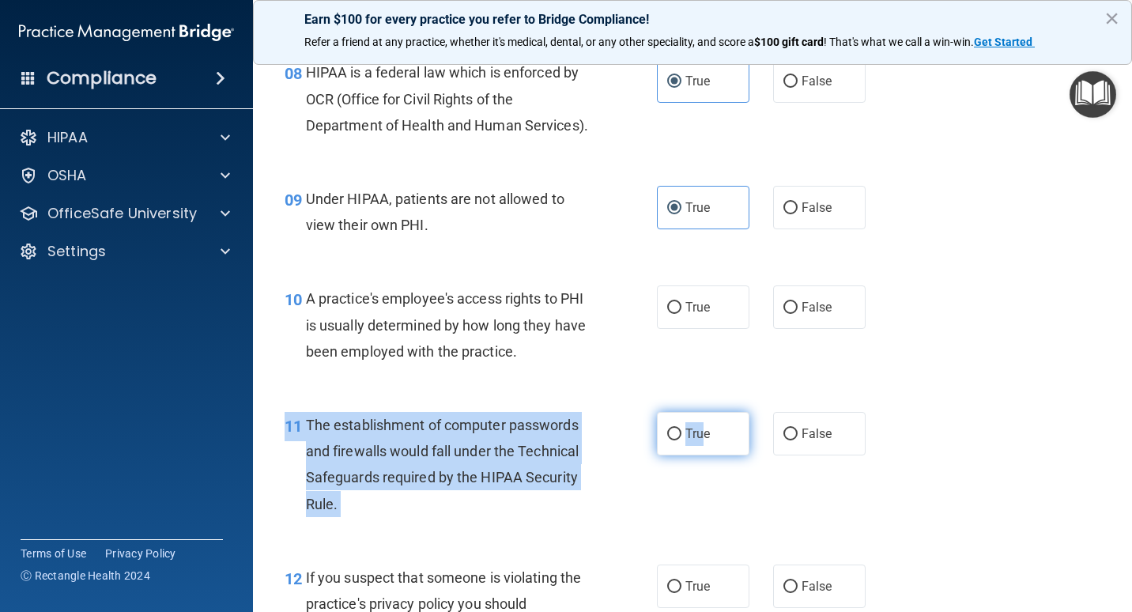
drag, startPoint x: 705, startPoint y: 507, endPoint x: 696, endPoint y: 495, distance: 15.3
click at [696, 495] on div "11 The establishment of computer passwords and firewalls would fall under the T…" at bounding box center [692, 468] width 839 height 153
drag, startPoint x: 696, startPoint y: 495, endPoint x: 671, endPoint y: 480, distance: 29.4
click at [674, 440] on input "True" at bounding box center [674, 434] width 14 height 12
radio input "true"
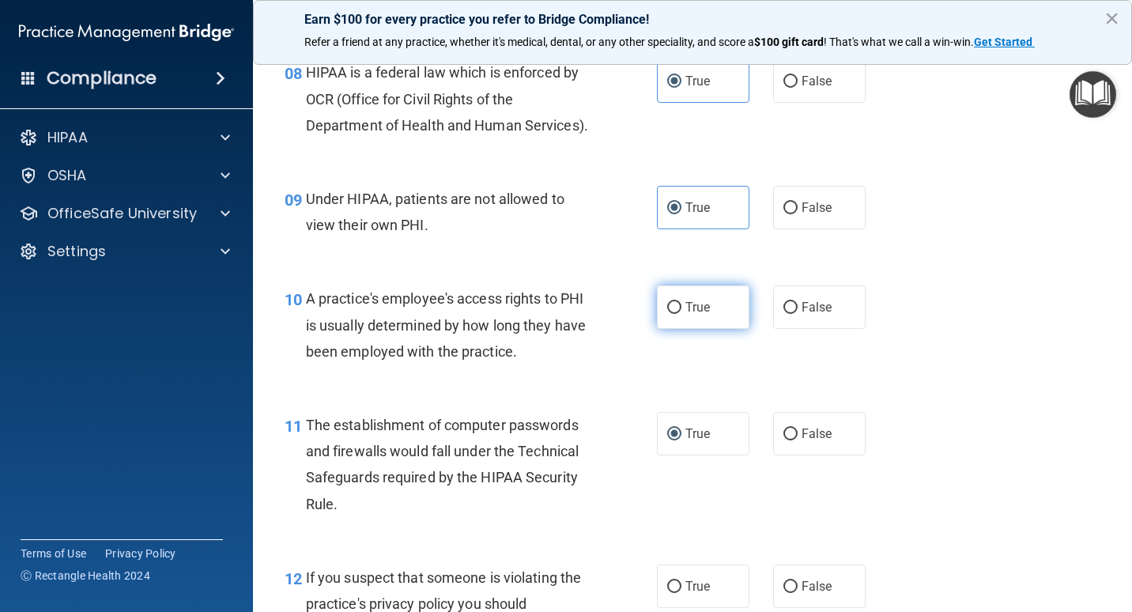
click at [724, 329] on label "True" at bounding box center [703, 306] width 92 height 43
click at [681, 314] on input "True" at bounding box center [674, 308] width 14 height 12
radio input "true"
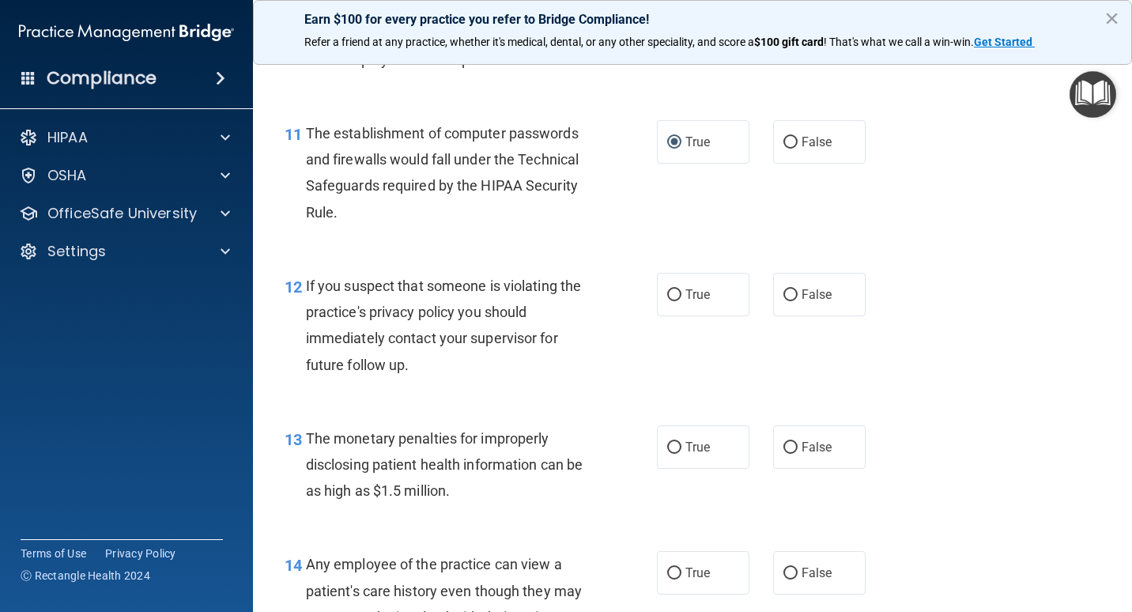
scroll to position [1423, 0]
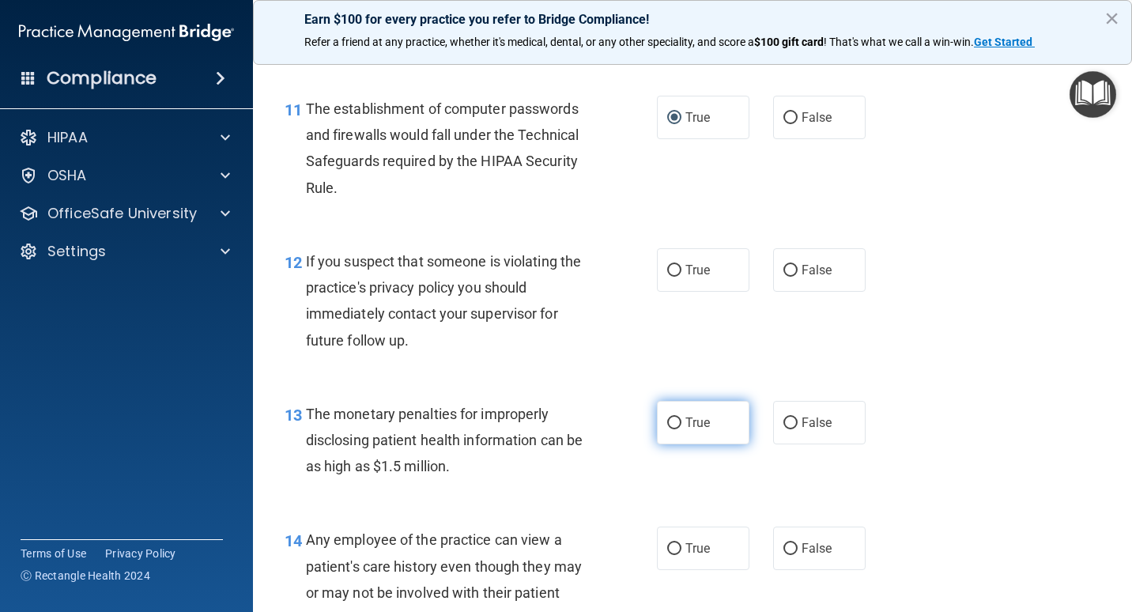
click at [692, 444] on label "True" at bounding box center [703, 422] width 92 height 43
drag, startPoint x: 692, startPoint y: 488, endPoint x: 667, endPoint y: 464, distance: 34.7
click at [666, 444] on label "True" at bounding box center [703, 422] width 92 height 43
click at [667, 429] on input "True" at bounding box center [674, 423] width 14 height 12
radio input "true"
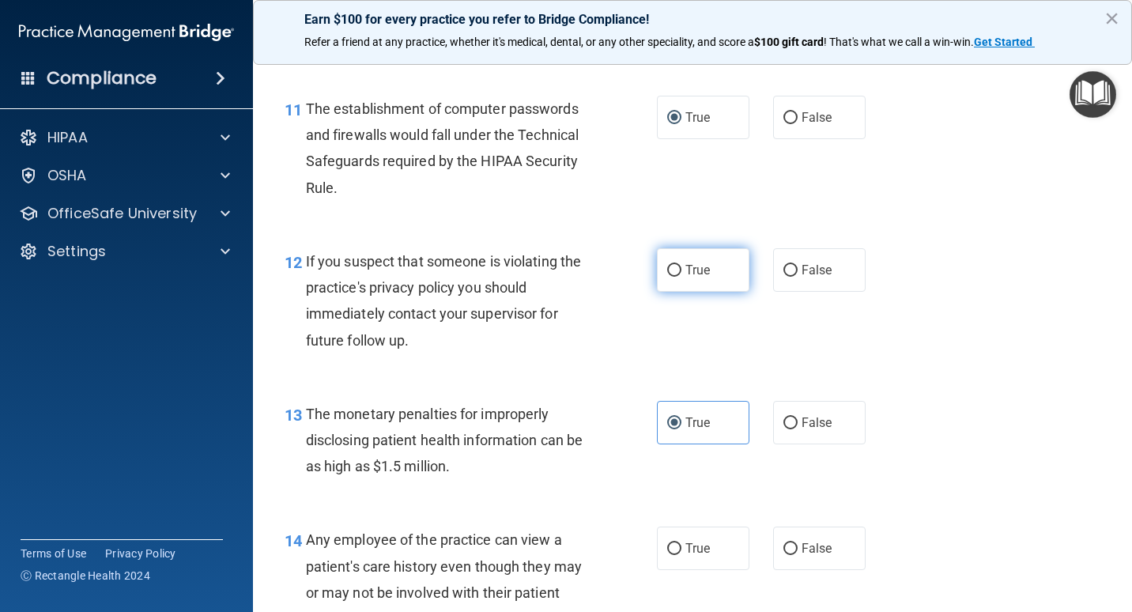
click at [664, 292] on label "True" at bounding box center [703, 269] width 92 height 43
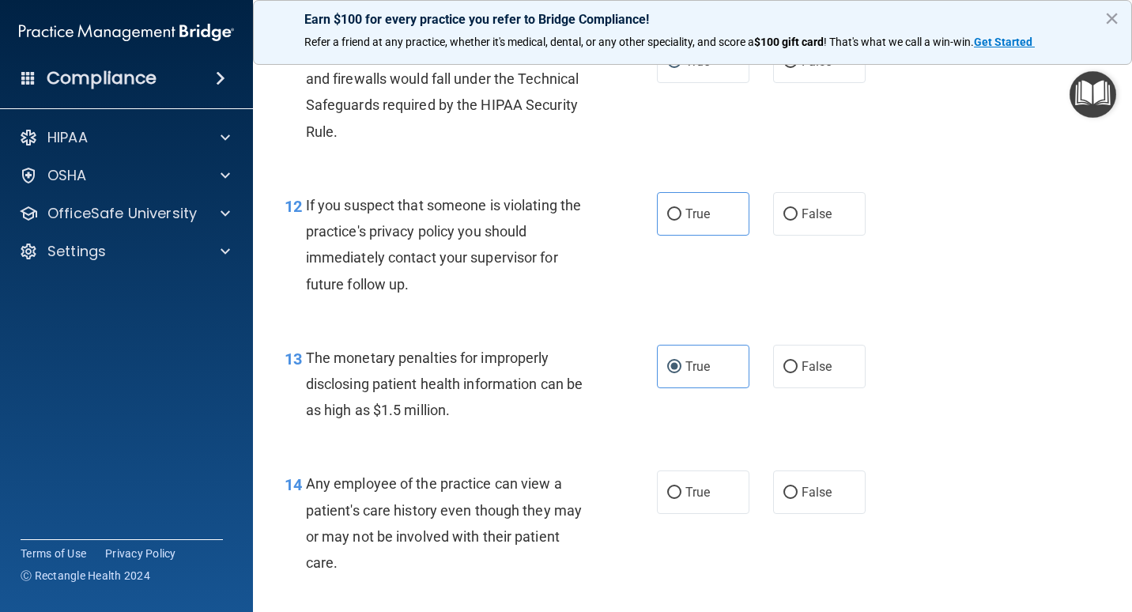
scroll to position [1502, 0]
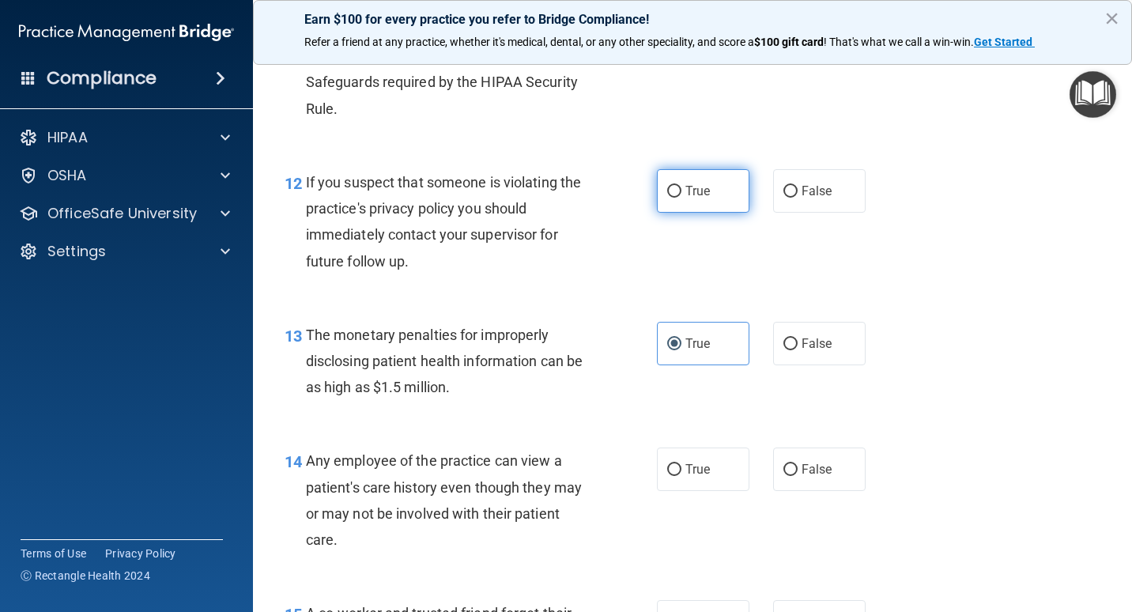
click at [670, 198] on input "True" at bounding box center [674, 192] width 14 height 12
radio input "true"
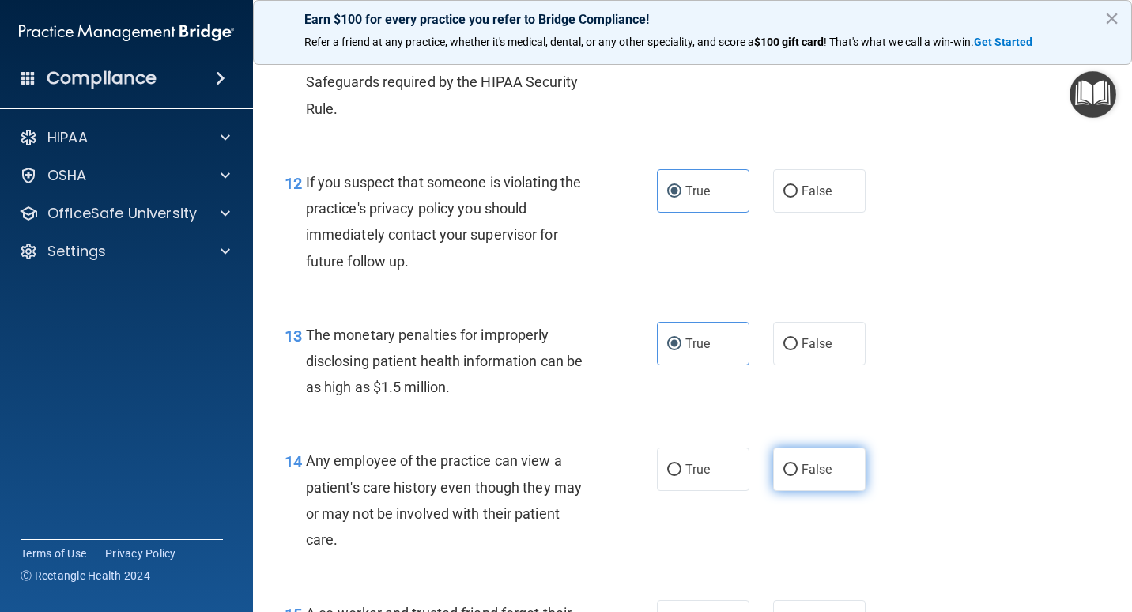
drag, startPoint x: 784, startPoint y: 521, endPoint x: 773, endPoint y: 515, distance: 12.7
click at [783, 476] on input "False" at bounding box center [790, 470] width 14 height 12
radio input "true"
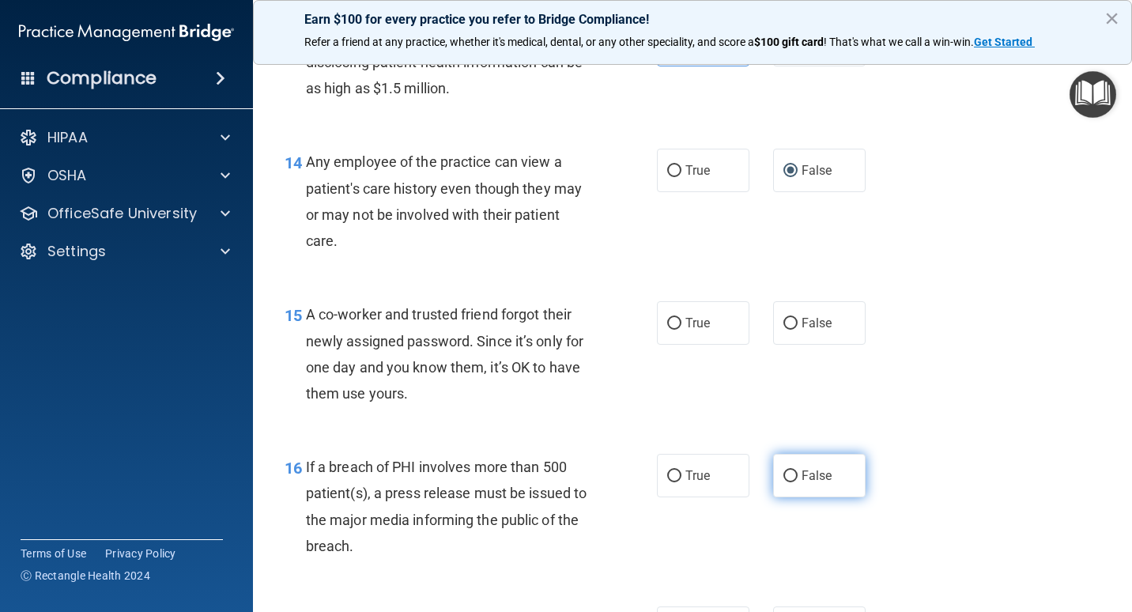
scroll to position [1976, 0]
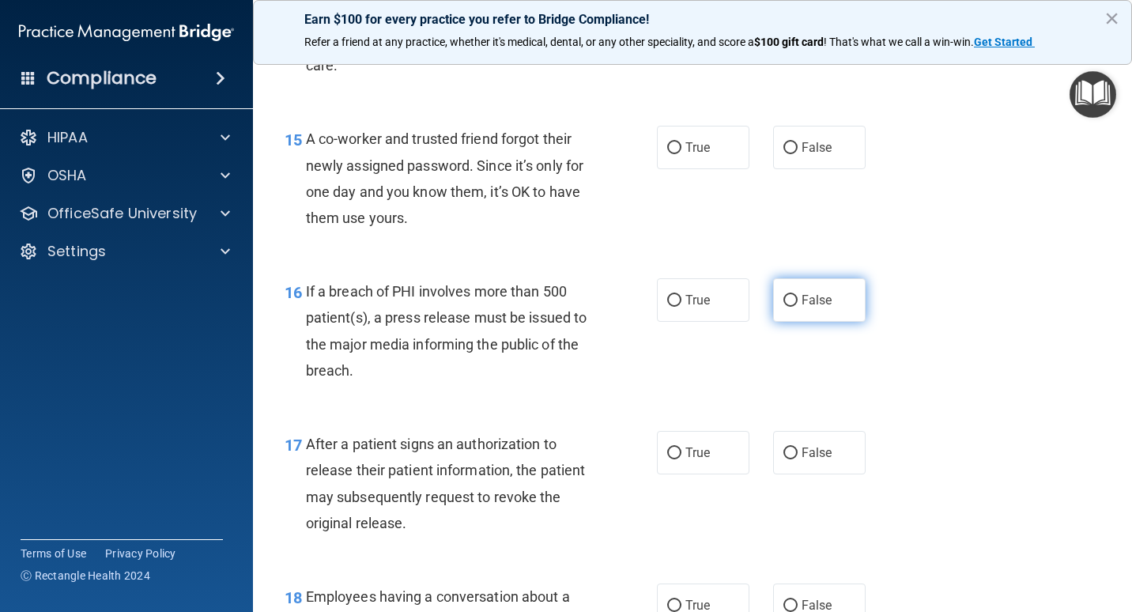
click at [783, 307] on input "False" at bounding box center [790, 301] width 14 height 12
radio input "true"
click at [685, 155] on span "True" at bounding box center [697, 147] width 25 height 15
click at [681, 154] on input "True" at bounding box center [674, 148] width 14 height 12
radio input "true"
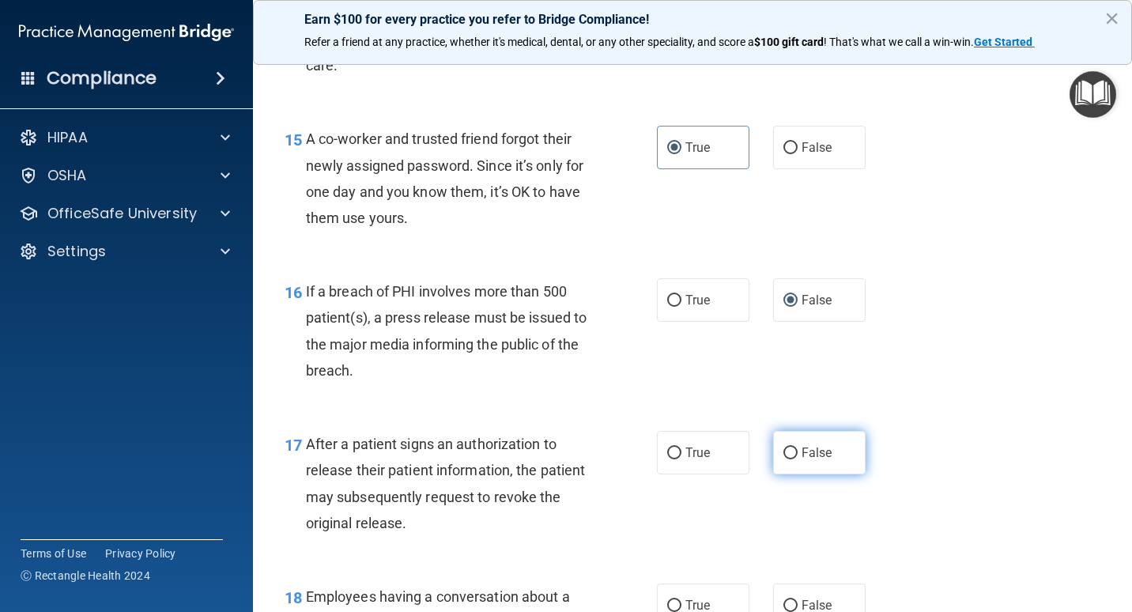
click at [804, 474] on label "False" at bounding box center [819, 452] width 92 height 43
click at [798, 459] on input "False" at bounding box center [790, 453] width 14 height 12
radio input "true"
click at [707, 474] on label "True" at bounding box center [703, 452] width 92 height 43
click at [681, 459] on input "True" at bounding box center [674, 453] width 14 height 12
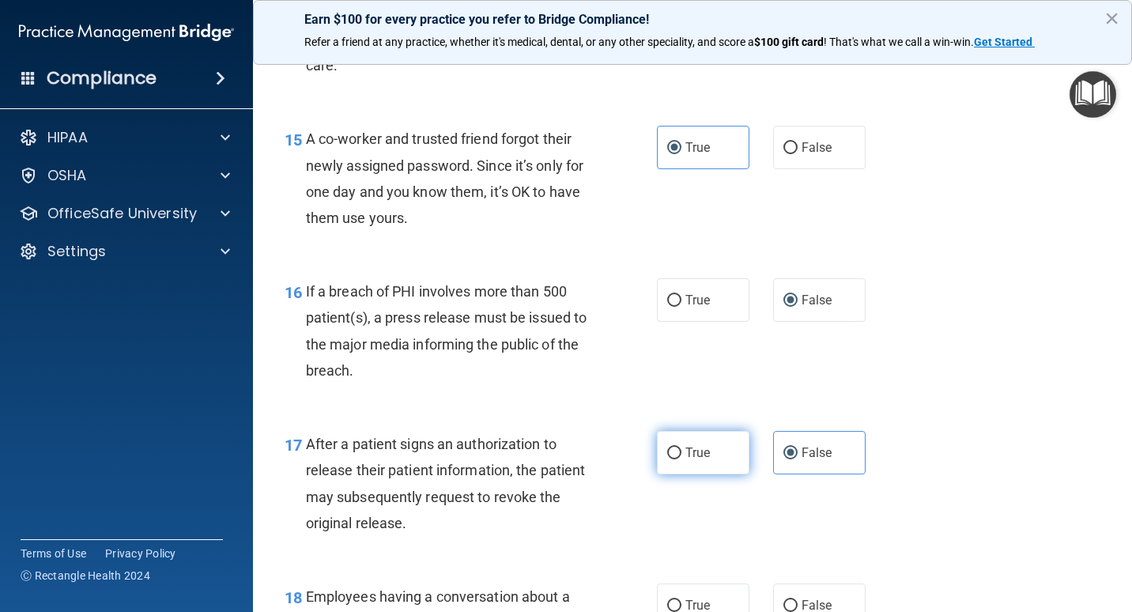
radio input "true"
click at [805, 474] on label "False" at bounding box center [819, 452] width 92 height 43
click at [798, 459] on input "False" at bounding box center [790, 453] width 14 height 12
radio input "true"
radio input "false"
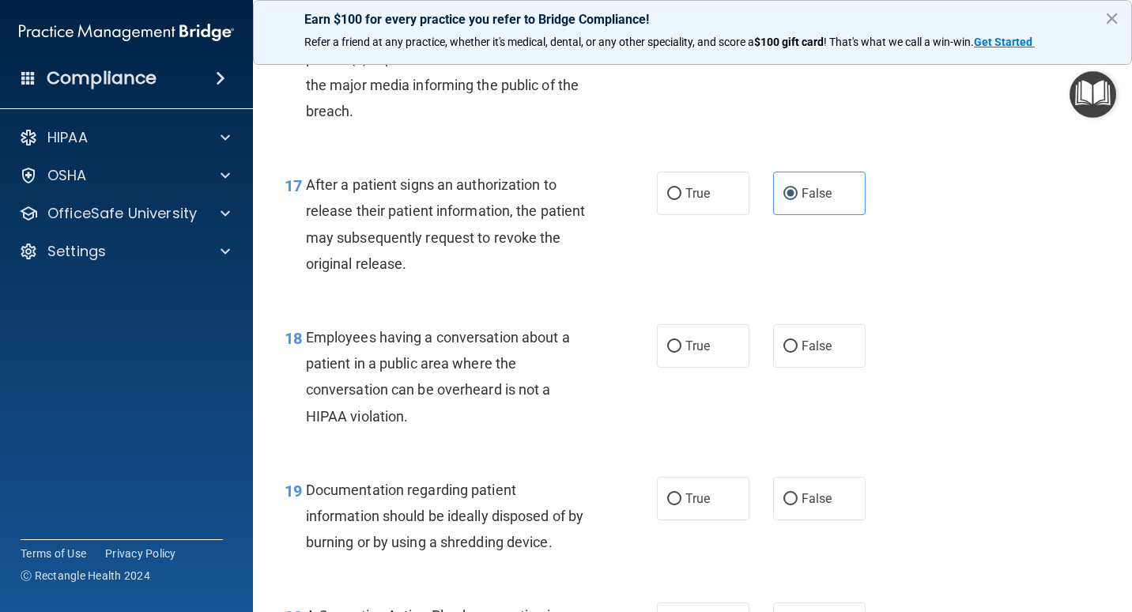
scroll to position [2371, 0]
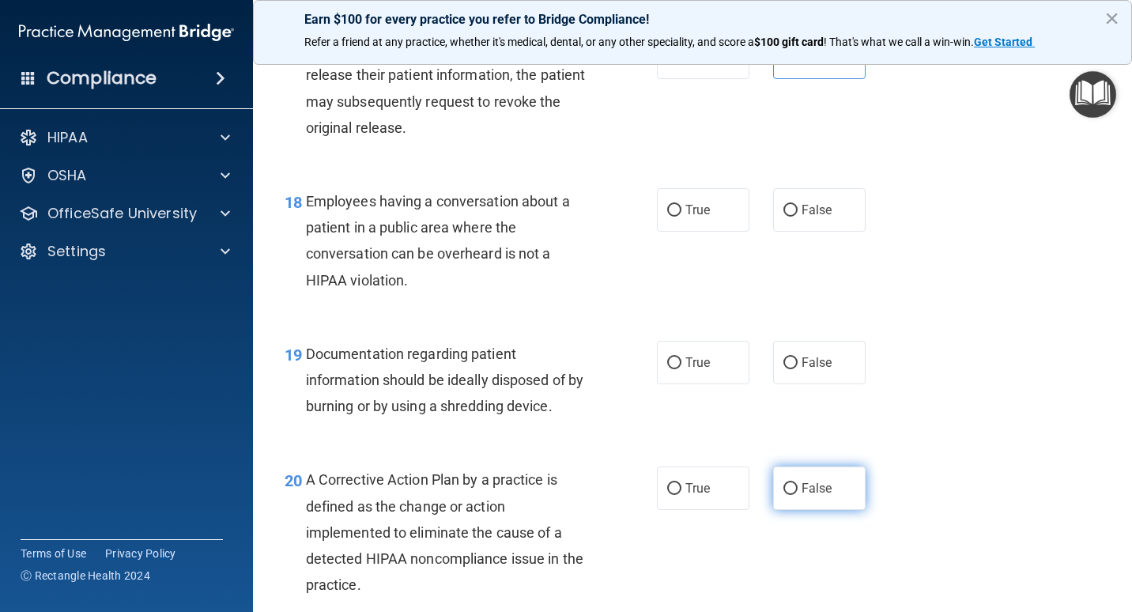
drag, startPoint x: 806, startPoint y: 552, endPoint x: 793, endPoint y: 545, distance: 15.2
click at [805, 510] on label "False" at bounding box center [819, 487] width 92 height 43
click at [798, 495] on input "False" at bounding box center [790, 489] width 14 height 12
radio input "true"
drag, startPoint x: 661, startPoint y: 399, endPoint x: 670, endPoint y: 403, distance: 10.3
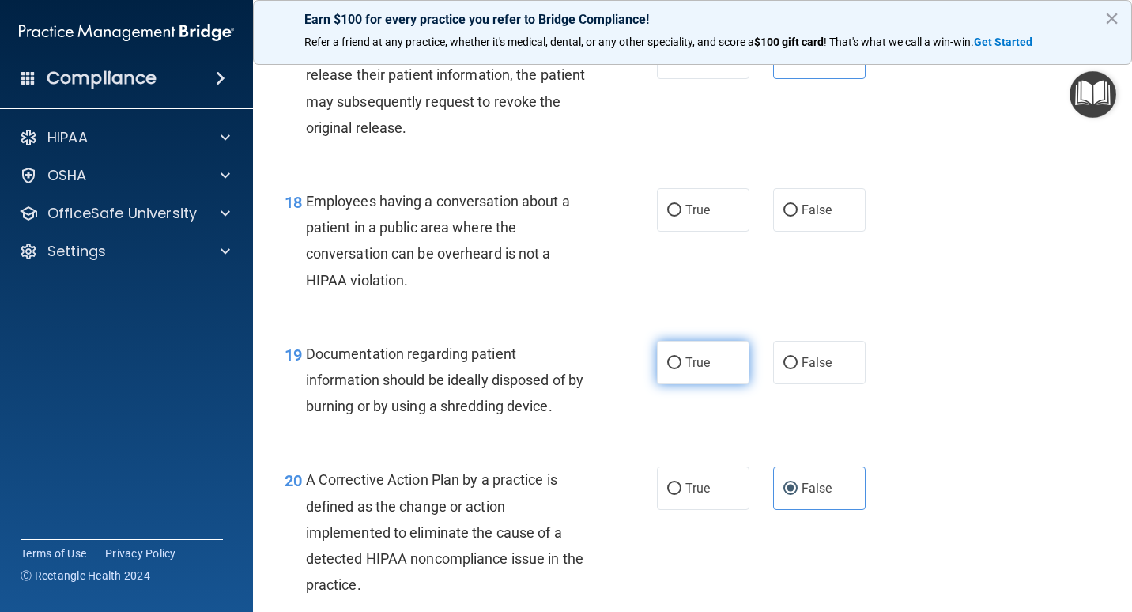
click at [666, 384] on label "True" at bounding box center [703, 362] width 92 height 43
click at [667, 369] on input "True" at bounding box center [674, 363] width 14 height 12
radio input "true"
click at [801, 217] on span "False" at bounding box center [816, 209] width 31 height 15
click at [794, 217] on input "False" at bounding box center [790, 211] width 14 height 12
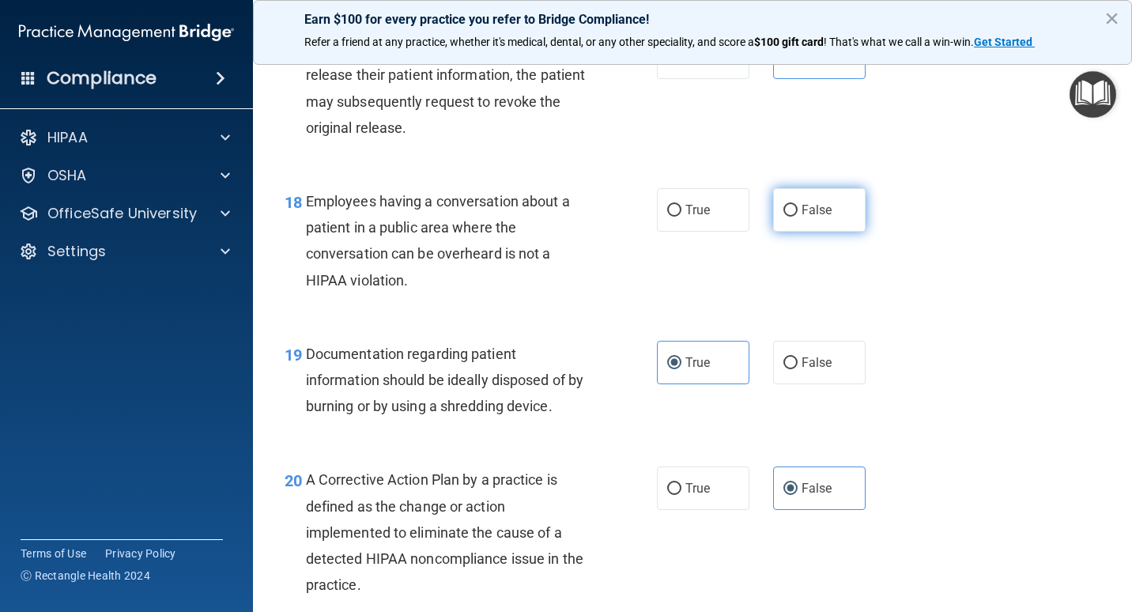
radio input "true"
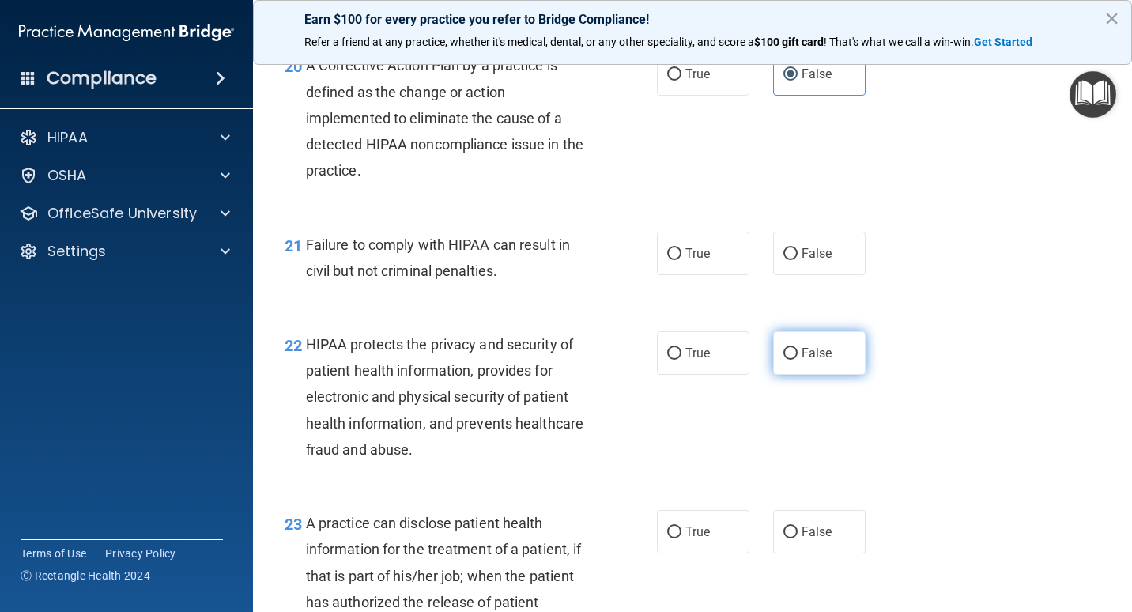
scroll to position [2846, 0]
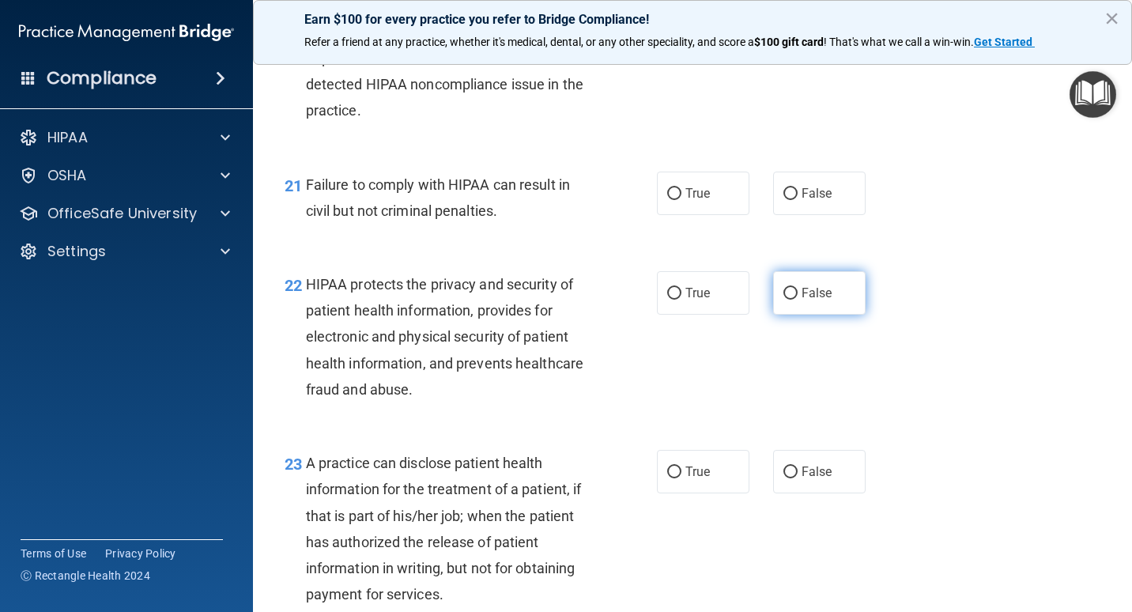
click at [798, 315] on label "False" at bounding box center [819, 292] width 92 height 43
click at [798, 300] on input "False" at bounding box center [790, 294] width 14 height 12
radio input "true"
drag, startPoint x: 779, startPoint y: 260, endPoint x: 784, endPoint y: 273, distance: 13.8
click at [784, 251] on div "21 Failure to comply with HIPAA can result in civil but not criminal penalties.…" at bounding box center [692, 202] width 839 height 100
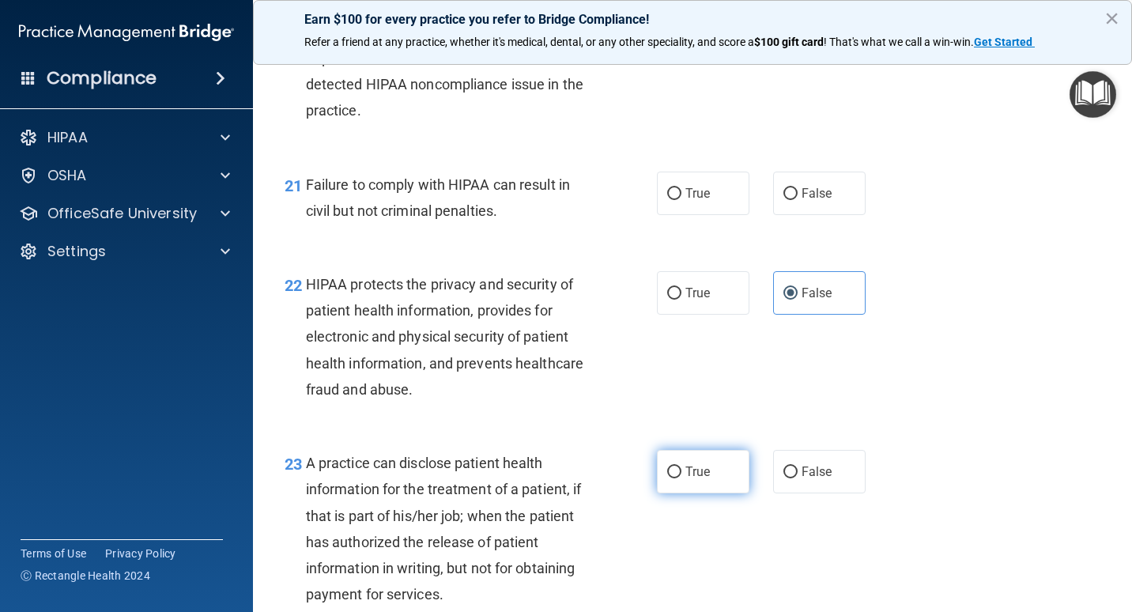
click at [694, 545] on div "23 A practice can disclose patient health information for the treatment of a pa…" at bounding box center [692, 532] width 839 height 205
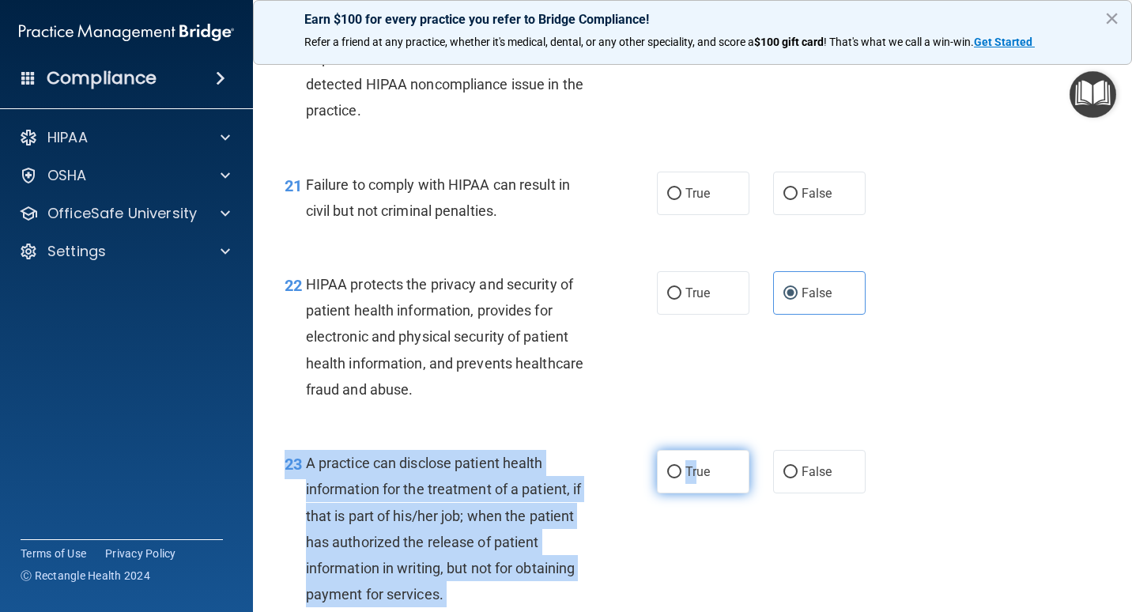
drag, startPoint x: 694, startPoint y: 545, endPoint x: 673, endPoint y: 525, distance: 29.1
click at [673, 478] on input "True" at bounding box center [674, 472] width 14 height 12
radio input "true"
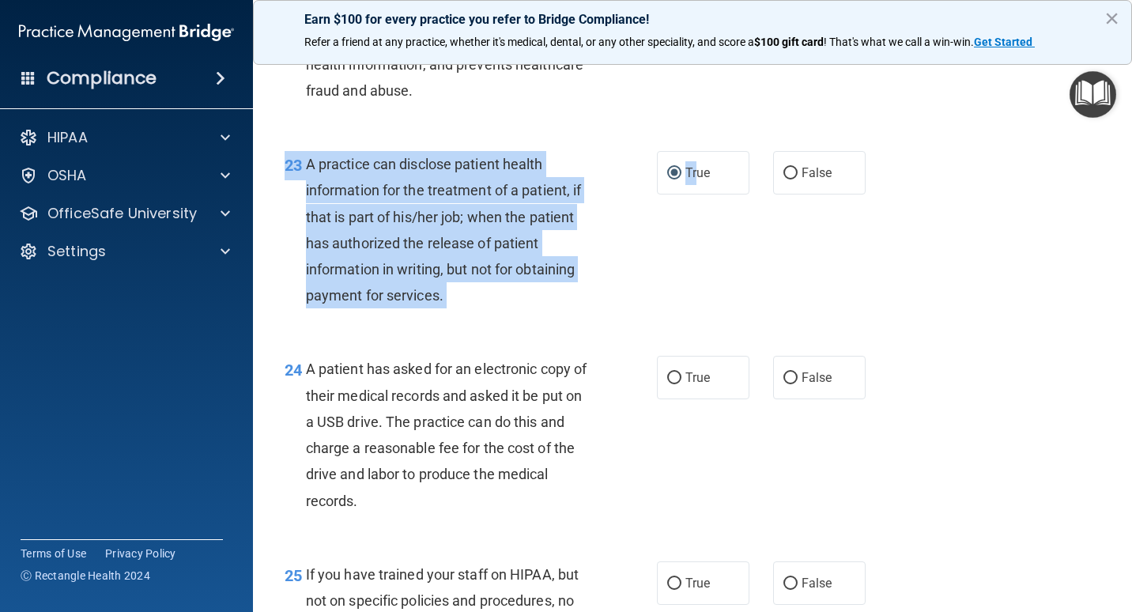
scroll to position [3241, 0]
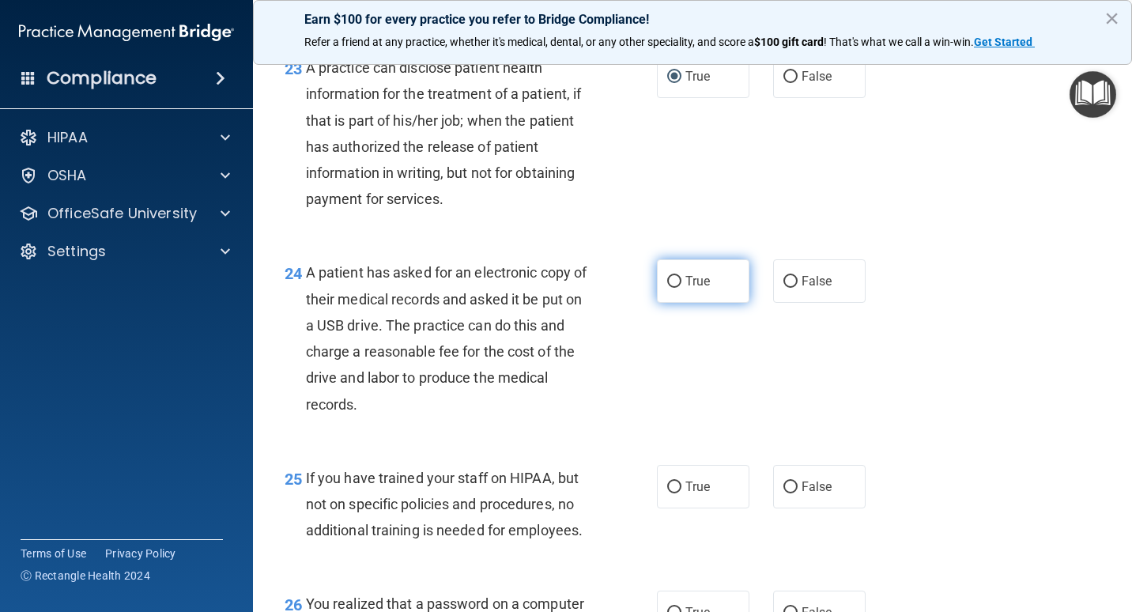
click at [662, 303] on label "True" at bounding box center [703, 280] width 92 height 43
click at [667, 288] on input "True" at bounding box center [674, 282] width 14 height 12
radio input "true"
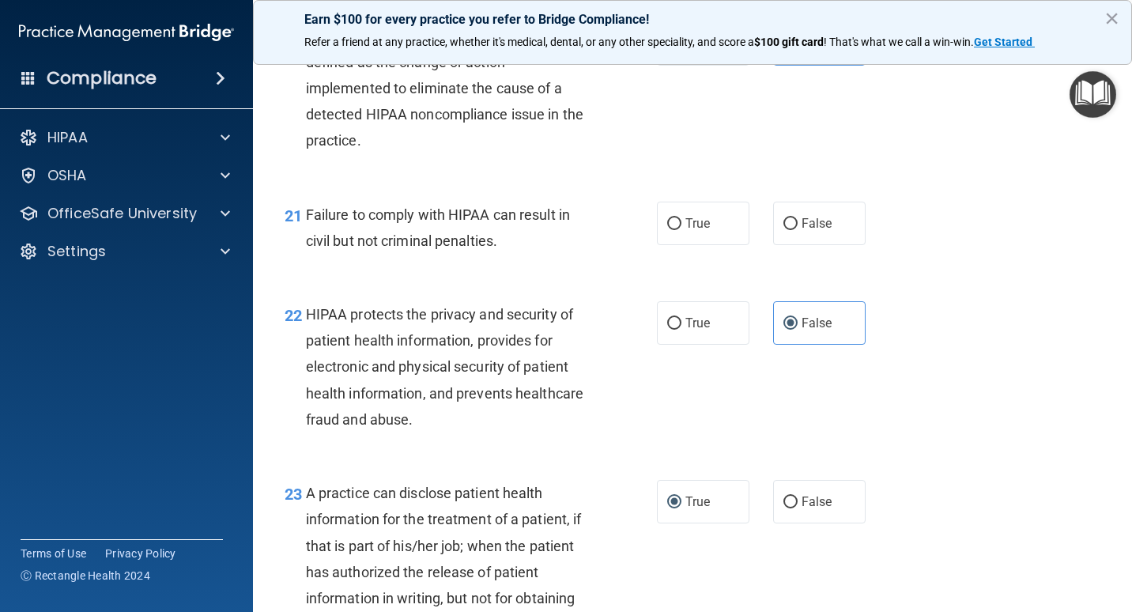
scroll to position [2767, 0]
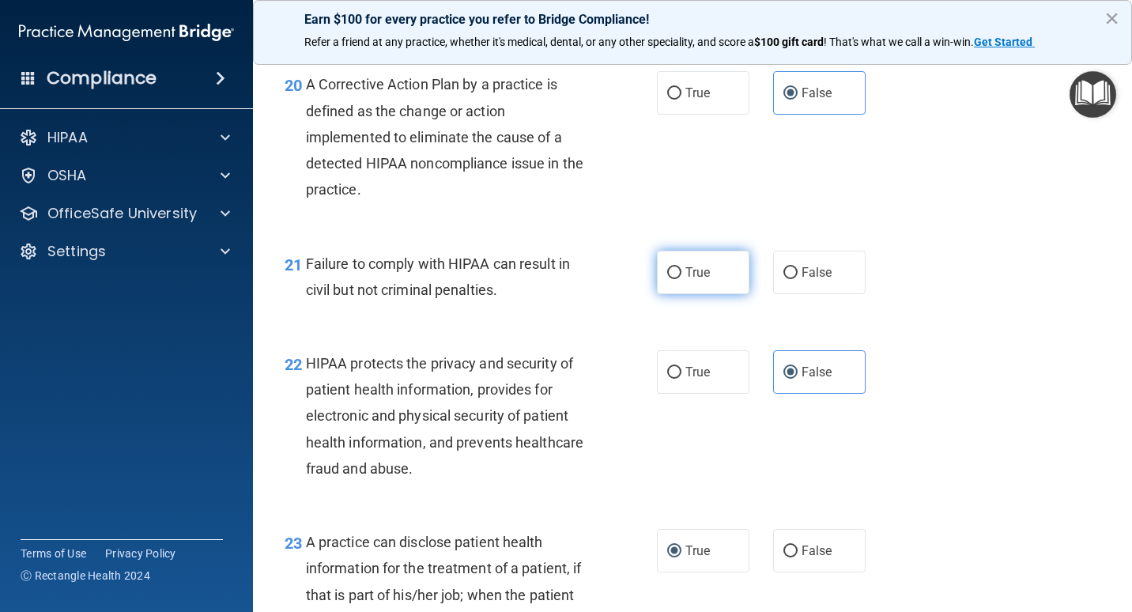
click at [673, 294] on label "True" at bounding box center [703, 272] width 92 height 43
click at [673, 279] on input "True" at bounding box center [674, 273] width 14 height 12
radio input "true"
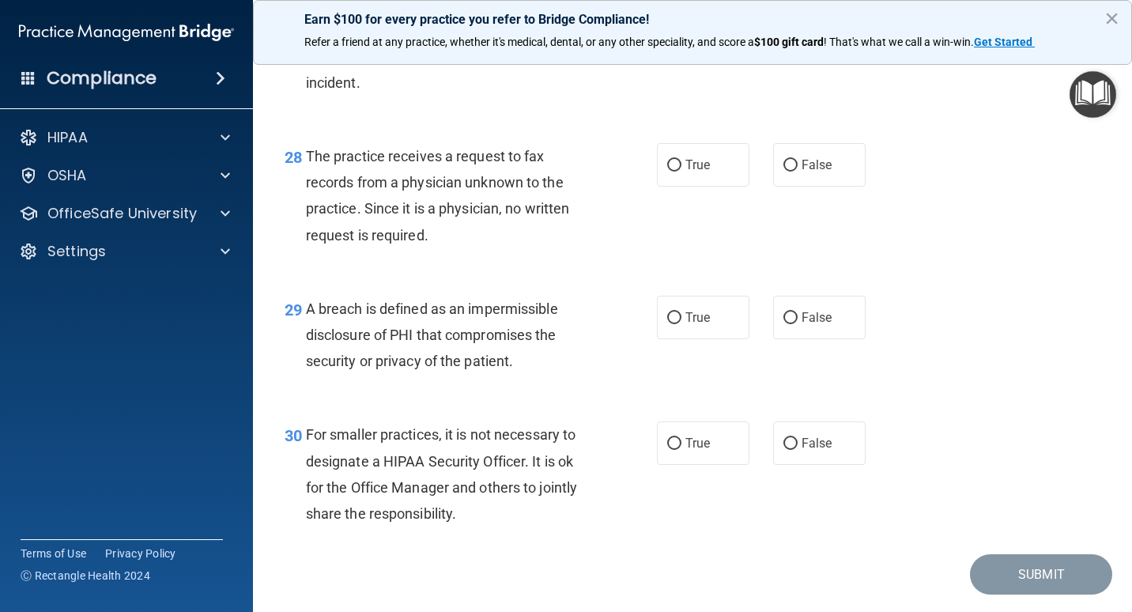
scroll to position [4065, 0]
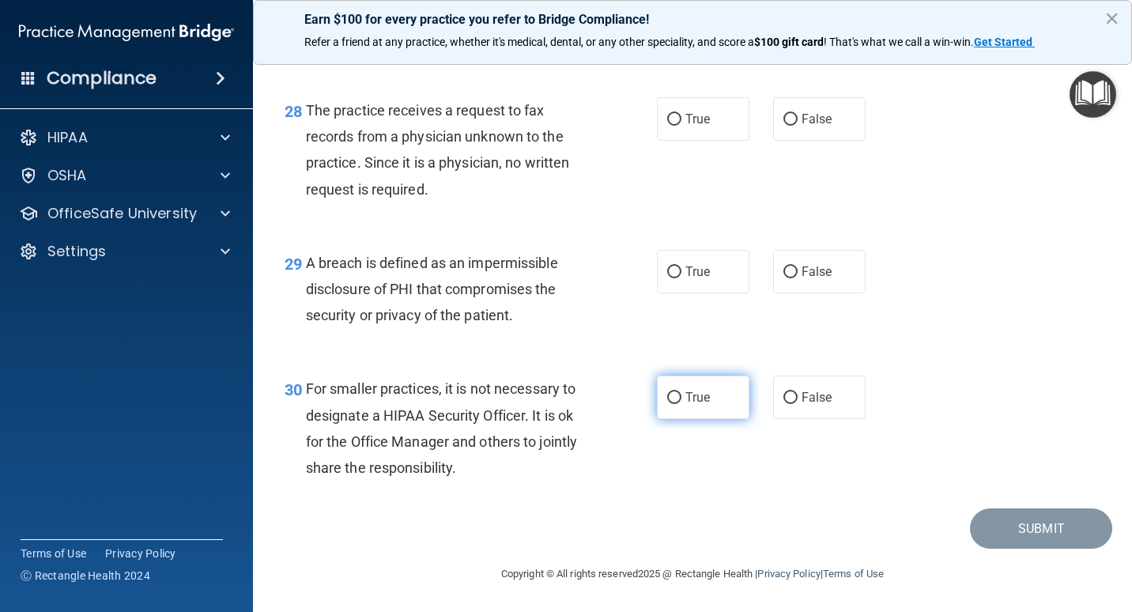
drag, startPoint x: 688, startPoint y: 407, endPoint x: 681, endPoint y: 400, distance: 10.6
click at [681, 400] on label "True" at bounding box center [703, 396] width 92 height 43
drag, startPoint x: 681, startPoint y: 400, endPoint x: 658, endPoint y: 394, distance: 23.8
click at [667, 398] on input "True" at bounding box center [674, 398] width 14 height 12
radio input "true"
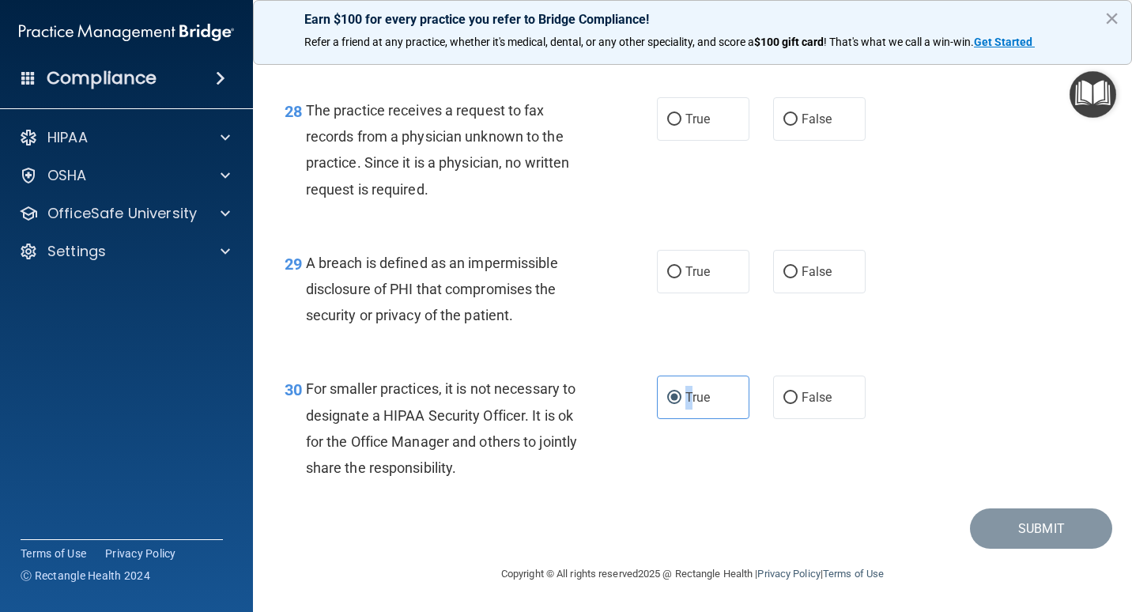
drag, startPoint x: 781, startPoint y: 126, endPoint x: 763, endPoint y: 157, distance: 36.5
click at [783, 126] on input "False" at bounding box center [790, 120] width 14 height 12
radio input "true"
click at [783, 273] on input "False" at bounding box center [790, 272] width 14 height 12
radio input "true"
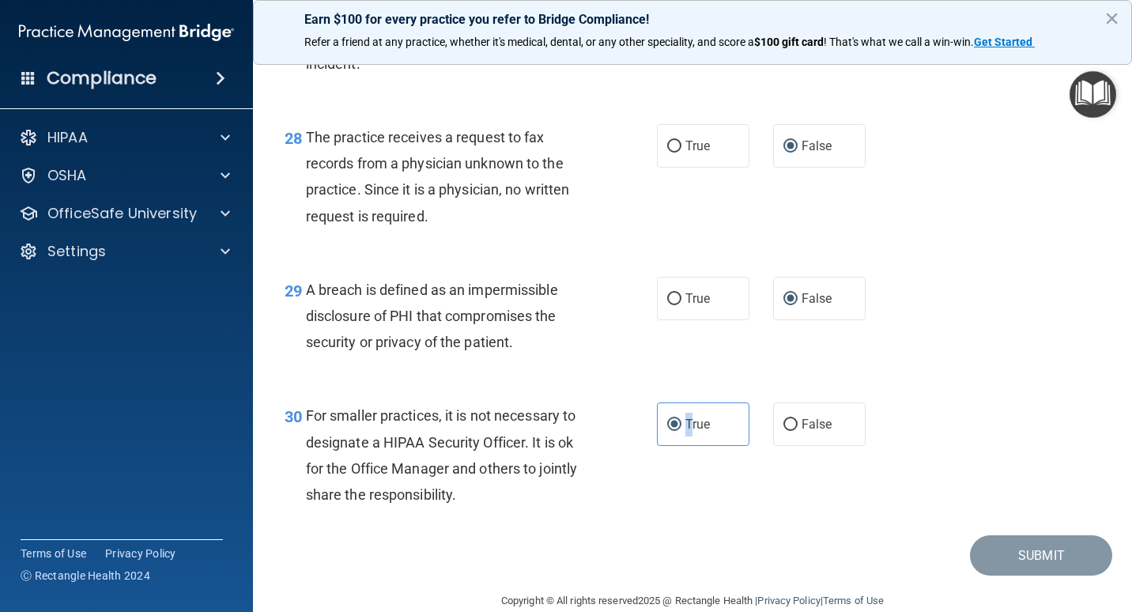
scroll to position [3670, 0]
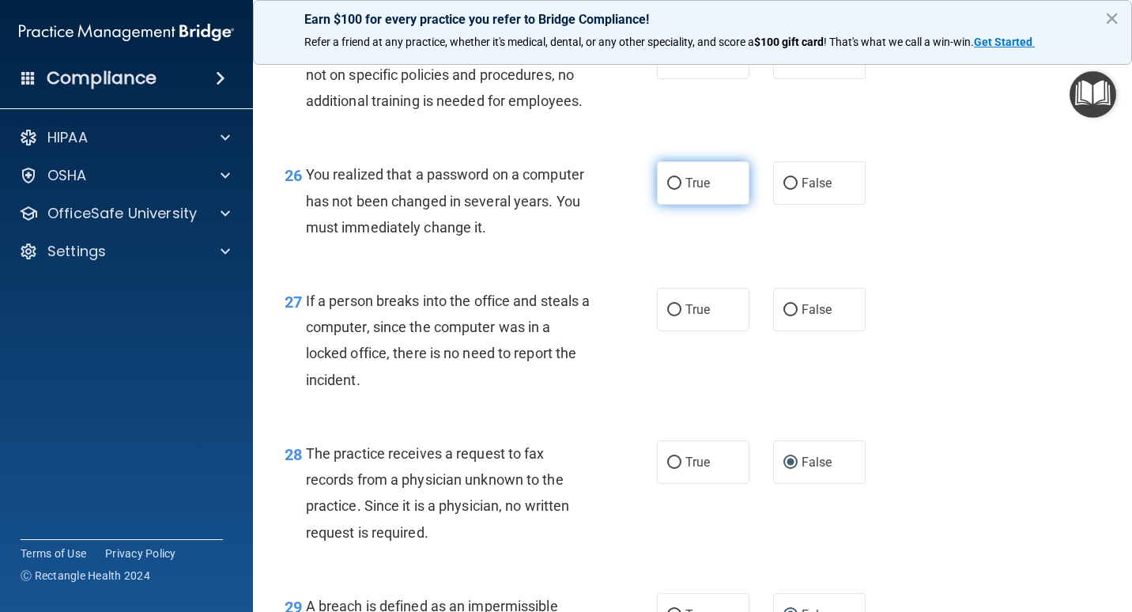
click at [715, 205] on label "True" at bounding box center [703, 182] width 92 height 43
click at [681, 190] on input "True" at bounding box center [674, 184] width 14 height 12
radio input "true"
click at [788, 64] on input "False" at bounding box center [790, 58] width 14 height 12
radio input "true"
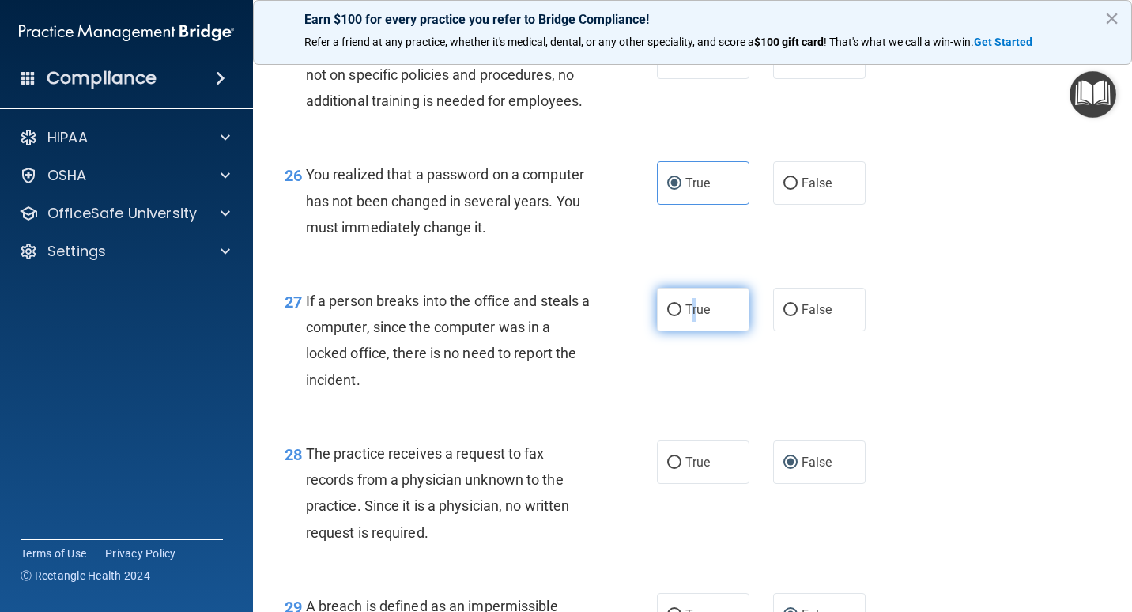
click at [689, 317] on span "True" at bounding box center [697, 309] width 25 height 15
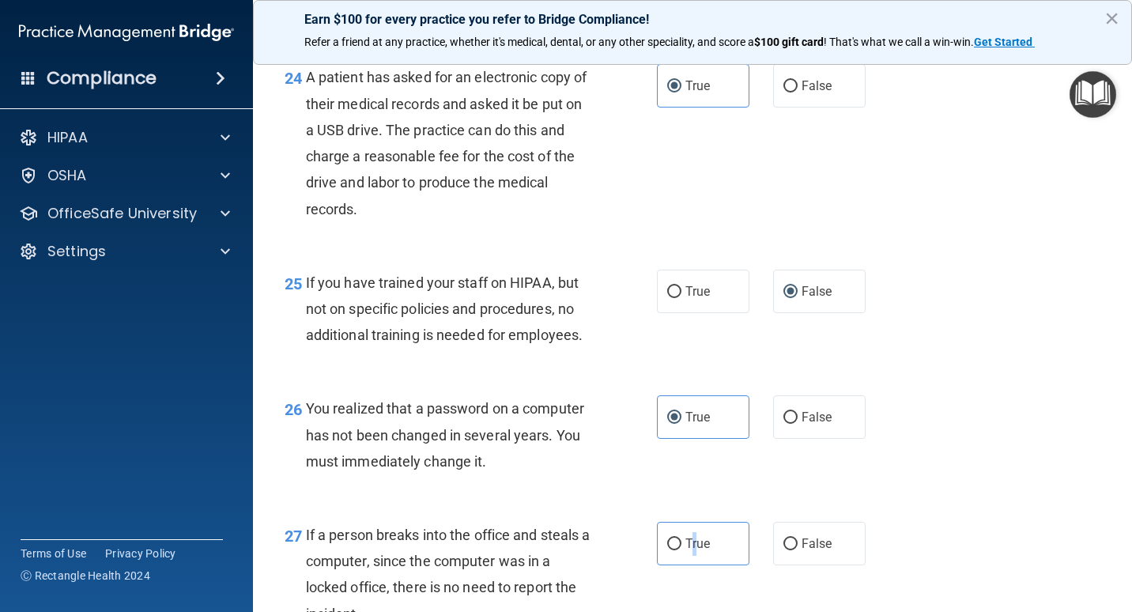
scroll to position [3433, 0]
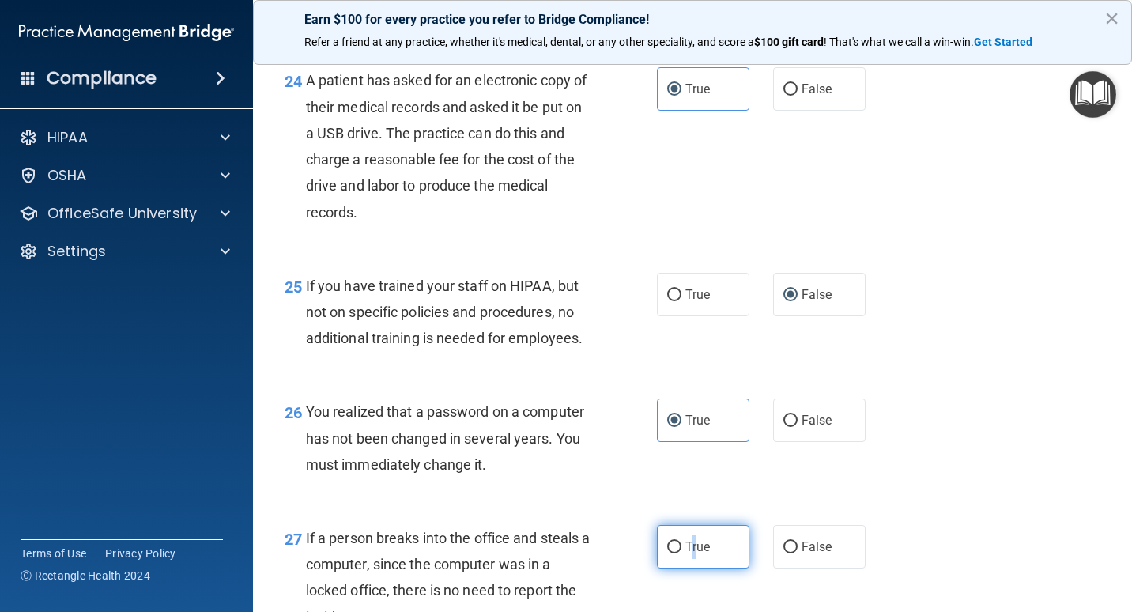
click at [674, 553] on input "True" at bounding box center [674, 547] width 14 height 12
radio input "true"
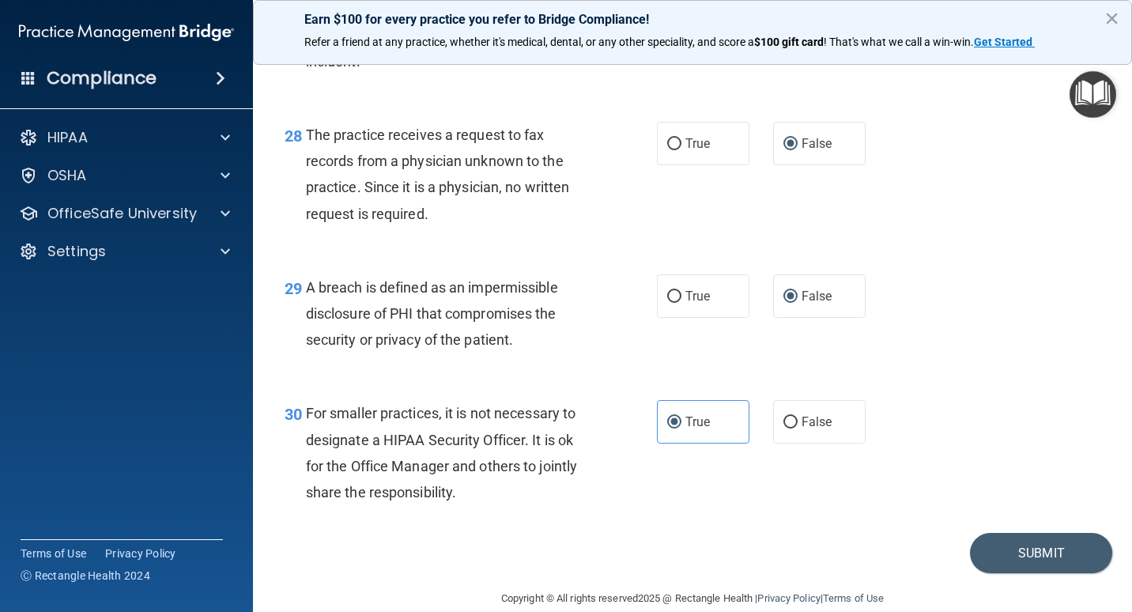
scroll to position [4065, 0]
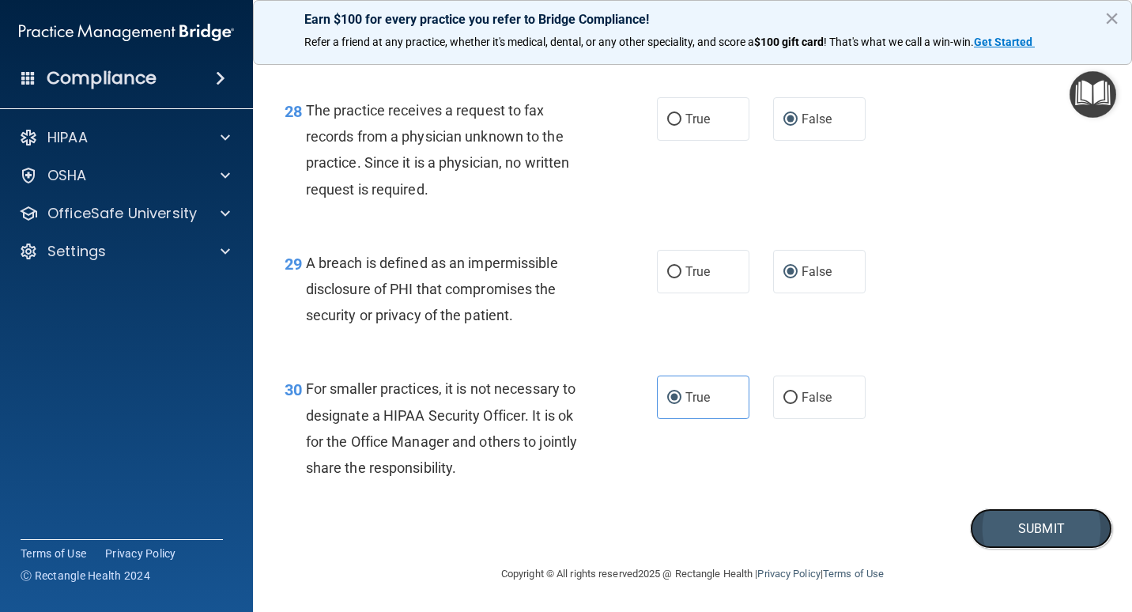
click at [1071, 517] on button "Submit" at bounding box center [1041, 528] width 142 height 40
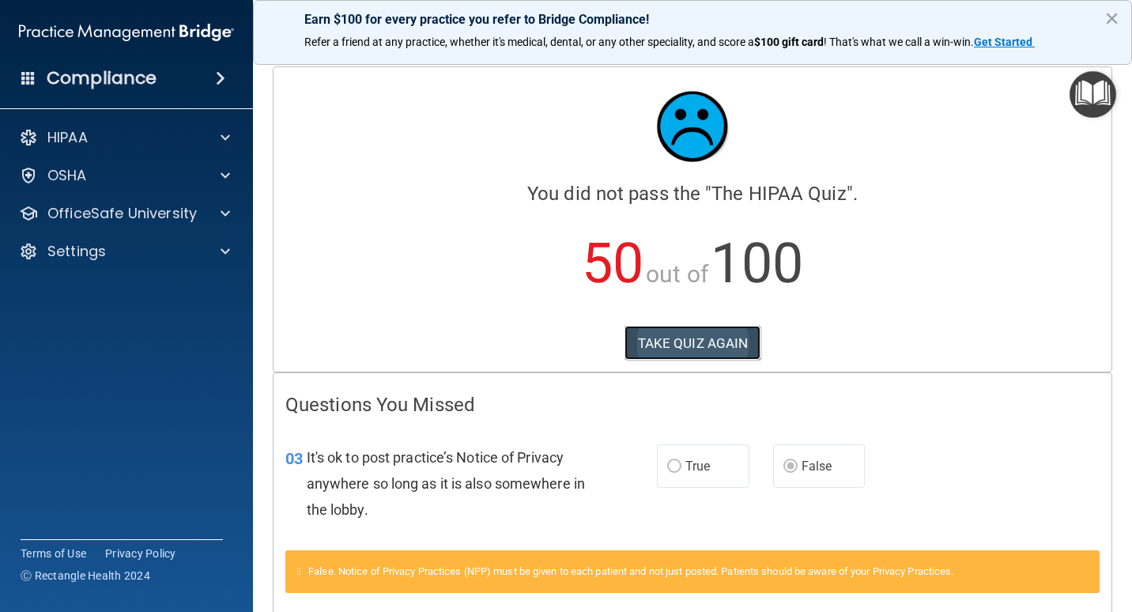
click at [711, 345] on button "TAKE QUIZ AGAIN" at bounding box center [692, 343] width 137 height 35
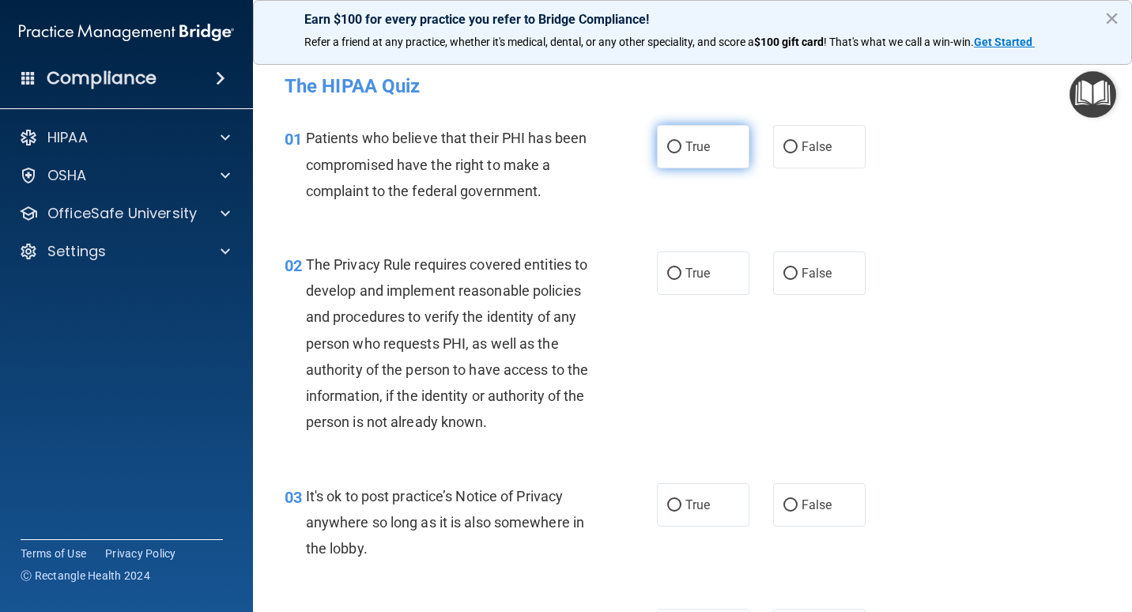
click at [693, 147] on span "True" at bounding box center [697, 146] width 25 height 15
click at [681, 147] on input "True" at bounding box center [674, 147] width 14 height 12
radio input "true"
click at [788, 286] on label "False" at bounding box center [819, 272] width 92 height 43
click at [788, 280] on input "False" at bounding box center [790, 274] width 14 height 12
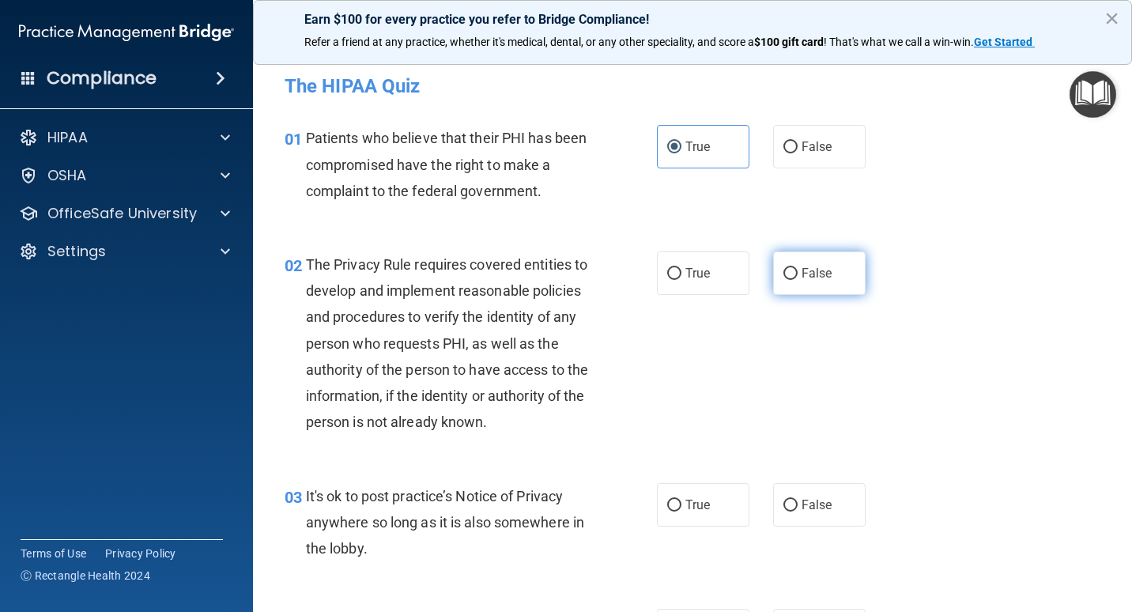
radio input "true"
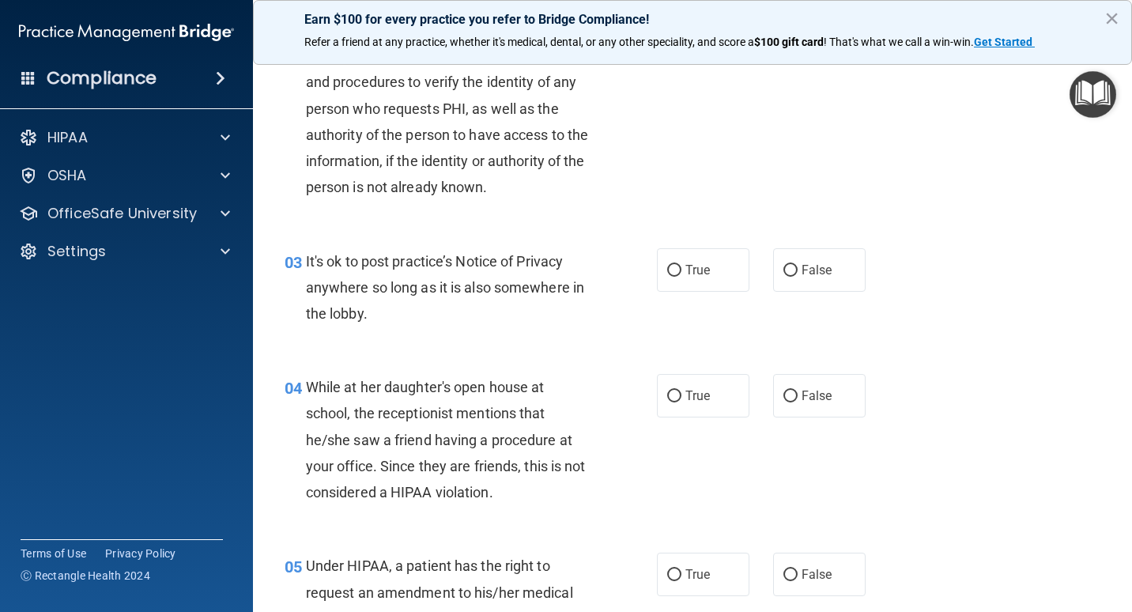
scroll to position [237, 0]
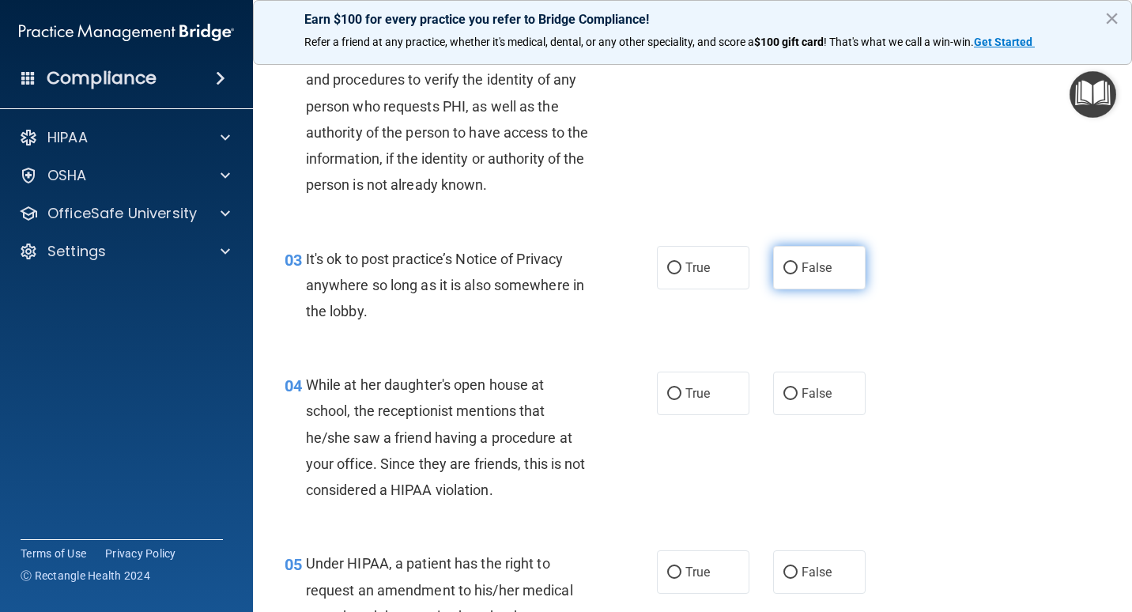
click at [796, 289] on label "False" at bounding box center [819, 267] width 92 height 43
click at [796, 274] on input "False" at bounding box center [790, 268] width 14 height 12
radio input "true"
click at [790, 415] on label "False" at bounding box center [819, 393] width 92 height 43
click at [790, 400] on input "False" at bounding box center [790, 394] width 14 height 12
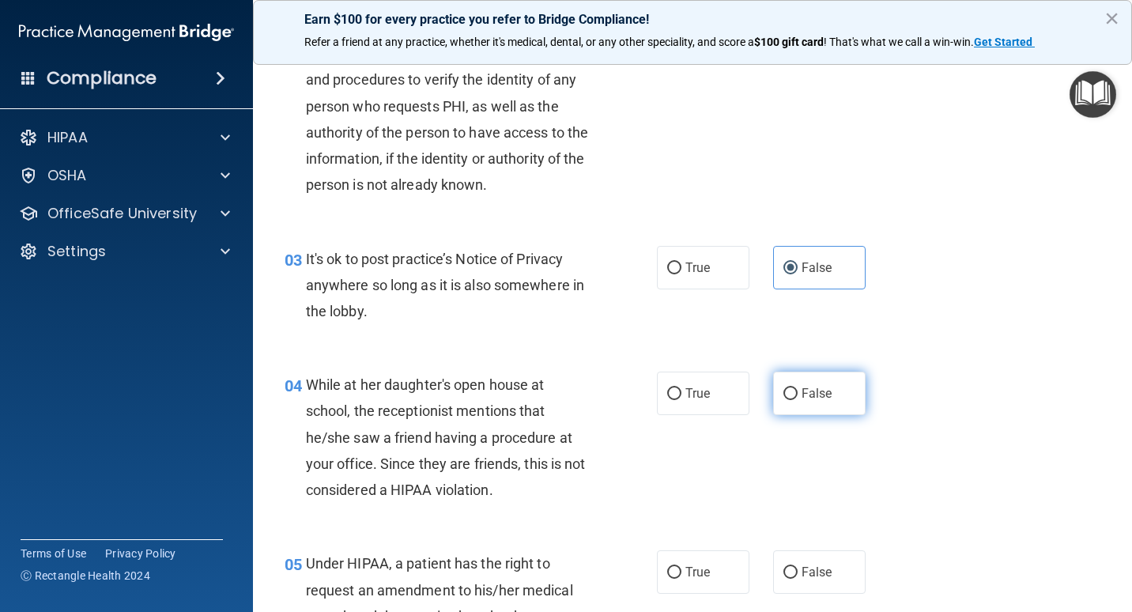
radio input "true"
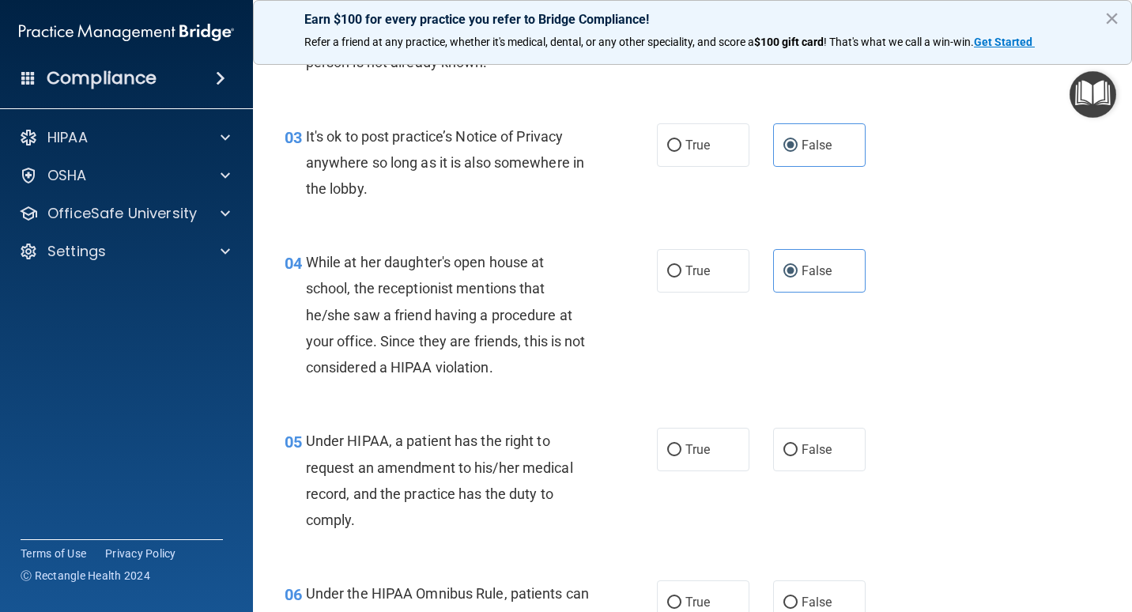
scroll to position [395, 0]
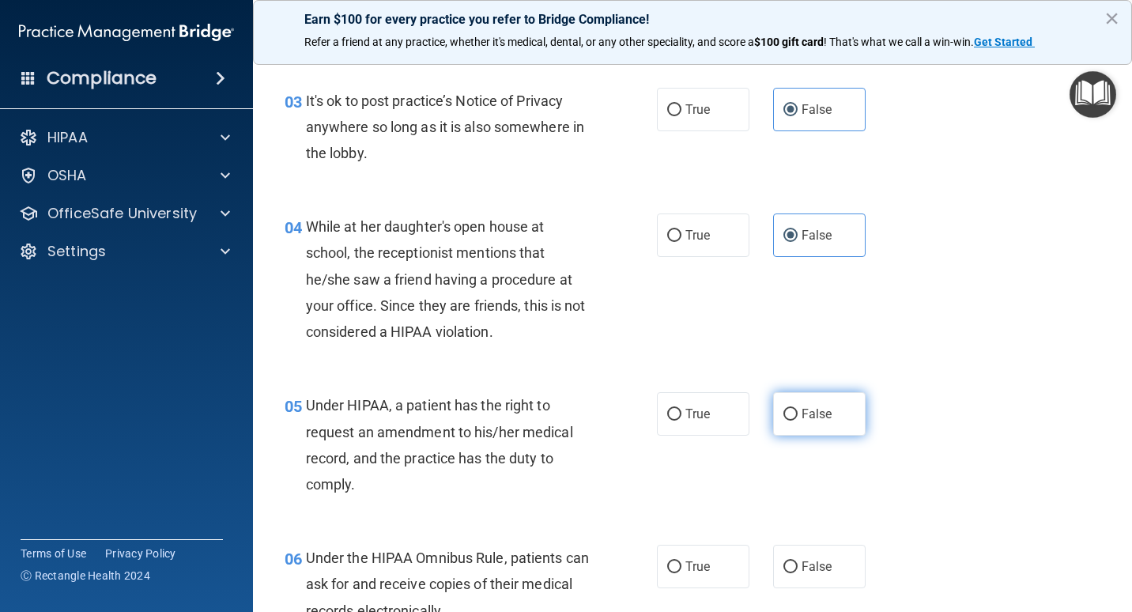
click at [792, 436] on label "False" at bounding box center [819, 413] width 92 height 43
click at [792, 421] on input "False" at bounding box center [790, 415] width 14 height 12
radio input "true"
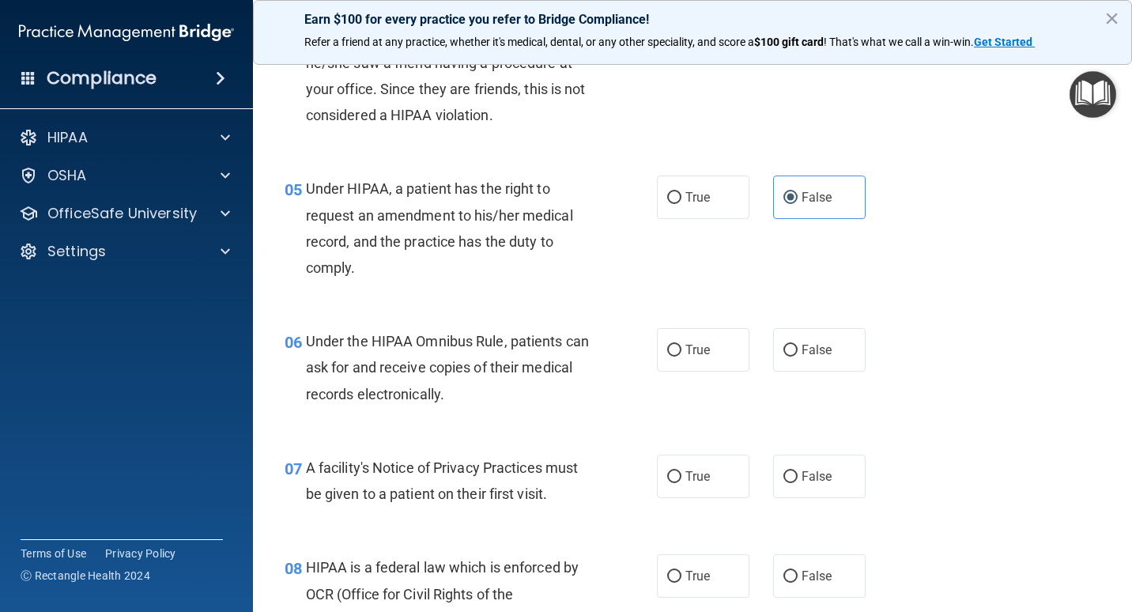
scroll to position [632, 0]
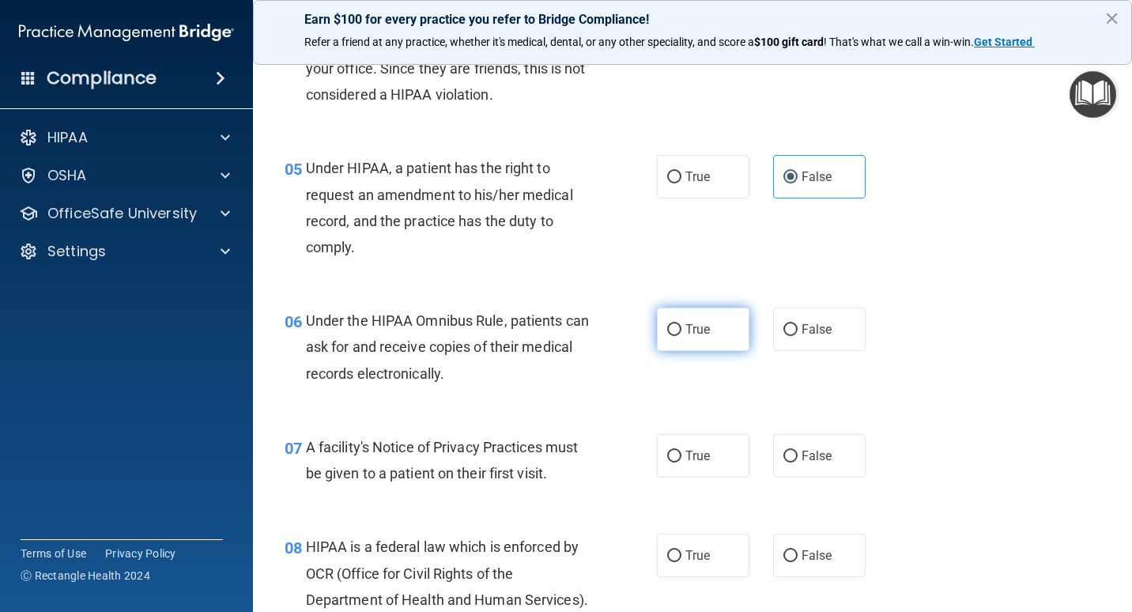
click at [715, 351] on label "True" at bounding box center [703, 328] width 92 height 43
click at [681, 336] on input "True" at bounding box center [674, 330] width 14 height 12
radio input "true"
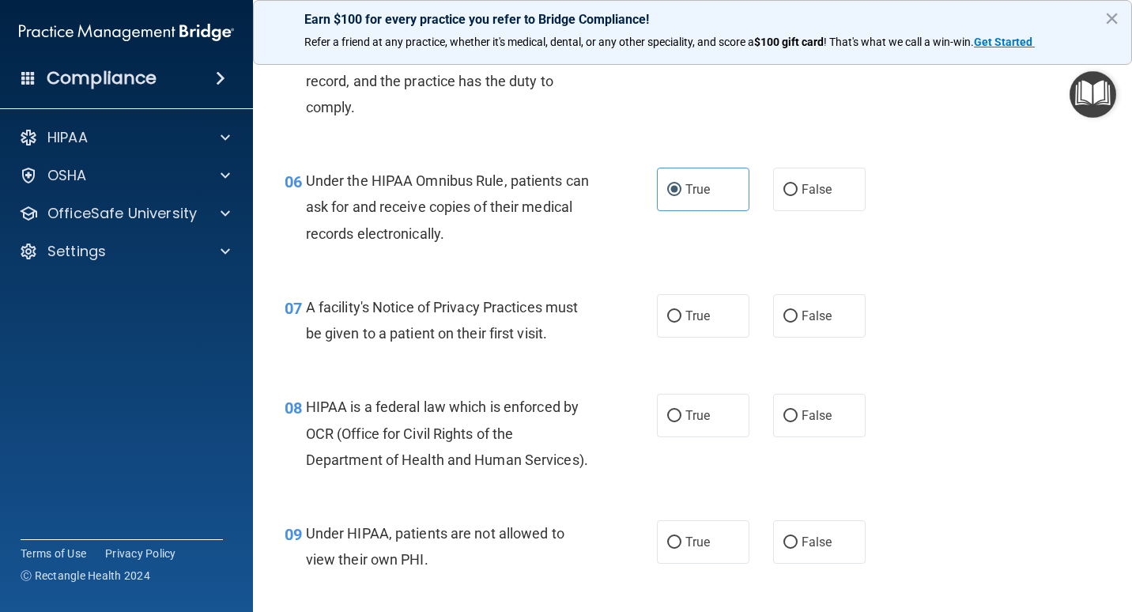
scroll to position [869, 0]
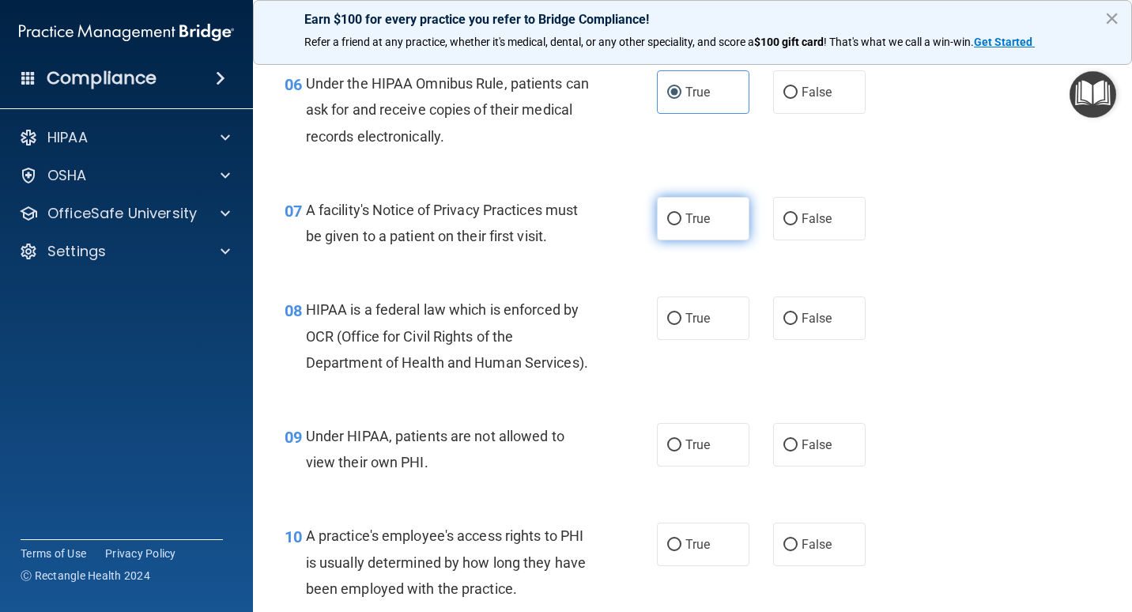
click at [687, 226] on span "True" at bounding box center [697, 218] width 25 height 15
click at [681, 225] on input "True" at bounding box center [674, 219] width 14 height 12
radio input "true"
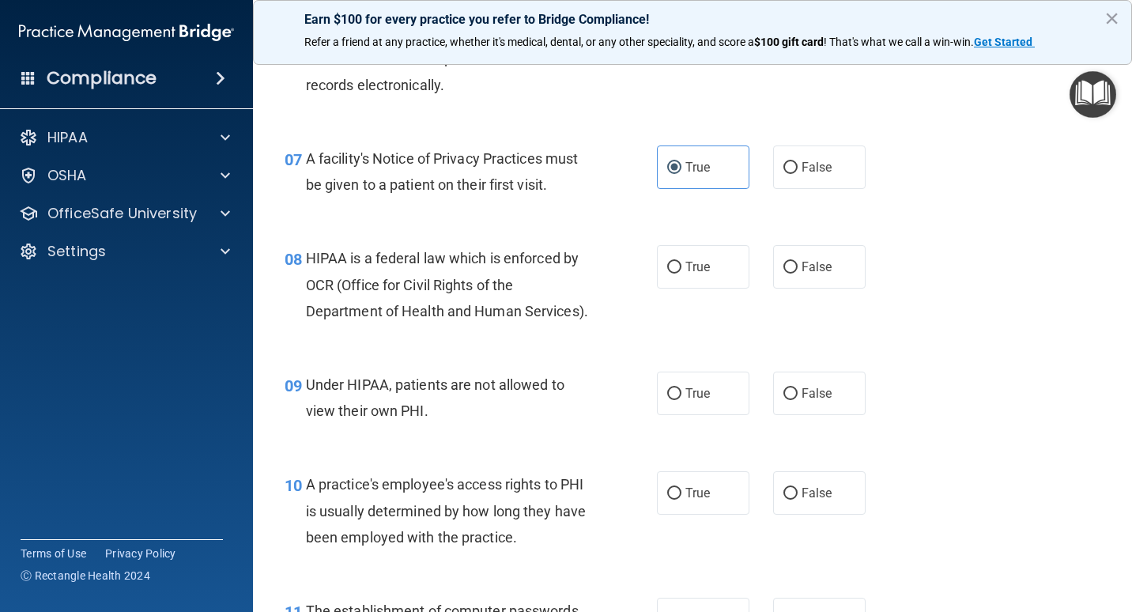
scroll to position [949, 0]
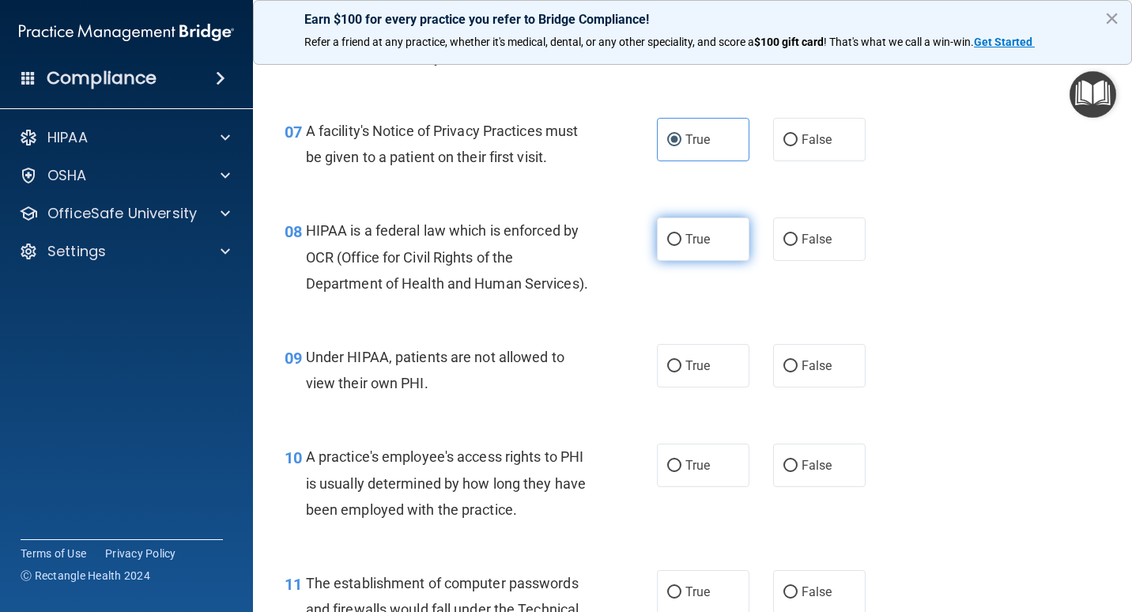
click at [673, 246] on input "True" at bounding box center [674, 240] width 14 height 12
radio input "true"
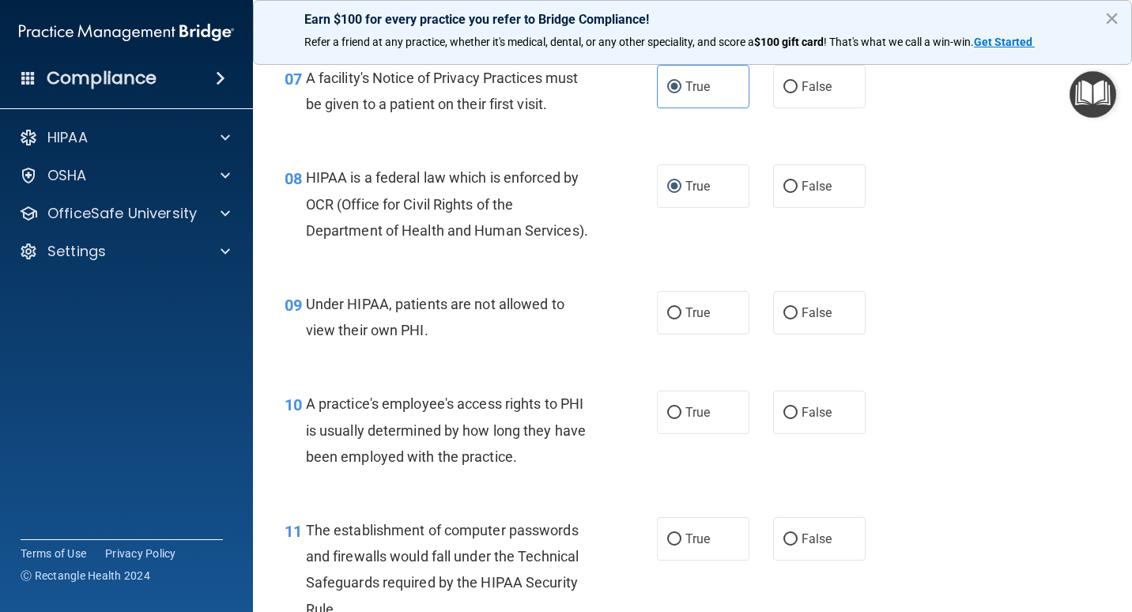
scroll to position [1186, 0]
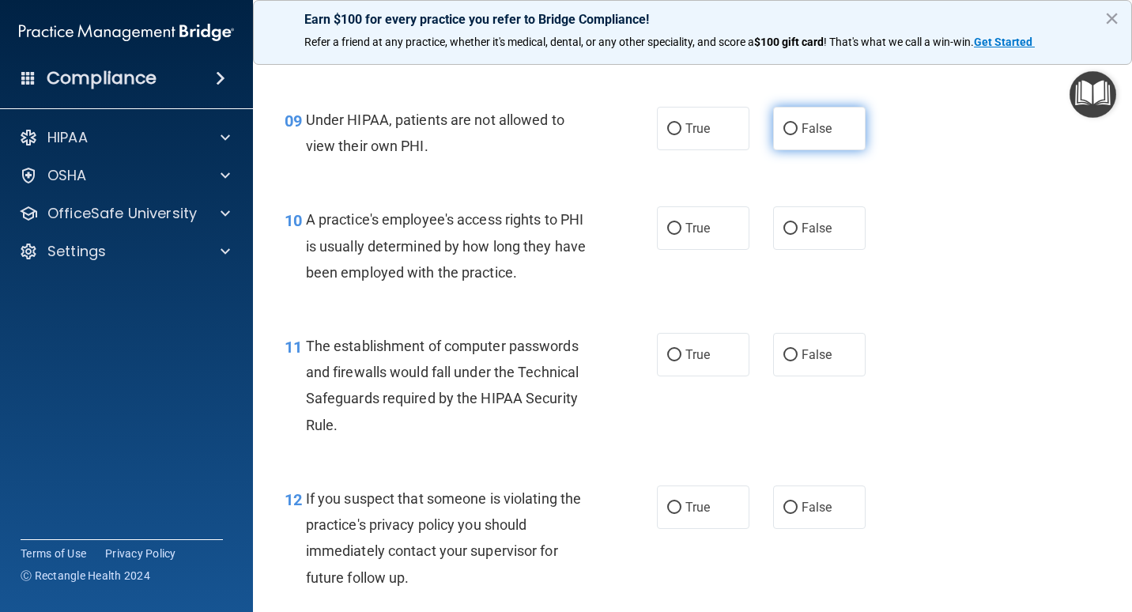
click at [801, 136] on span "False" at bounding box center [816, 128] width 31 height 15
click at [798, 135] on input "False" at bounding box center [790, 129] width 14 height 12
radio input "true"
click at [801, 236] on span "False" at bounding box center [816, 228] width 31 height 15
click at [794, 235] on input "False" at bounding box center [790, 229] width 14 height 12
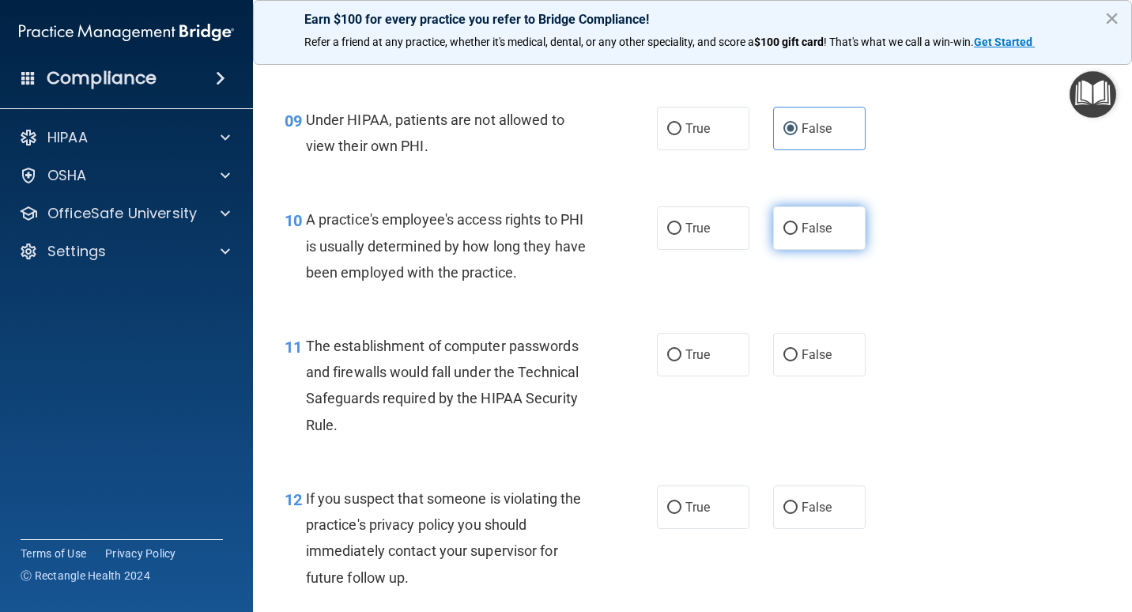
radio input "true"
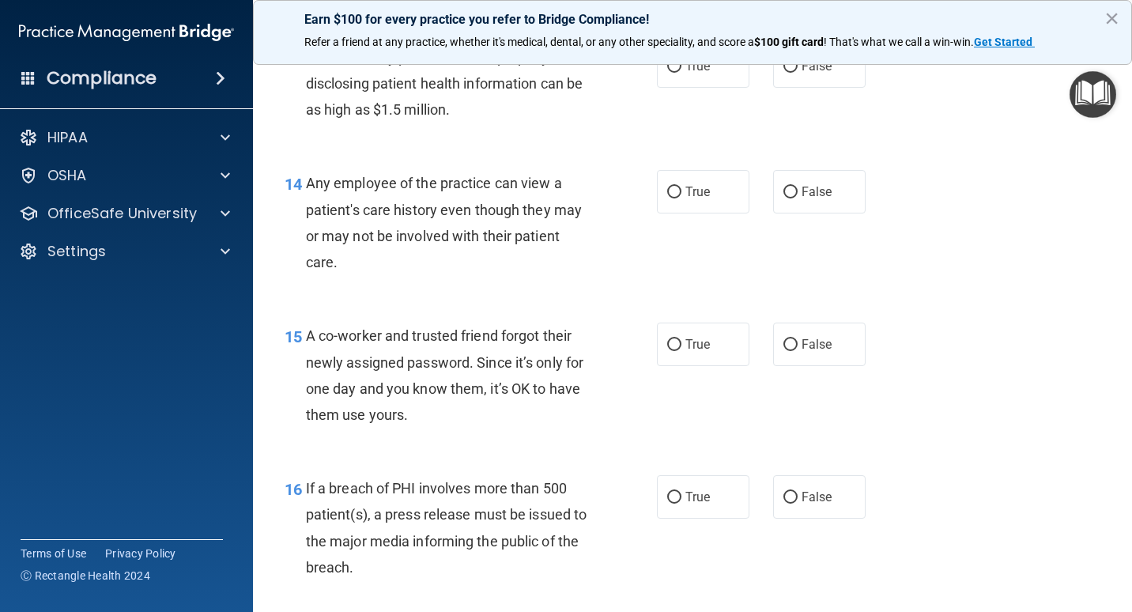
scroll to position [1818, 0]
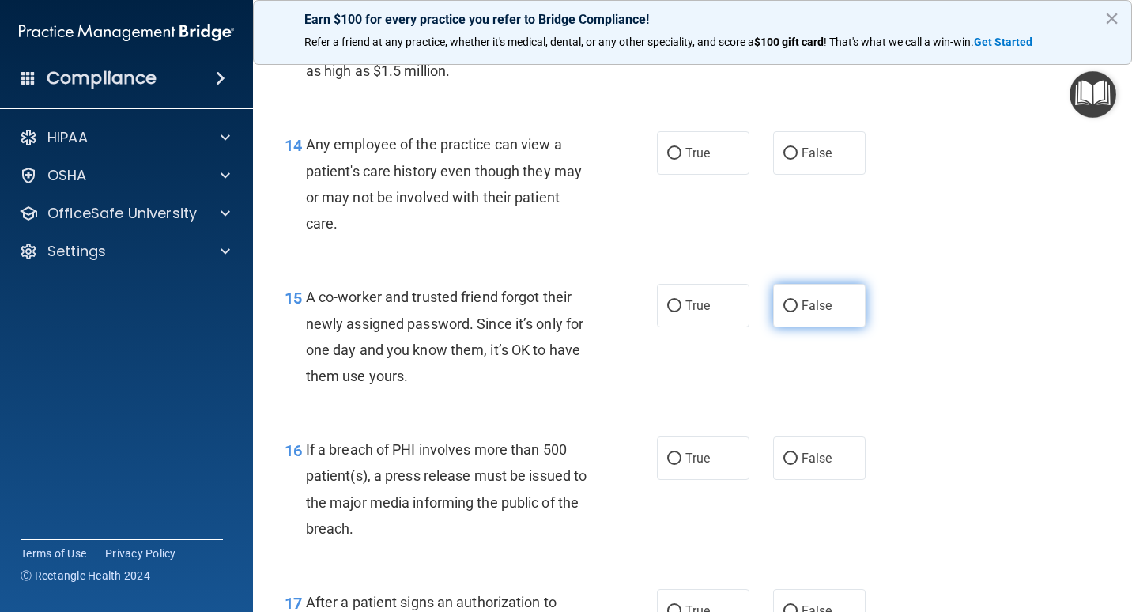
click at [801, 313] on span "False" at bounding box center [816, 305] width 31 height 15
click at [798, 312] on input "False" at bounding box center [790, 306] width 14 height 12
radio input "true"
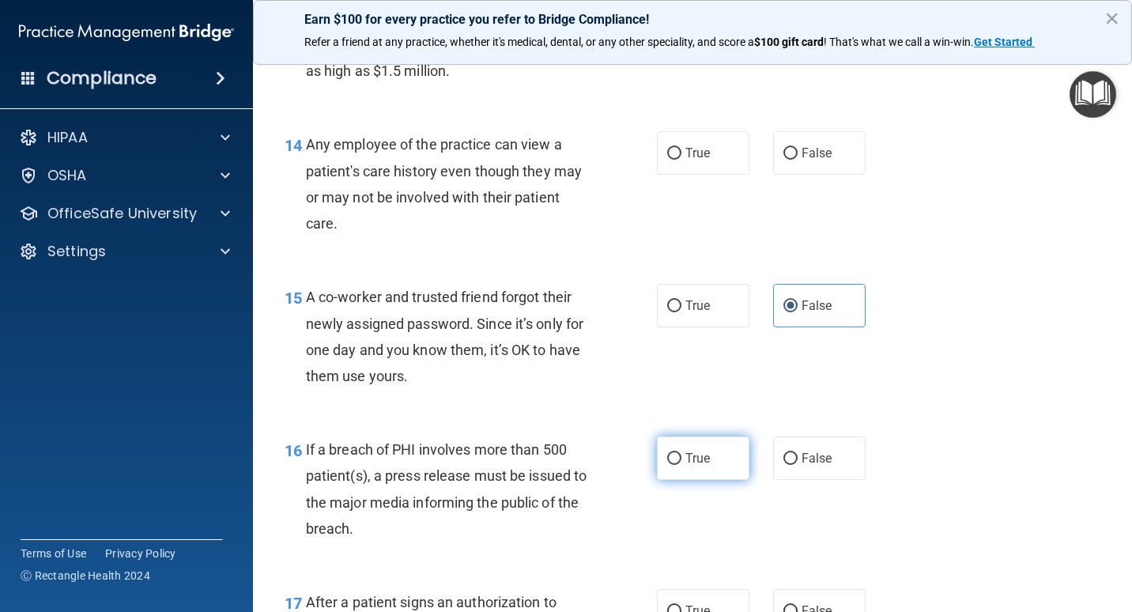
click at [709, 480] on label "True" at bounding box center [703, 457] width 92 height 43
click at [681, 465] on input "True" at bounding box center [674, 459] width 14 height 12
radio input "true"
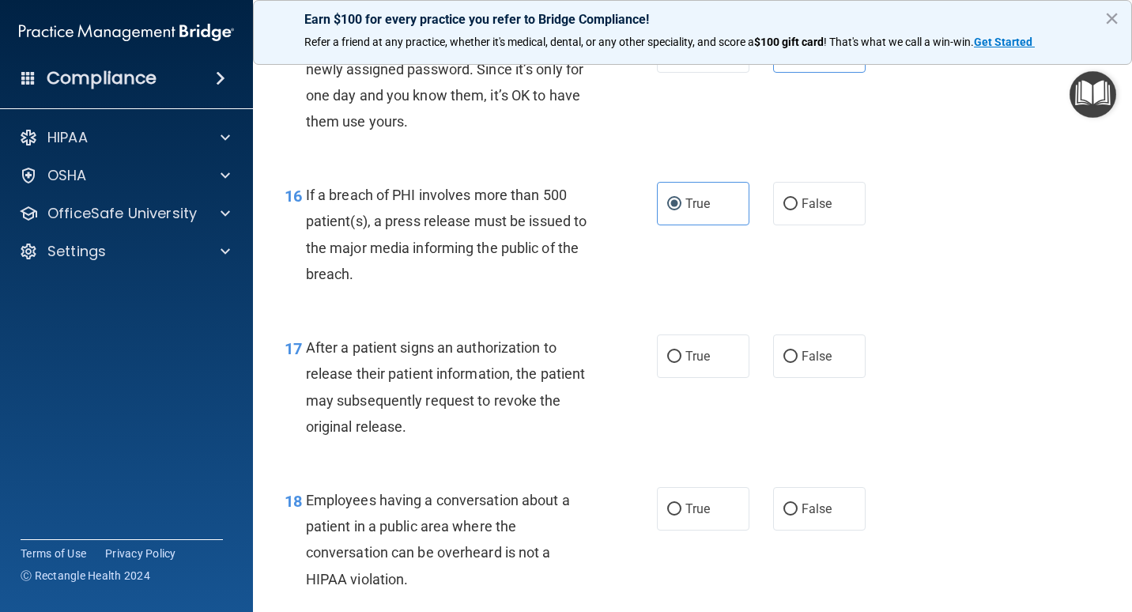
scroll to position [2134, 0]
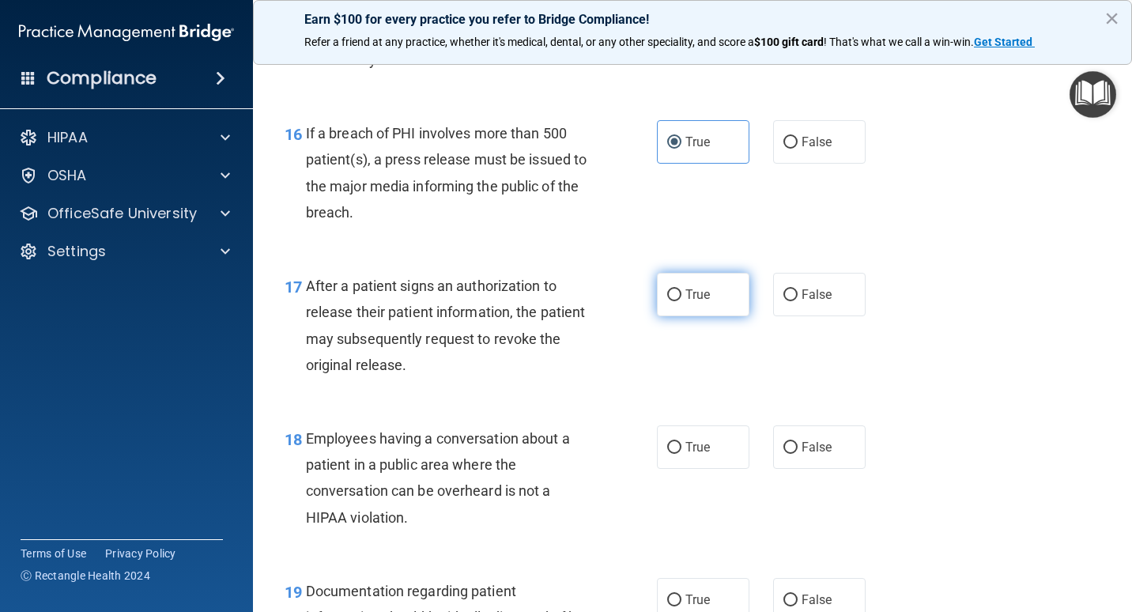
click at [669, 301] on input "True" at bounding box center [674, 295] width 14 height 12
radio input "true"
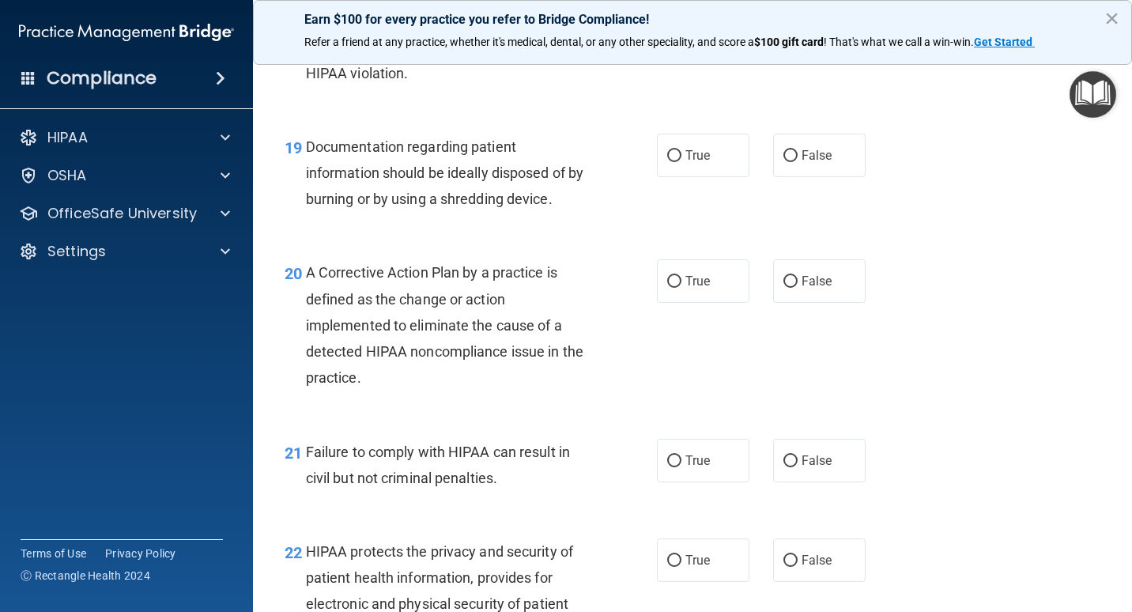
scroll to position [2608, 0]
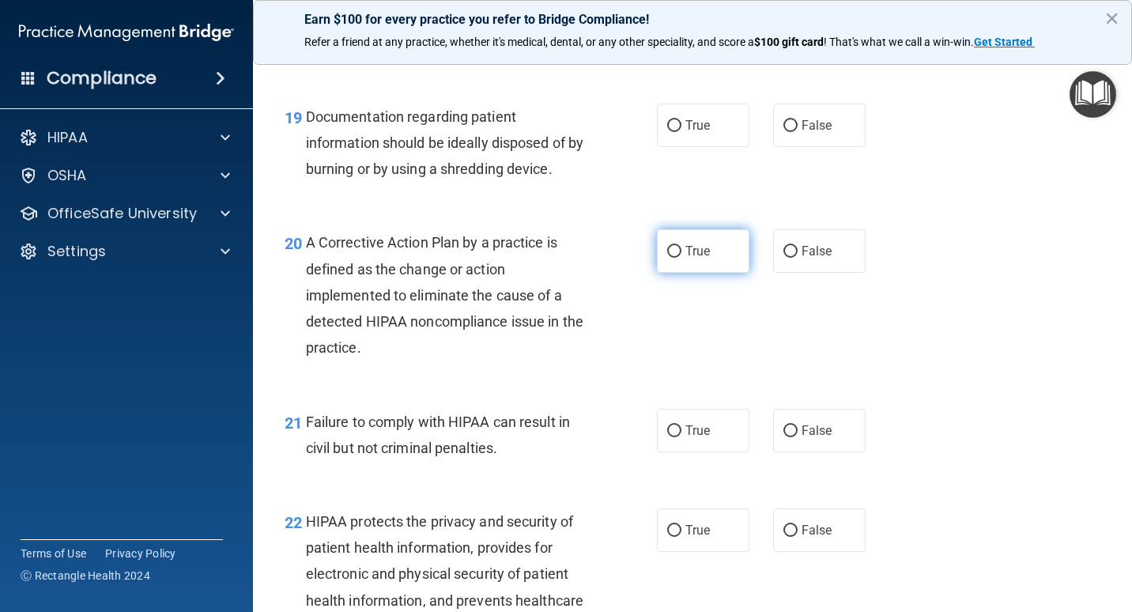
click at [711, 273] on label "True" at bounding box center [703, 250] width 92 height 43
click at [681, 258] on input "True" at bounding box center [674, 252] width 14 height 12
radio input "true"
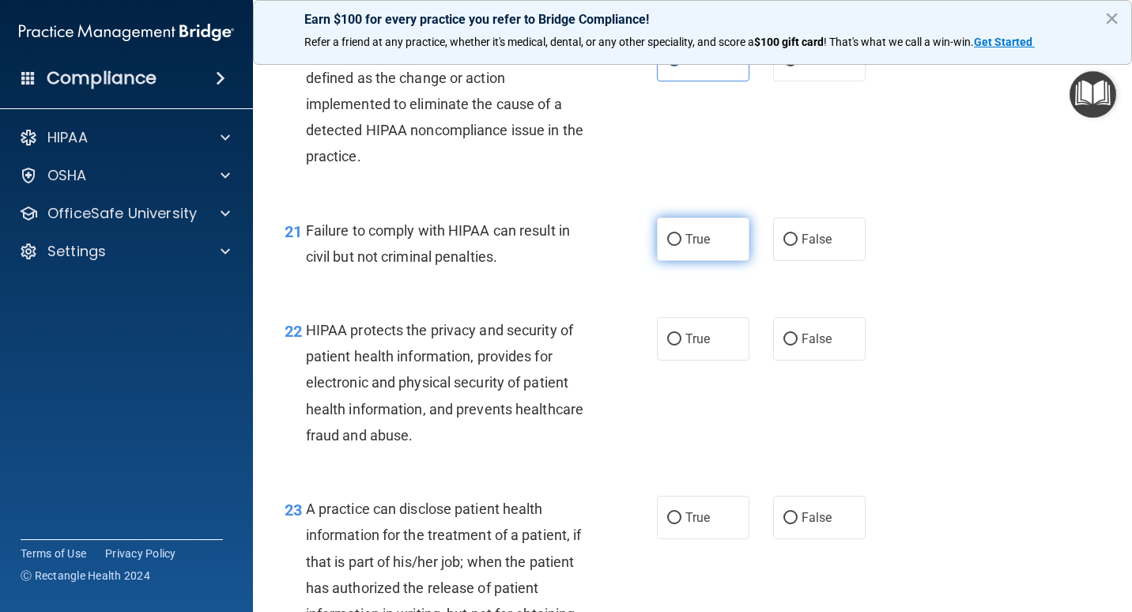
scroll to position [2846, 0]
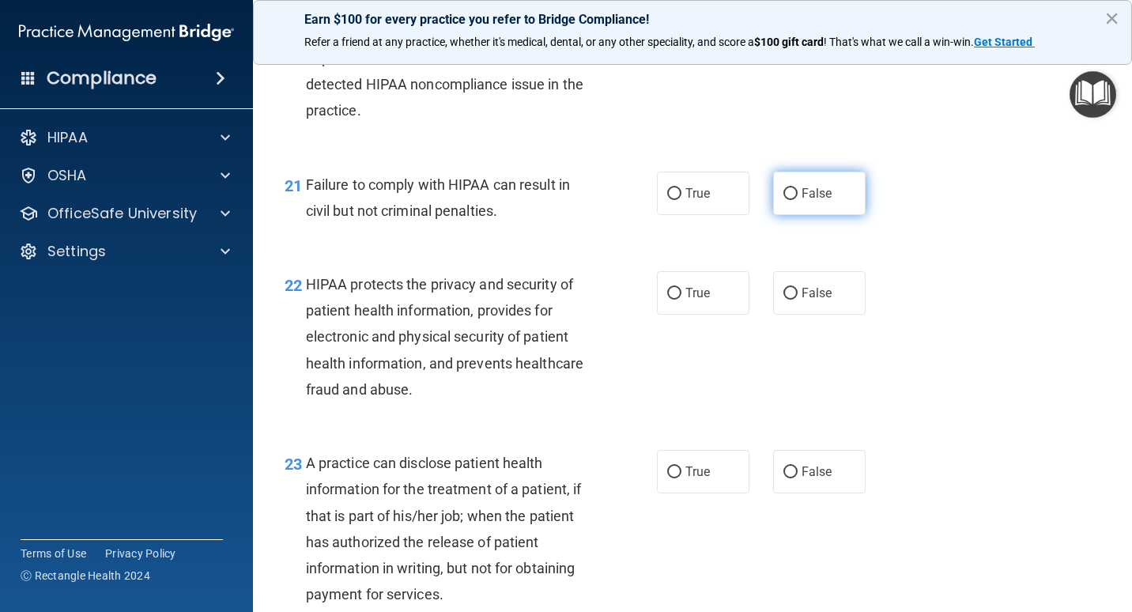
click at [813, 201] on span "False" at bounding box center [816, 193] width 31 height 15
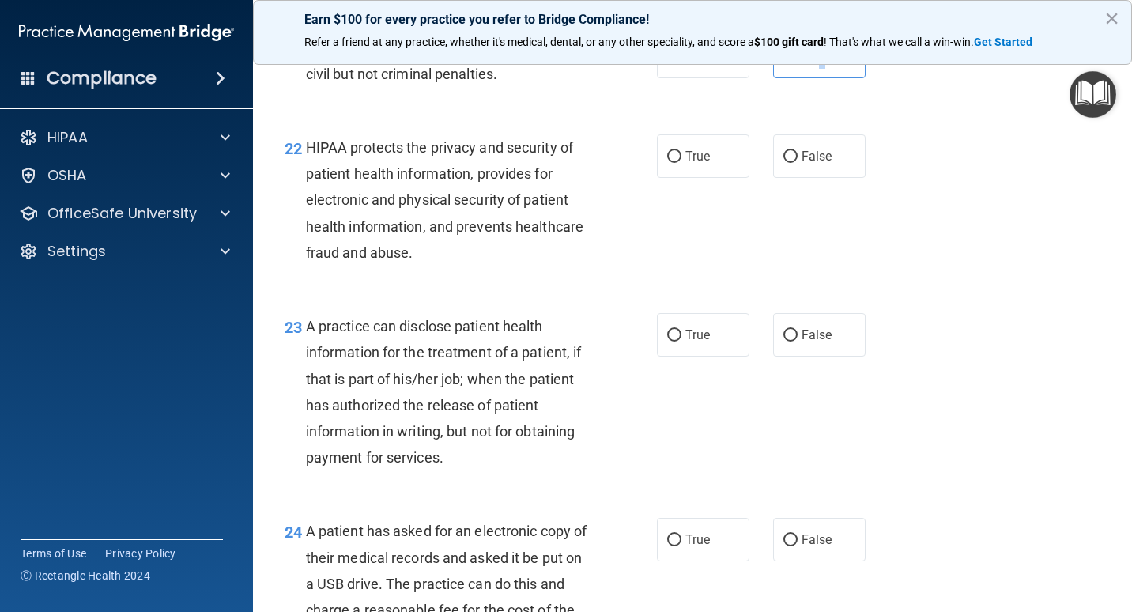
scroll to position [3004, 0]
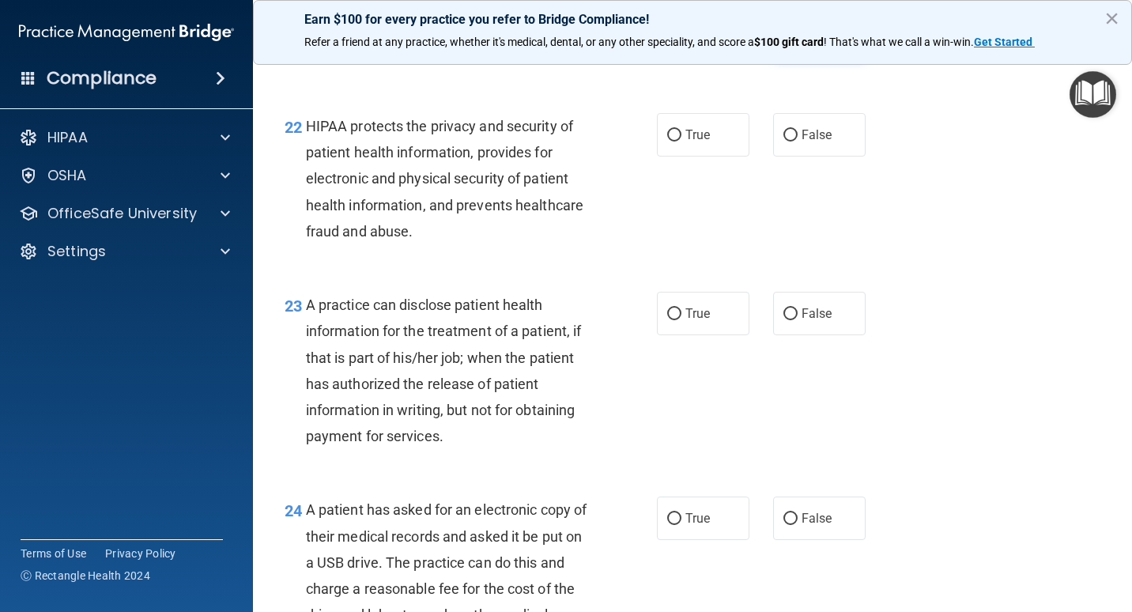
click at [787, 42] on input "False" at bounding box center [790, 36] width 14 height 12
radio input "true"
click at [685, 142] on span "True" at bounding box center [697, 134] width 25 height 15
click at [681, 141] on input "True" at bounding box center [674, 136] width 14 height 12
radio input "true"
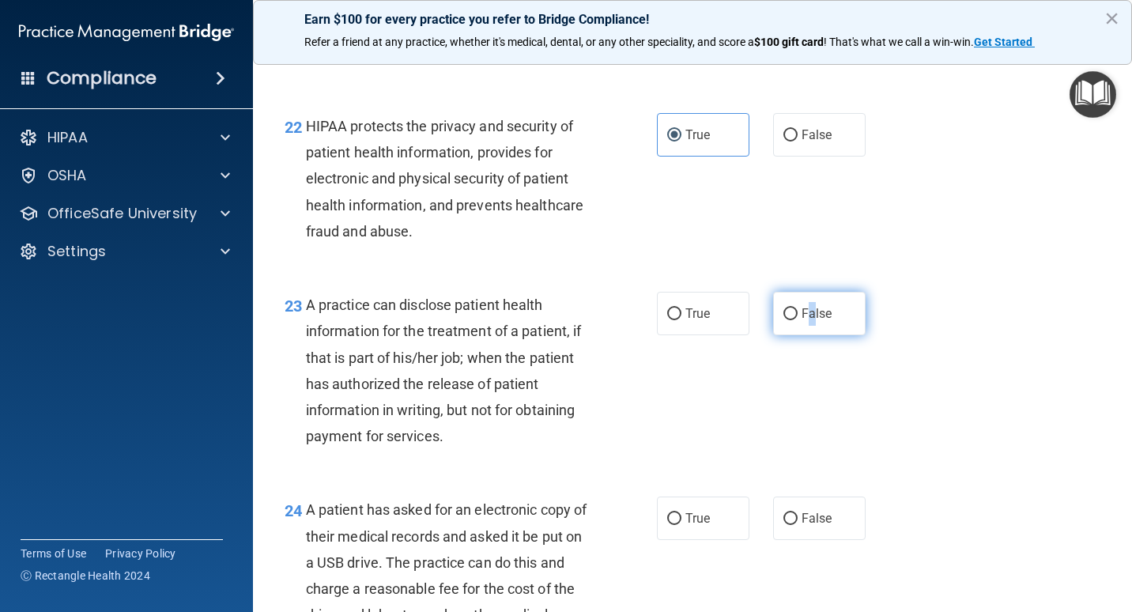
click at [801, 321] on span "False" at bounding box center [816, 313] width 31 height 15
drag, startPoint x: 800, startPoint y: 364, endPoint x: 786, endPoint y: 363, distance: 14.2
click at [786, 320] on input "False" at bounding box center [790, 314] width 14 height 12
radio input "true"
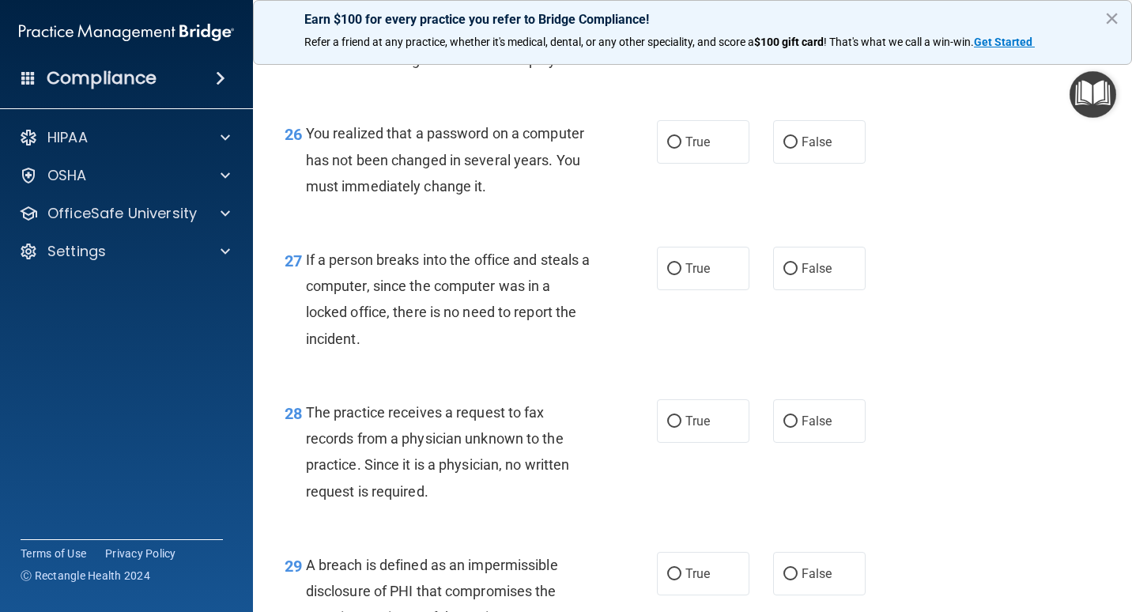
scroll to position [3715, 0]
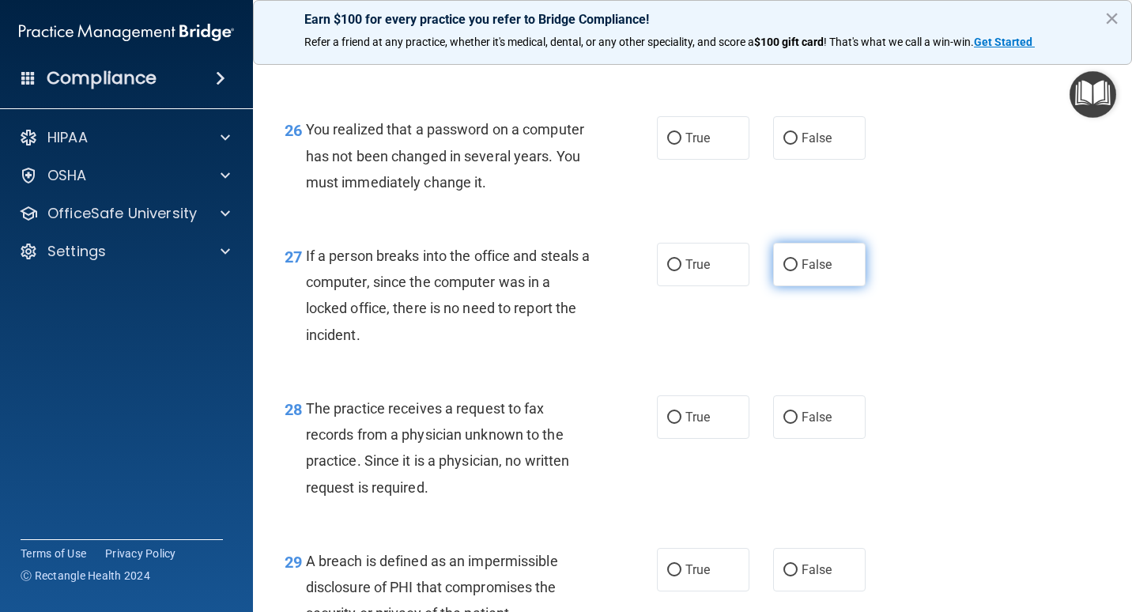
click at [790, 286] on label "False" at bounding box center [819, 264] width 92 height 43
click at [786, 271] on input "False" at bounding box center [790, 265] width 14 height 12
radio input "true"
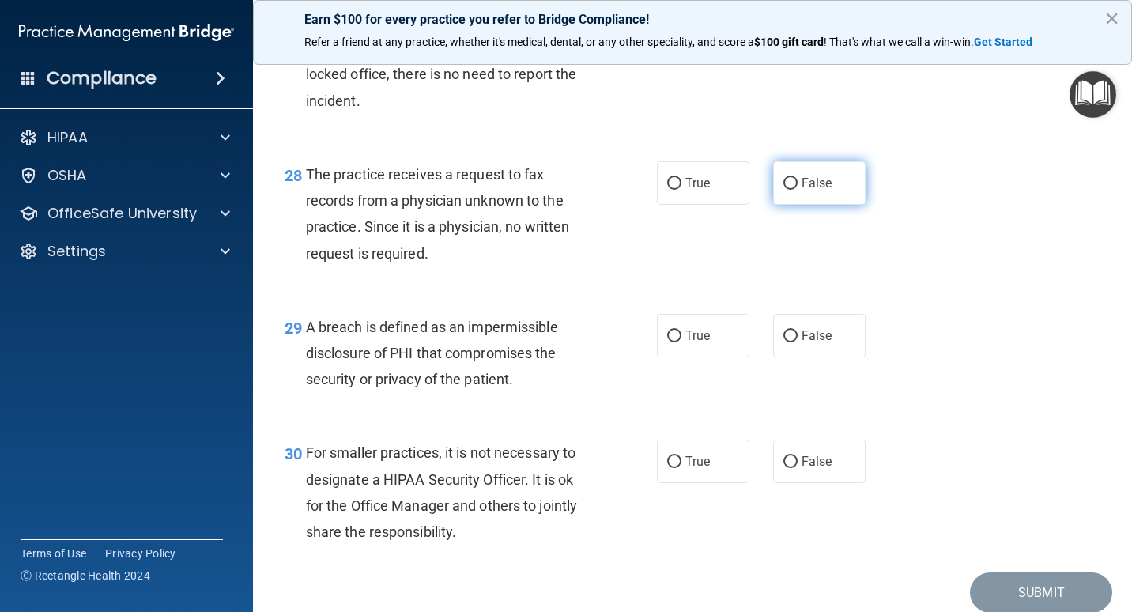
scroll to position [3952, 0]
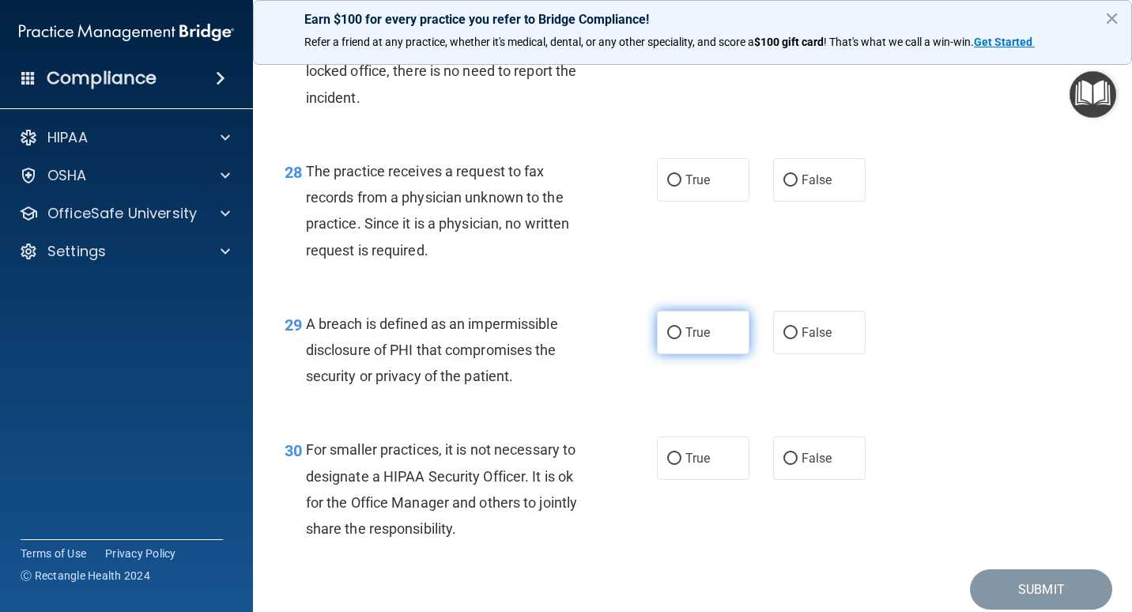
click at [708, 354] on label "True" at bounding box center [703, 332] width 92 height 43
click at [681, 339] on input "True" at bounding box center [674, 333] width 14 height 12
radio input "true"
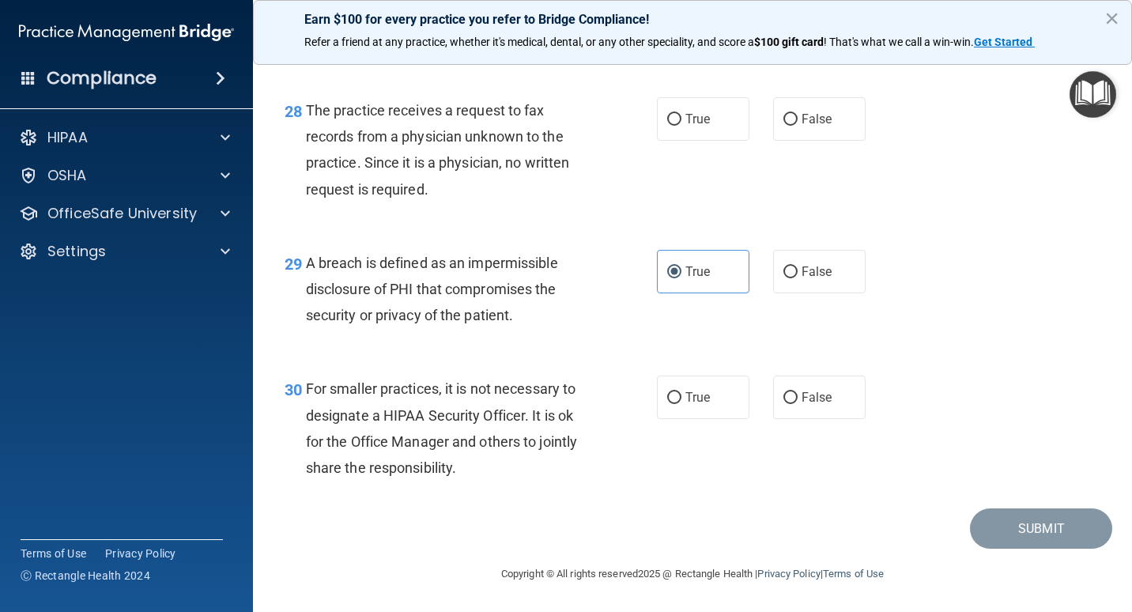
scroll to position [4065, 0]
click at [703, 381] on label "True" at bounding box center [703, 396] width 92 height 43
click at [681, 392] on input "True" at bounding box center [674, 398] width 14 height 12
radio input "true"
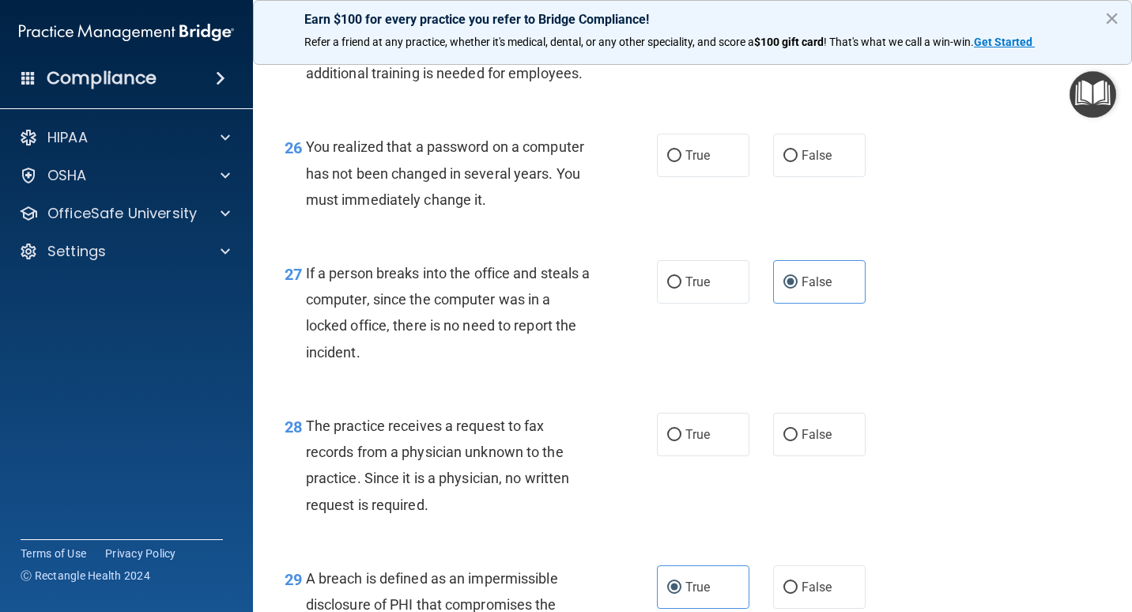
scroll to position [3670, 0]
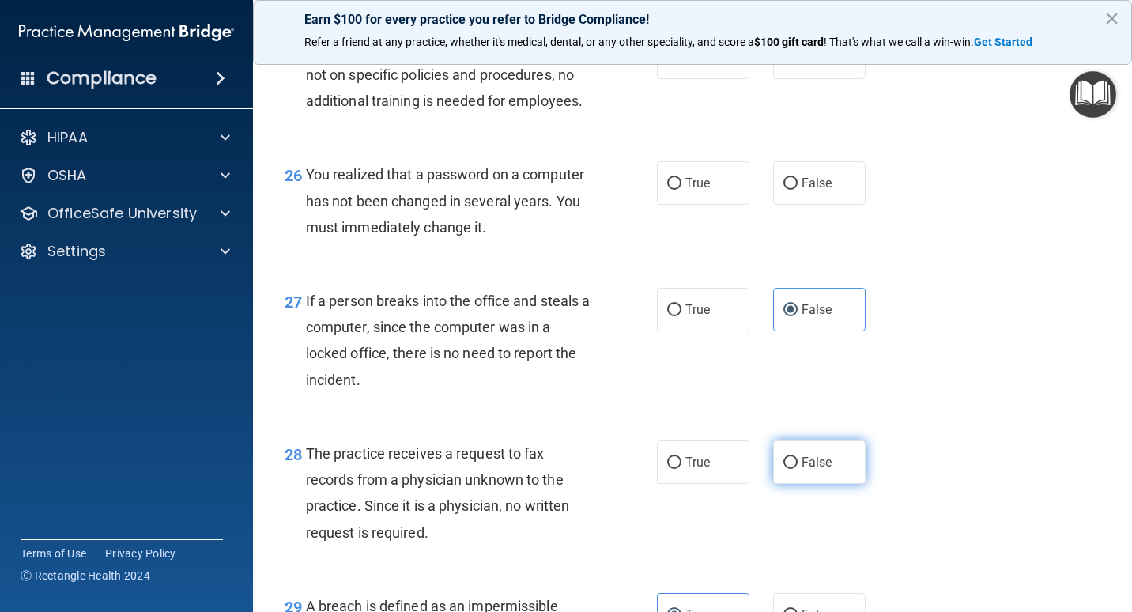
drag, startPoint x: 816, startPoint y: 498, endPoint x: 798, endPoint y: 524, distance: 31.3
click at [815, 484] on label "False" at bounding box center [819, 461] width 92 height 43
click at [798, 469] on input "False" at bounding box center [790, 463] width 14 height 12
radio input "true"
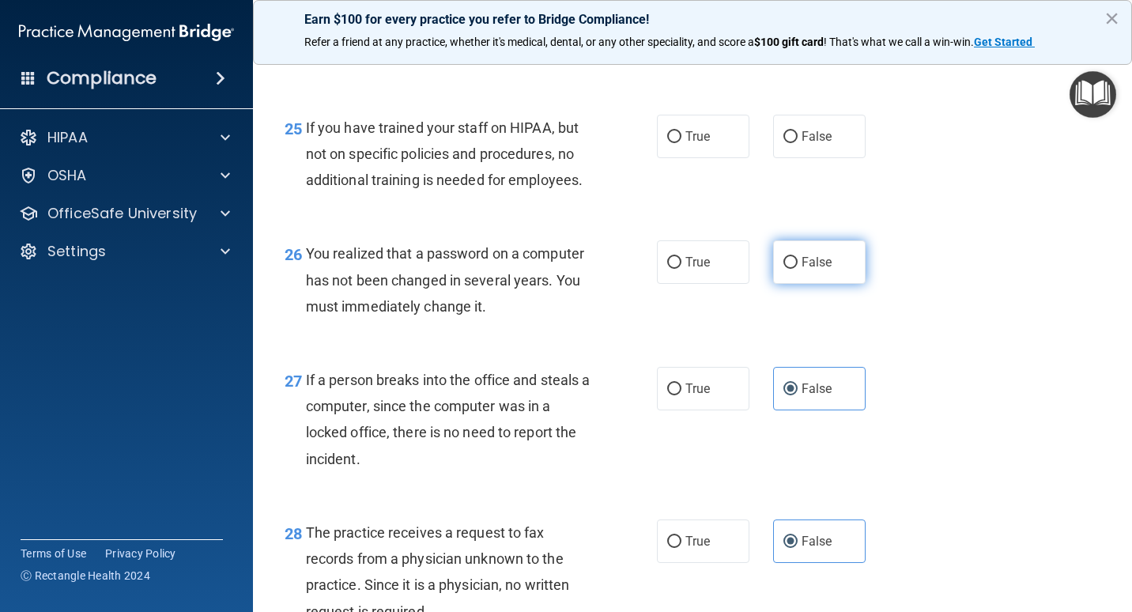
click at [792, 284] on label "False" at bounding box center [819, 261] width 92 height 43
click at [792, 269] on input "False" at bounding box center [790, 263] width 14 height 12
radio input "true"
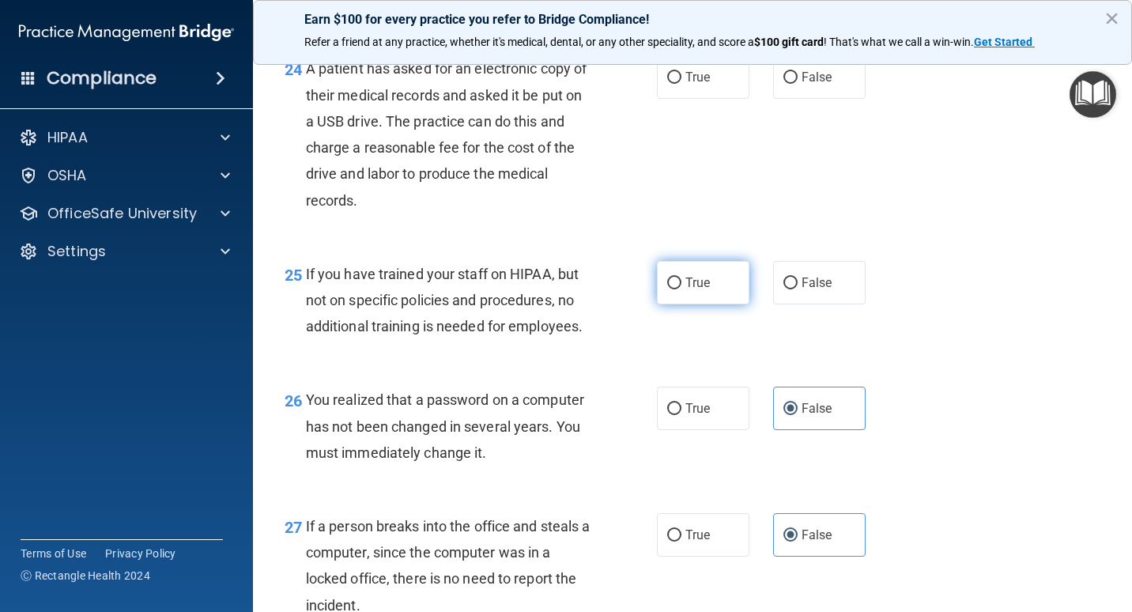
scroll to position [3433, 0]
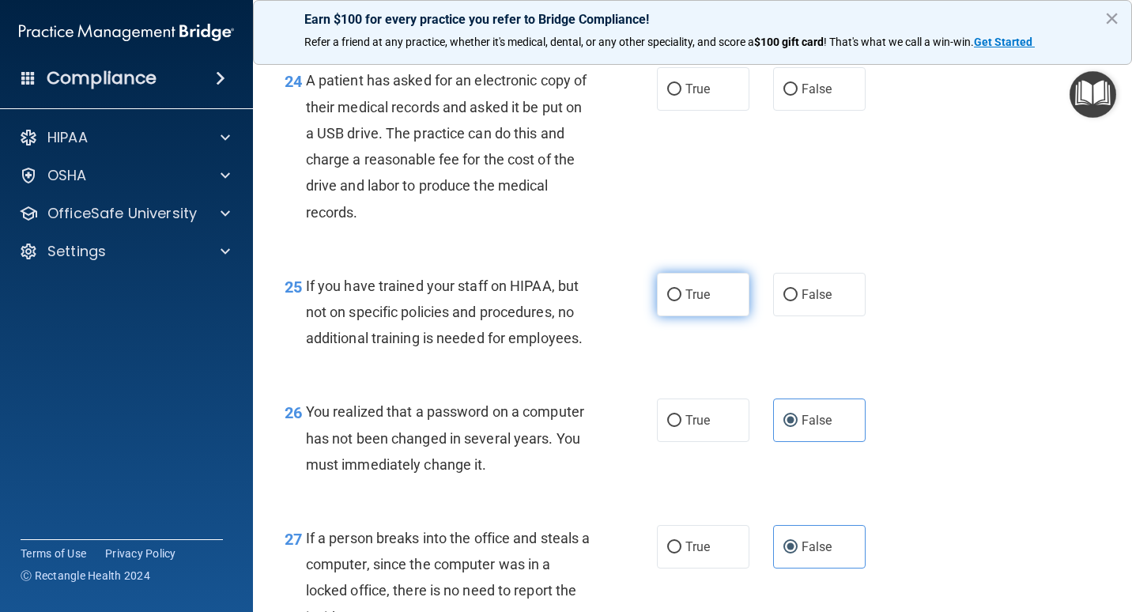
click at [705, 316] on label "True" at bounding box center [703, 294] width 92 height 43
click at [681, 301] on input "True" at bounding box center [674, 295] width 14 height 12
radio input "true"
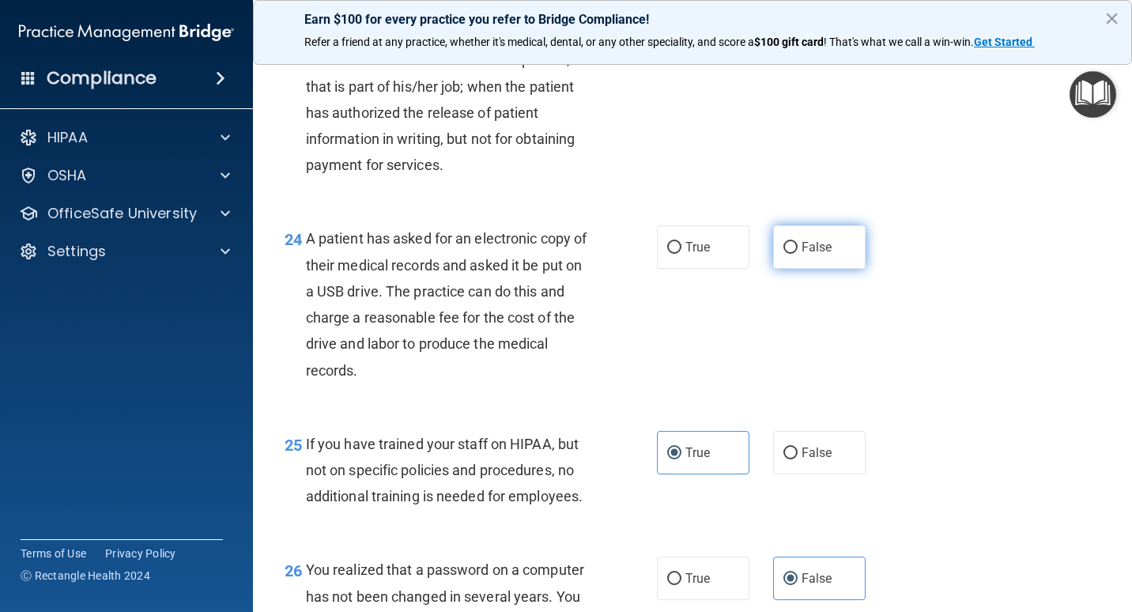
click at [800, 269] on label "False" at bounding box center [819, 246] width 92 height 43
click at [798, 254] on input "False" at bounding box center [790, 248] width 14 height 12
radio input "true"
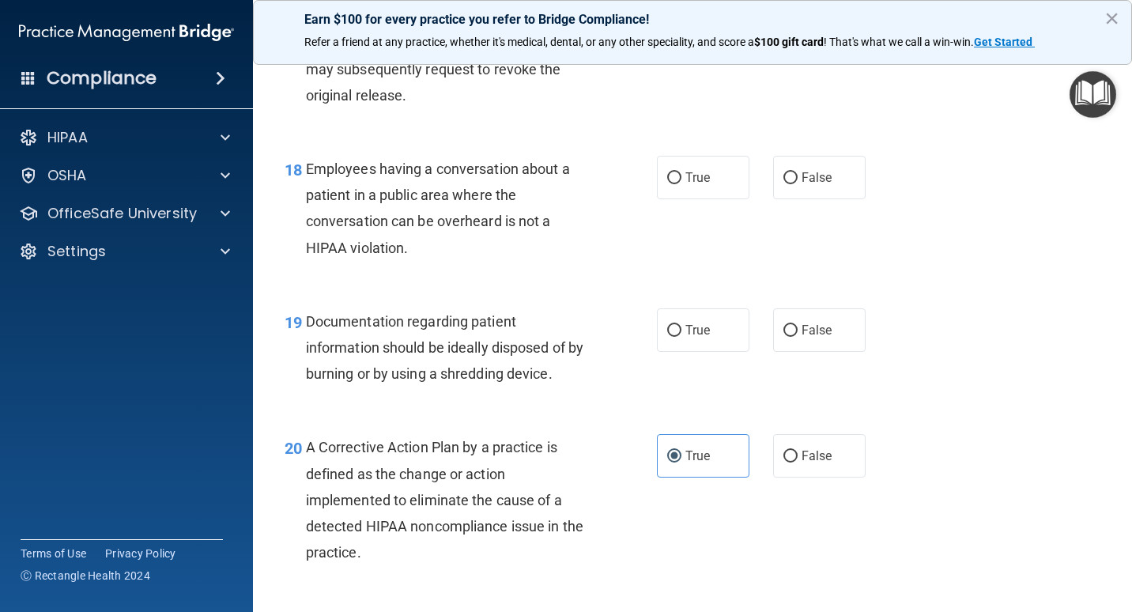
scroll to position [2326, 0]
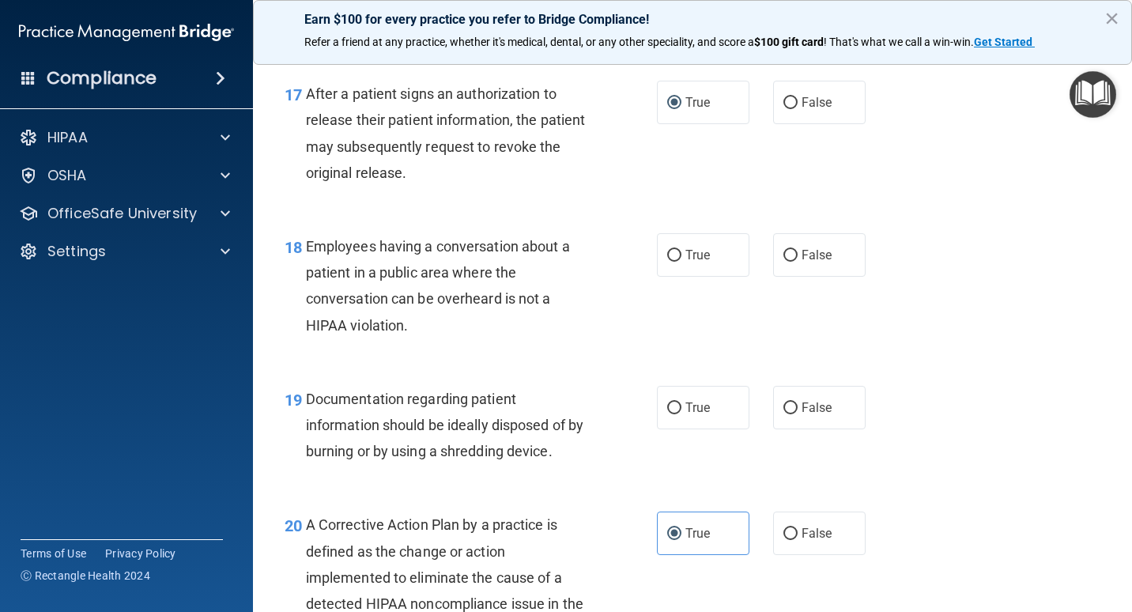
drag, startPoint x: 719, startPoint y: 464, endPoint x: 729, endPoint y: 363, distance: 101.6
click at [718, 429] on label "True" at bounding box center [703, 407] width 92 height 43
click at [681, 414] on input "True" at bounding box center [674, 408] width 14 height 12
radio input "true"
click at [789, 277] on label "False" at bounding box center [819, 254] width 92 height 43
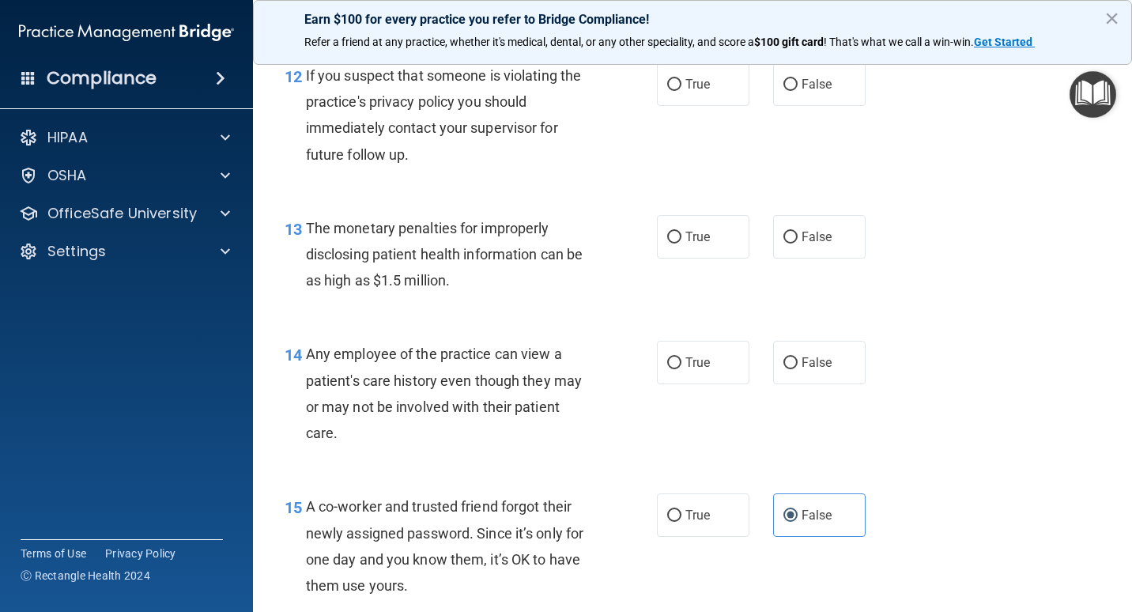
scroll to position [1457, 0]
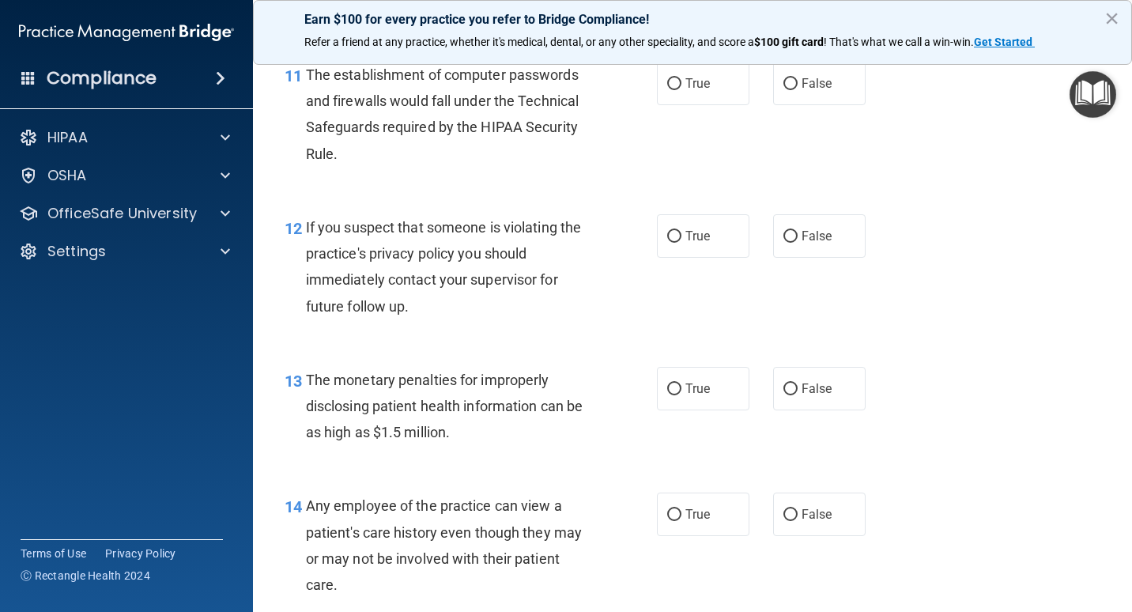
drag, startPoint x: 696, startPoint y: 567, endPoint x: 771, endPoint y: 479, distance: 116.0
click at [696, 536] on label "True" at bounding box center [703, 513] width 92 height 43
click at [681, 521] on input "True" at bounding box center [674, 515] width 14 height 12
radio input "true"
click at [785, 410] on label "False" at bounding box center [819, 388] width 92 height 43
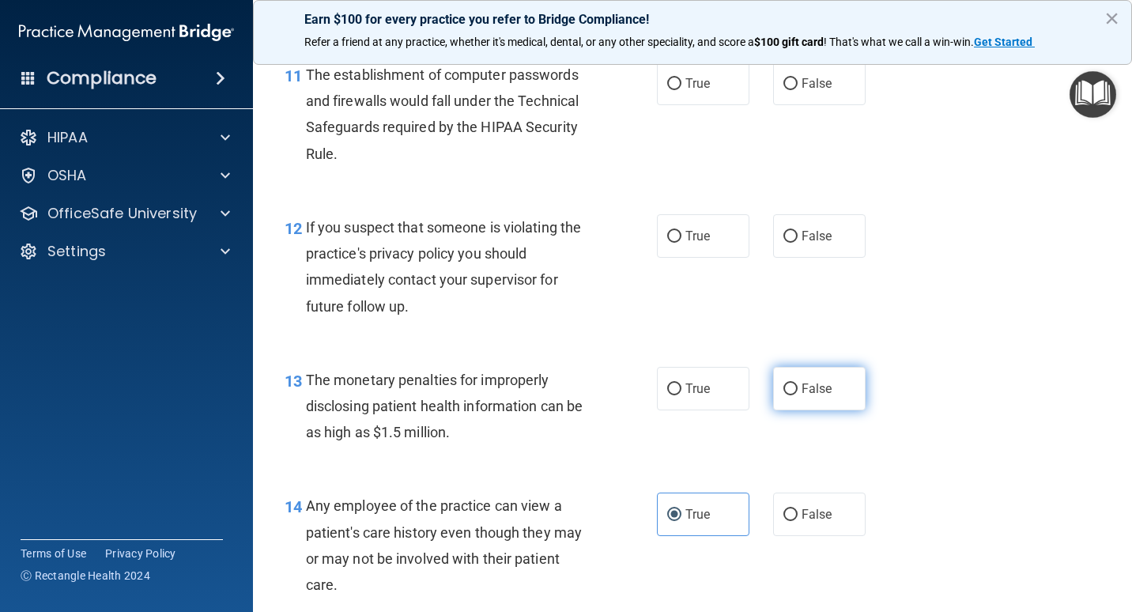
click at [785, 395] on input "False" at bounding box center [790, 389] width 14 height 12
radio input "true"
click at [700, 258] on label "True" at bounding box center [703, 235] width 92 height 43
click at [681, 243] on input "True" at bounding box center [674, 237] width 14 height 12
radio input "true"
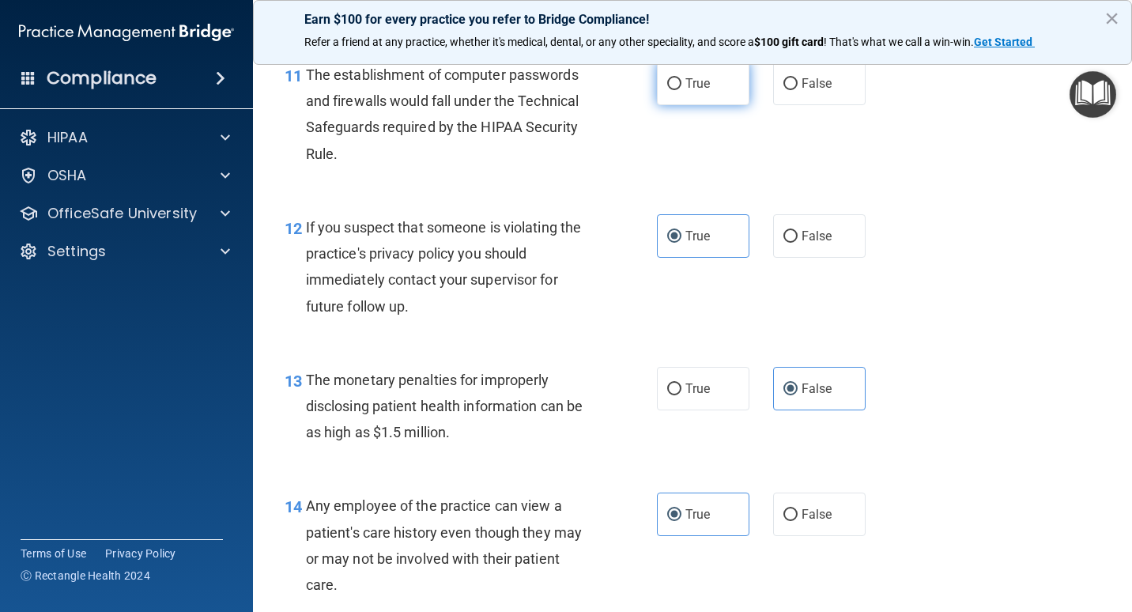
click at [694, 91] on span "True" at bounding box center [697, 83] width 25 height 15
click at [681, 90] on input "True" at bounding box center [674, 84] width 14 height 12
radio input "true"
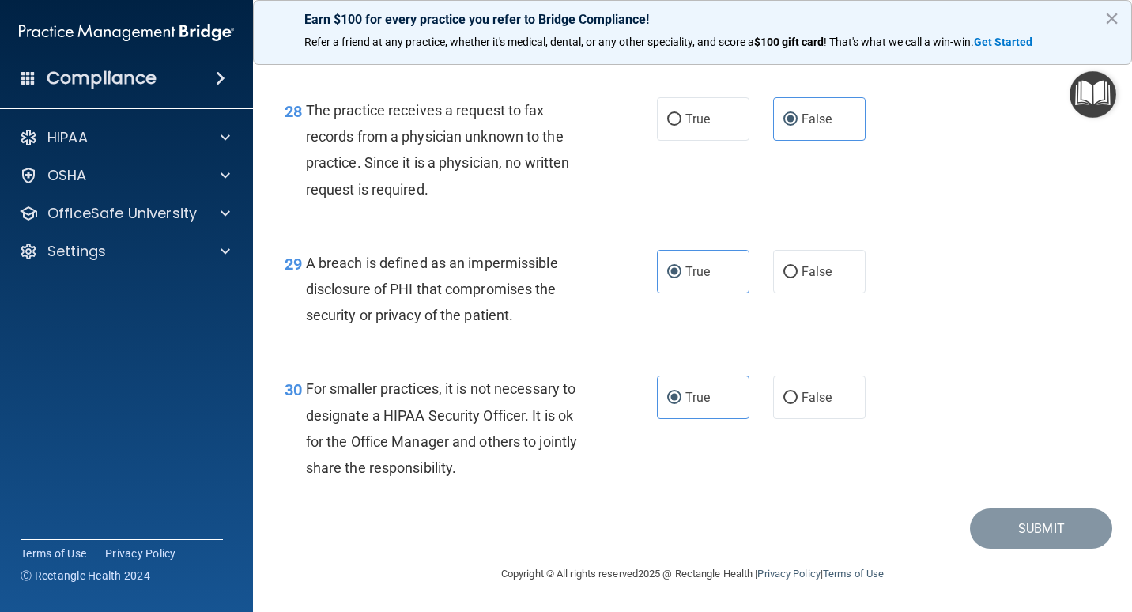
scroll to position [4065, 0]
